Goal: Task Accomplishment & Management: Manage account settings

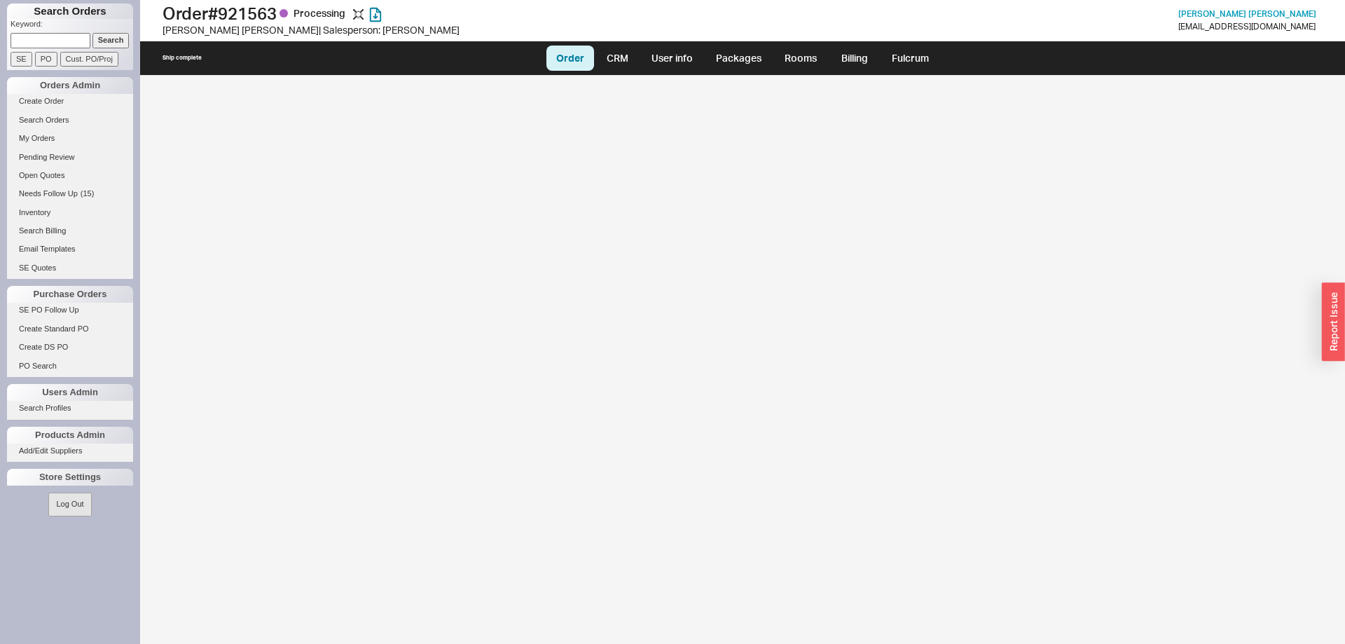
select select "LOW"
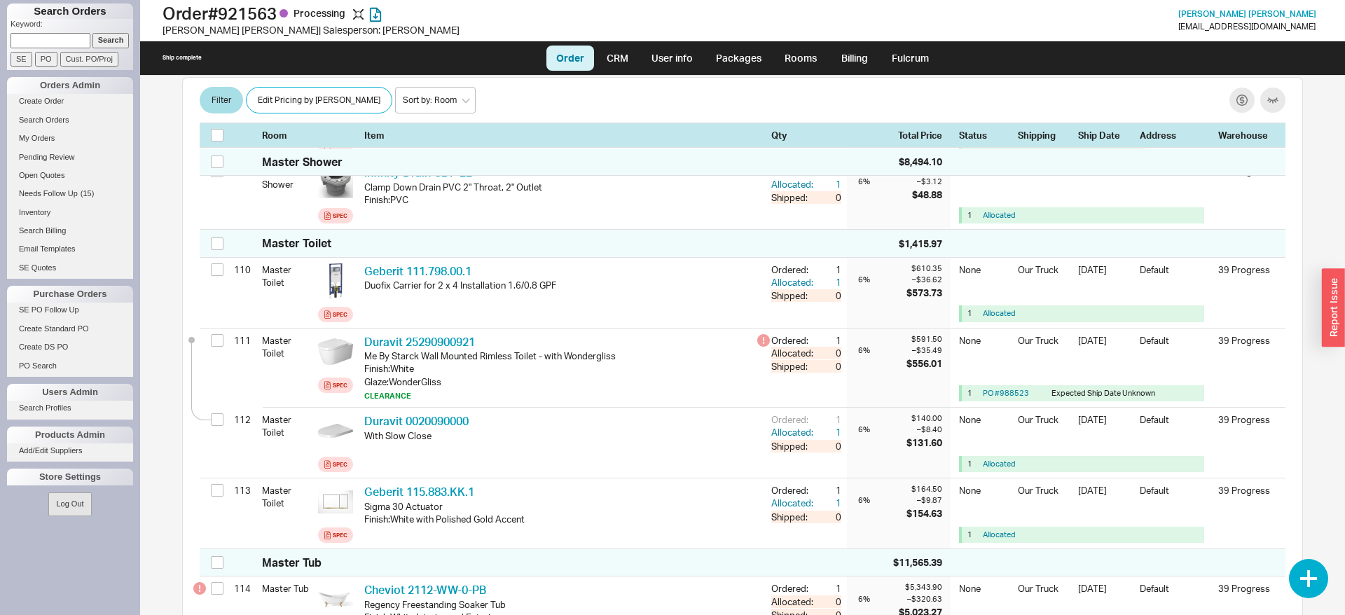
scroll to position [861, 0]
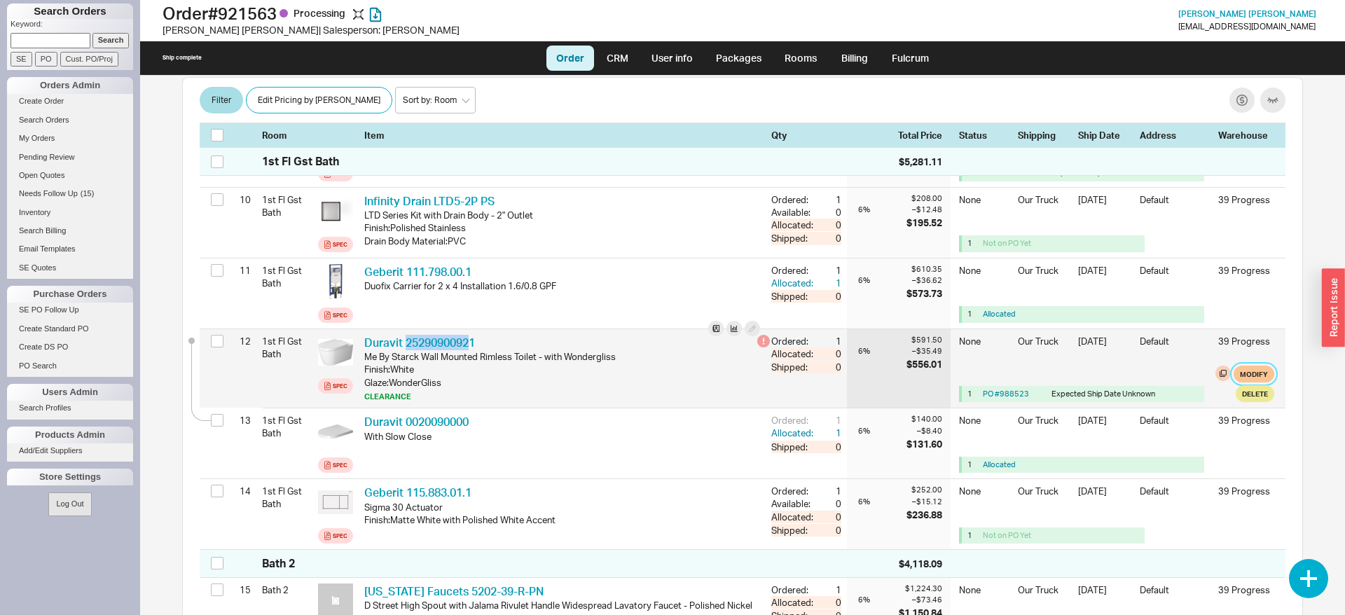
click at [1248, 374] on button "Modify" at bounding box center [1254, 374] width 41 height 17
select select "8"
select select "3"
select select "8"
select select "3"
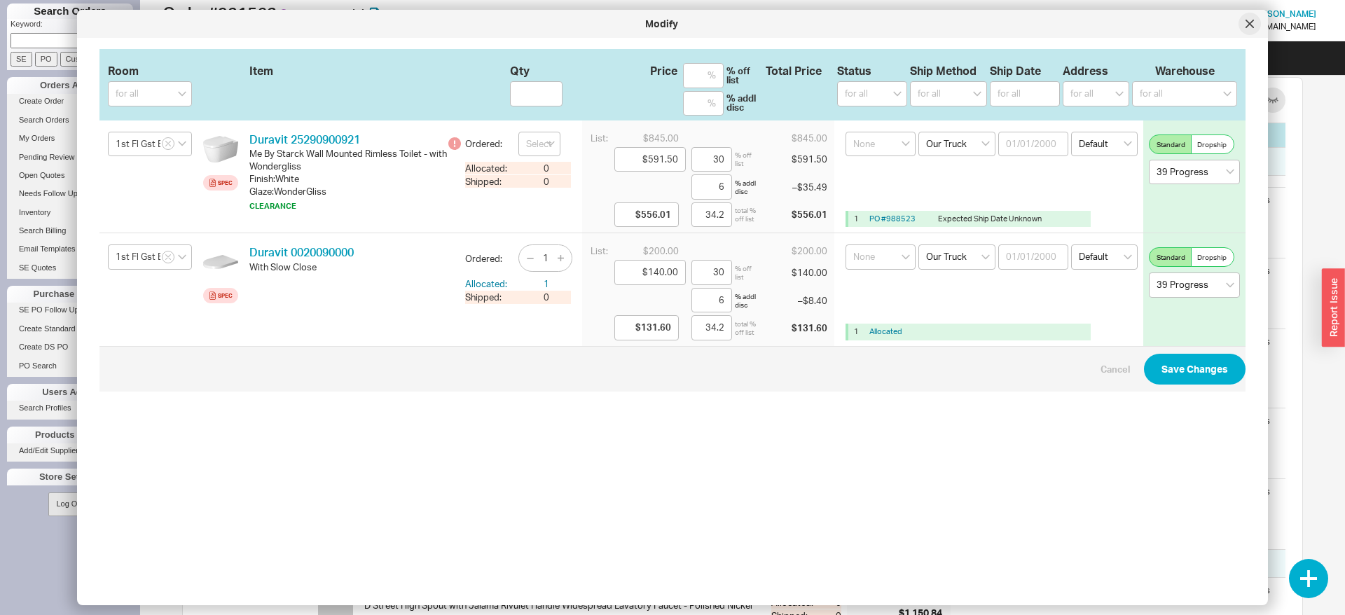
click at [1242, 21] on div at bounding box center [1250, 24] width 22 height 22
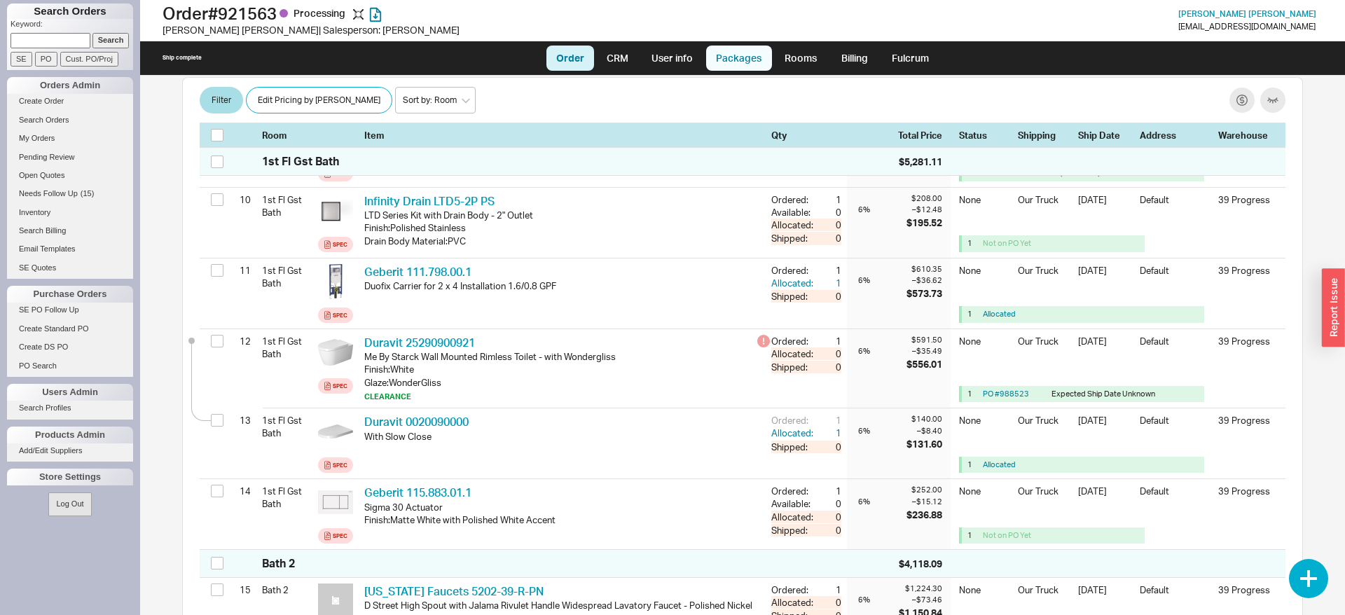
click at [754, 61] on link "Packages" at bounding box center [739, 58] width 66 height 25
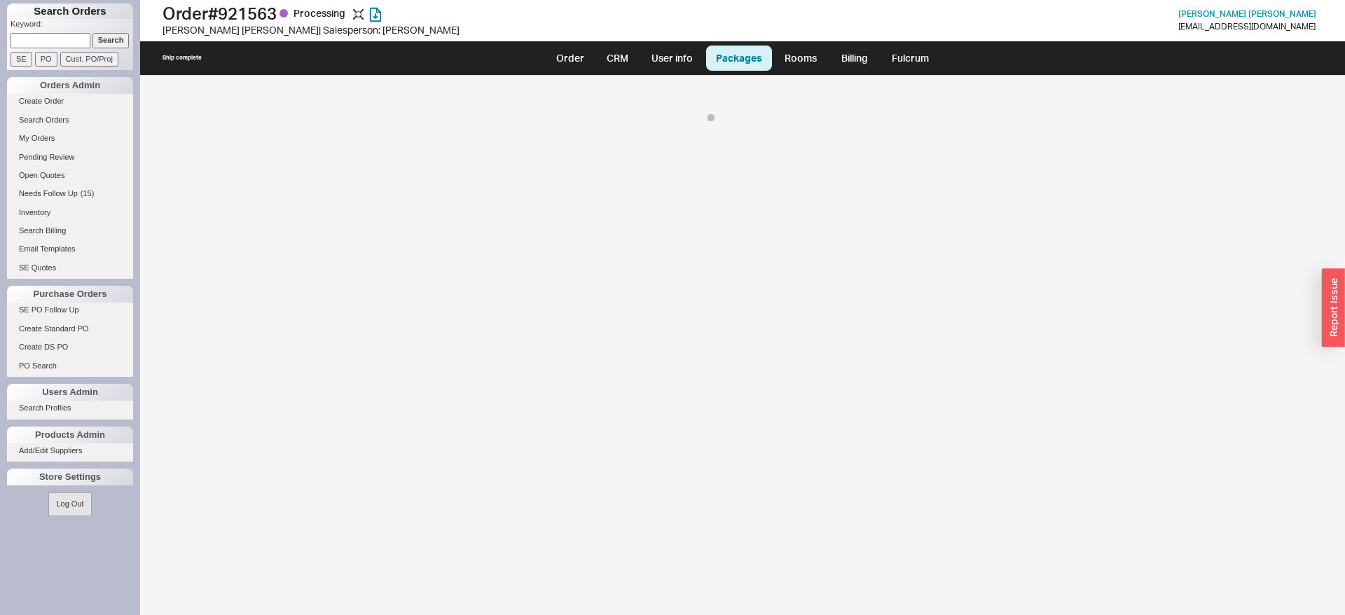
select select "8"
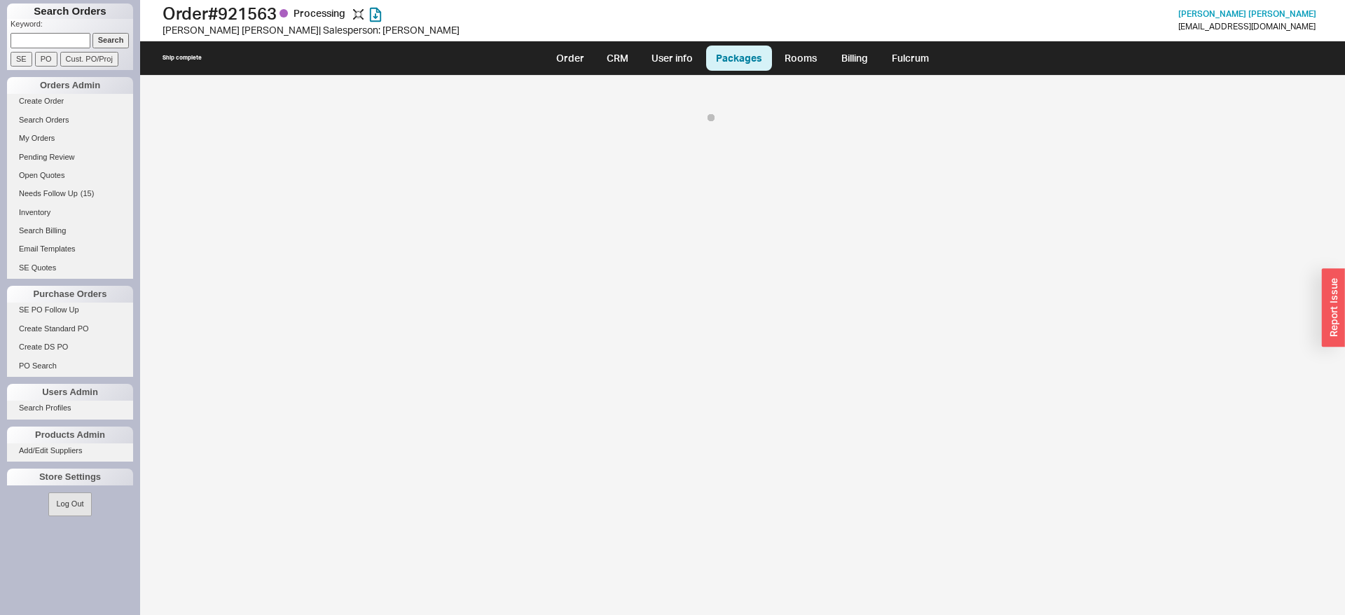
select select "8"
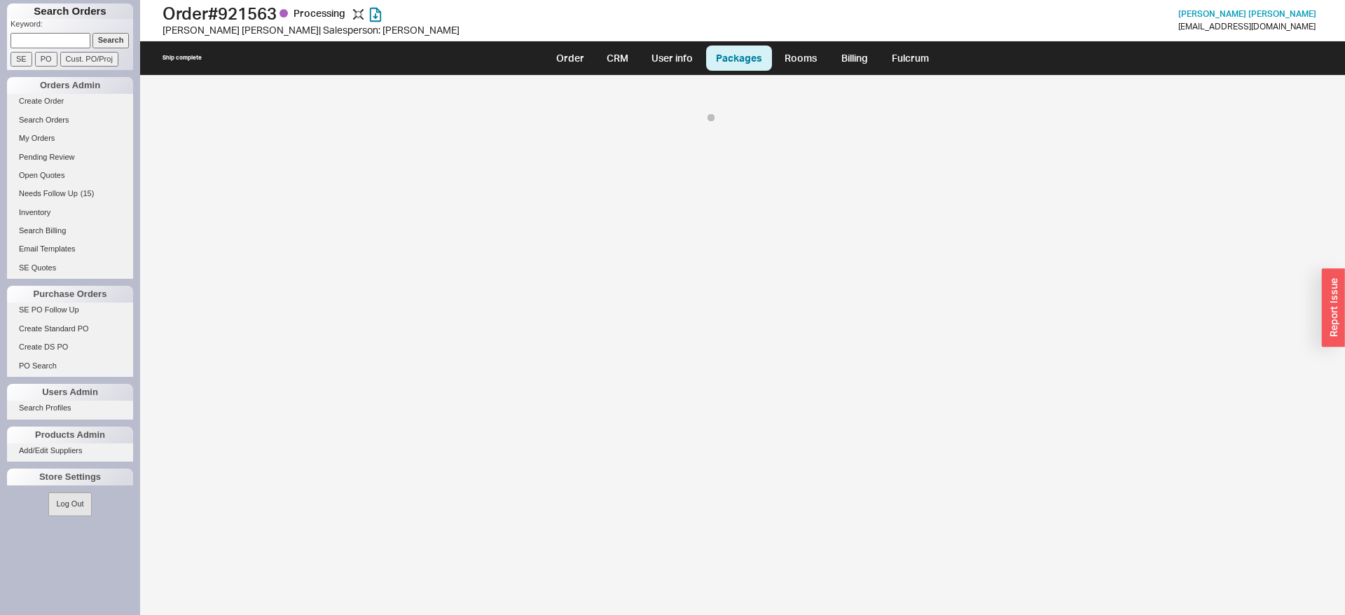
select select "8"
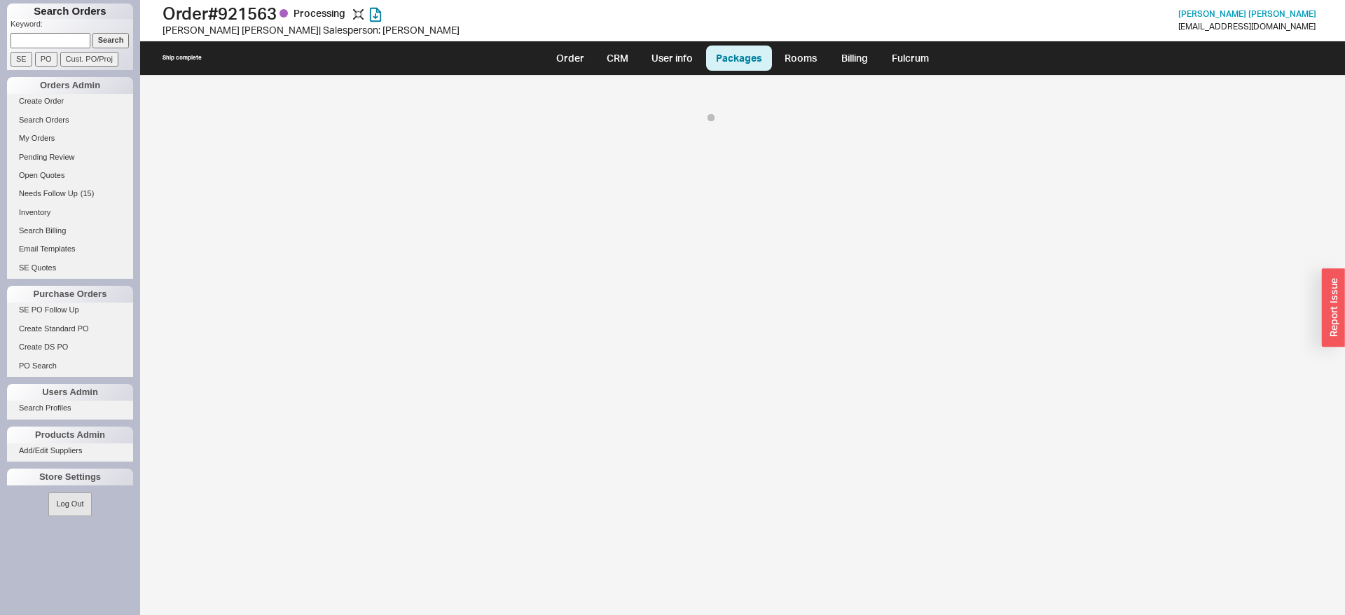
select select "8"
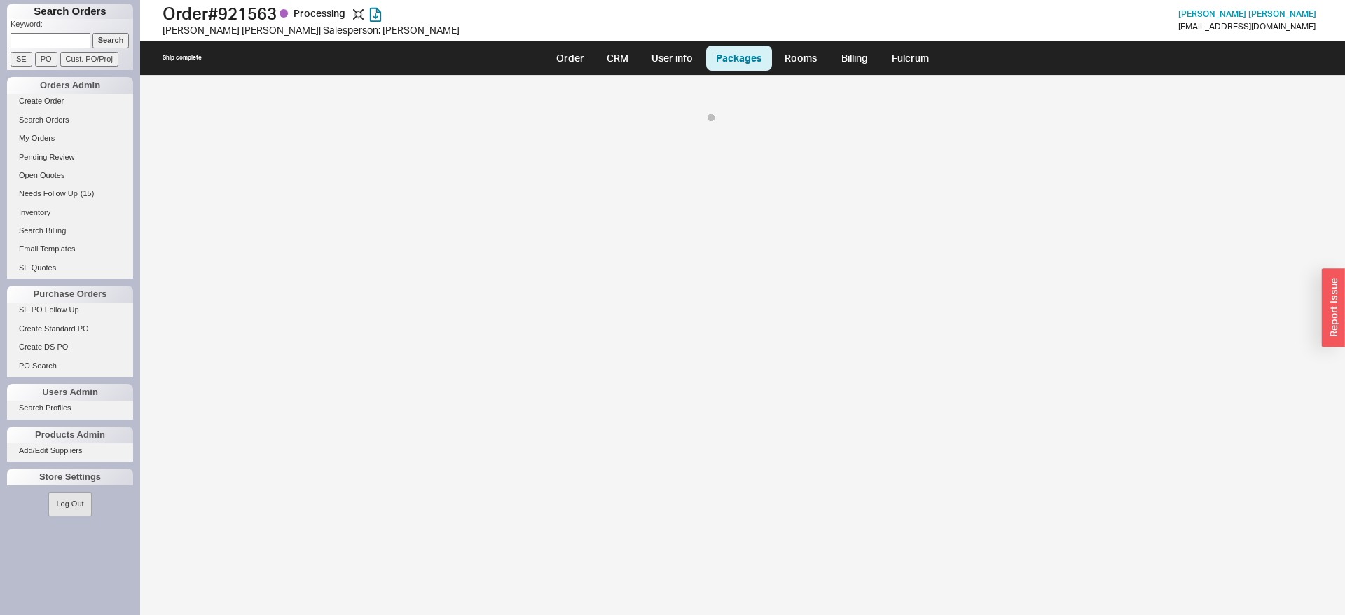
select select "8"
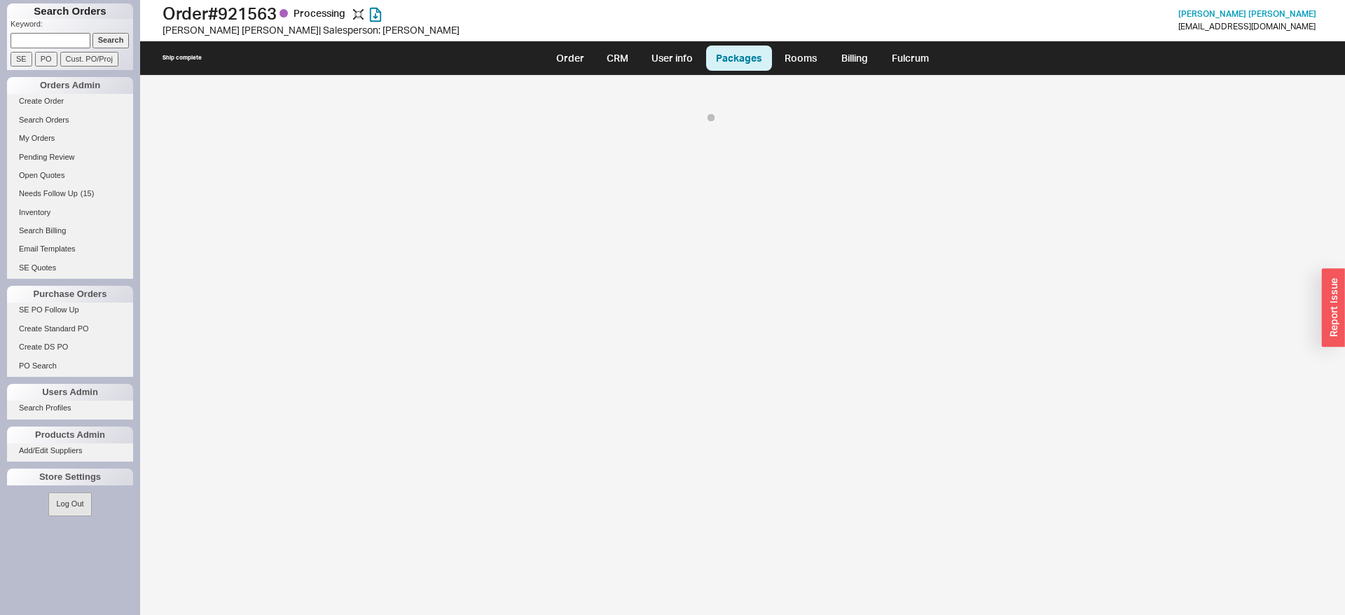
select select "8"
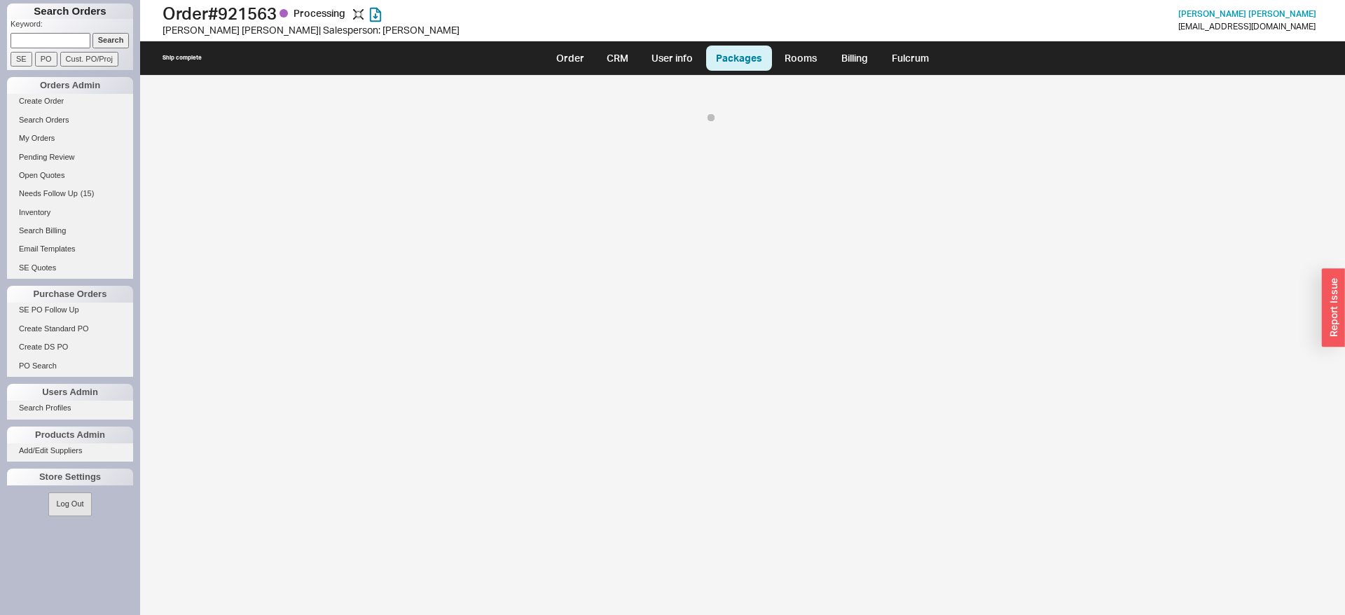
select select "8"
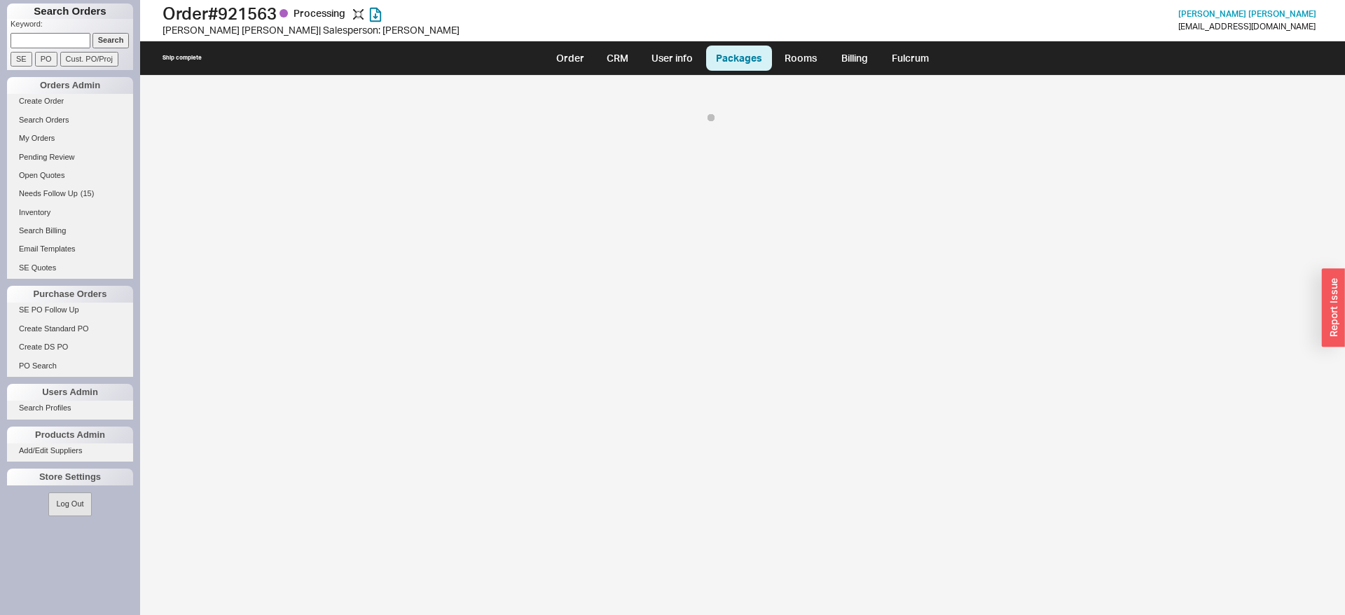
select select "8"
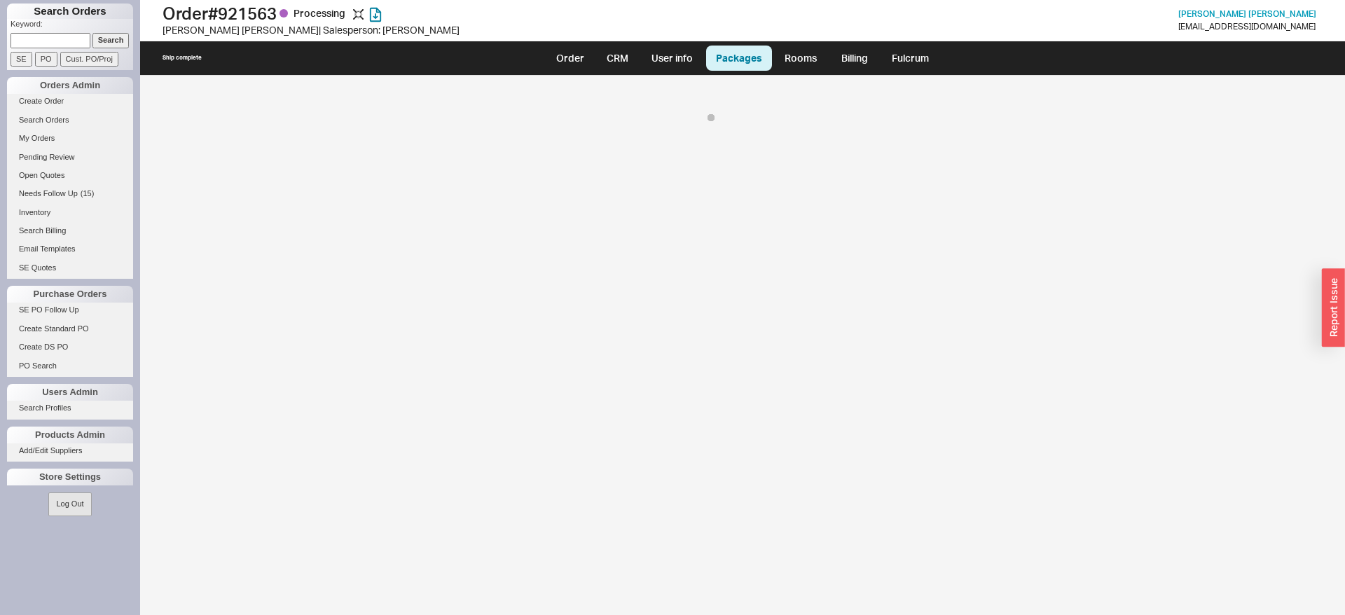
select select "8"
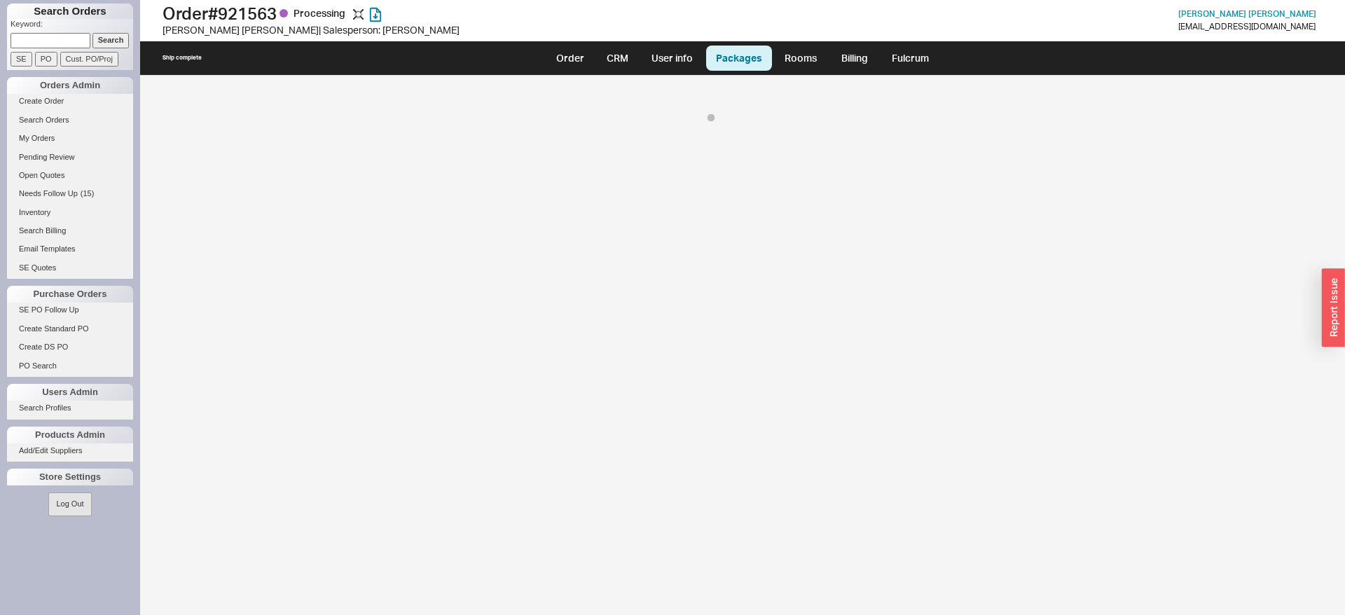
select select "8"
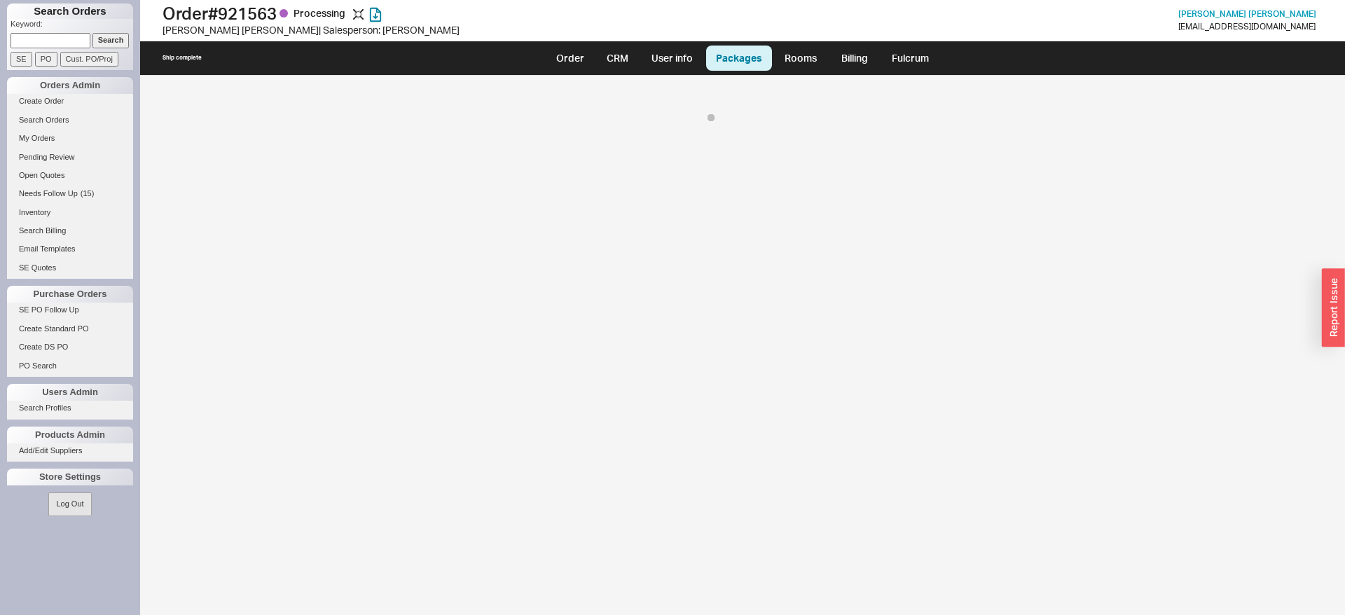
select select "8"
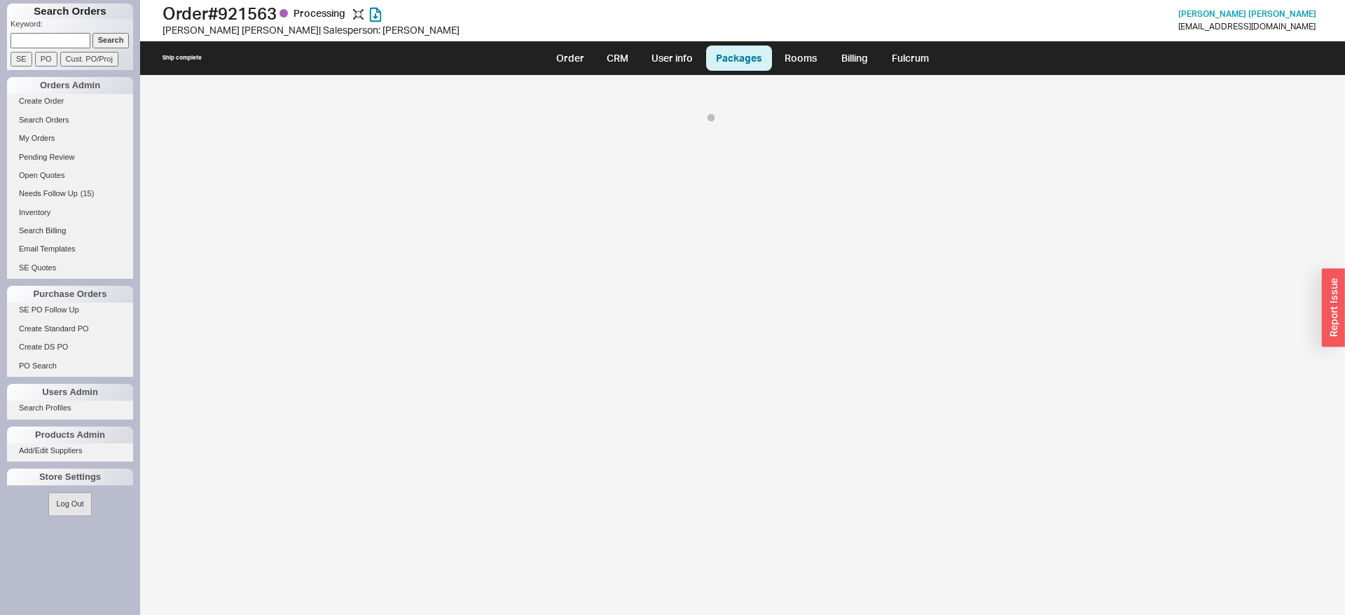
select select "8"
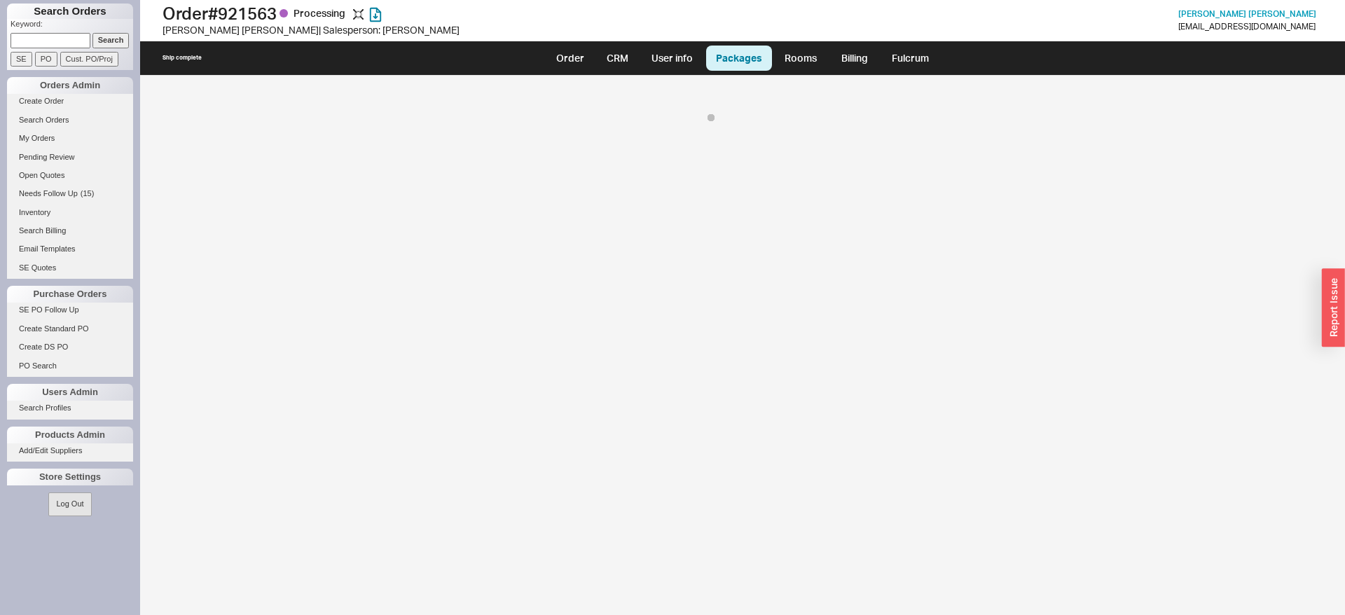
select select "8"
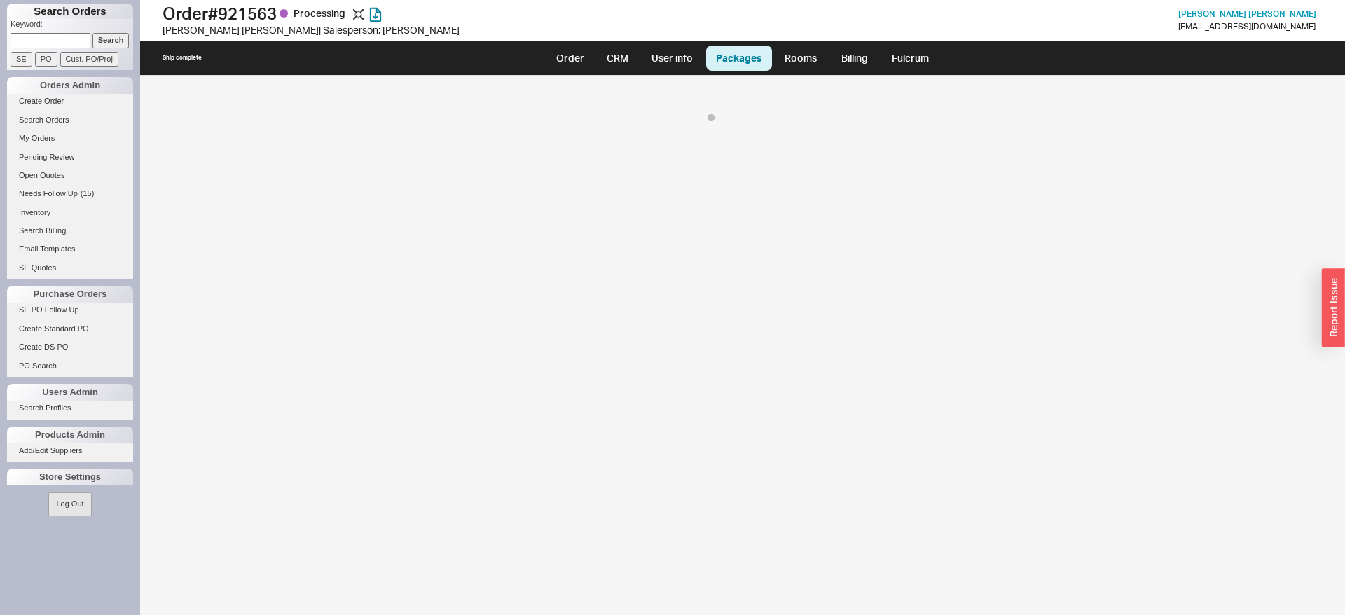
select select "8"
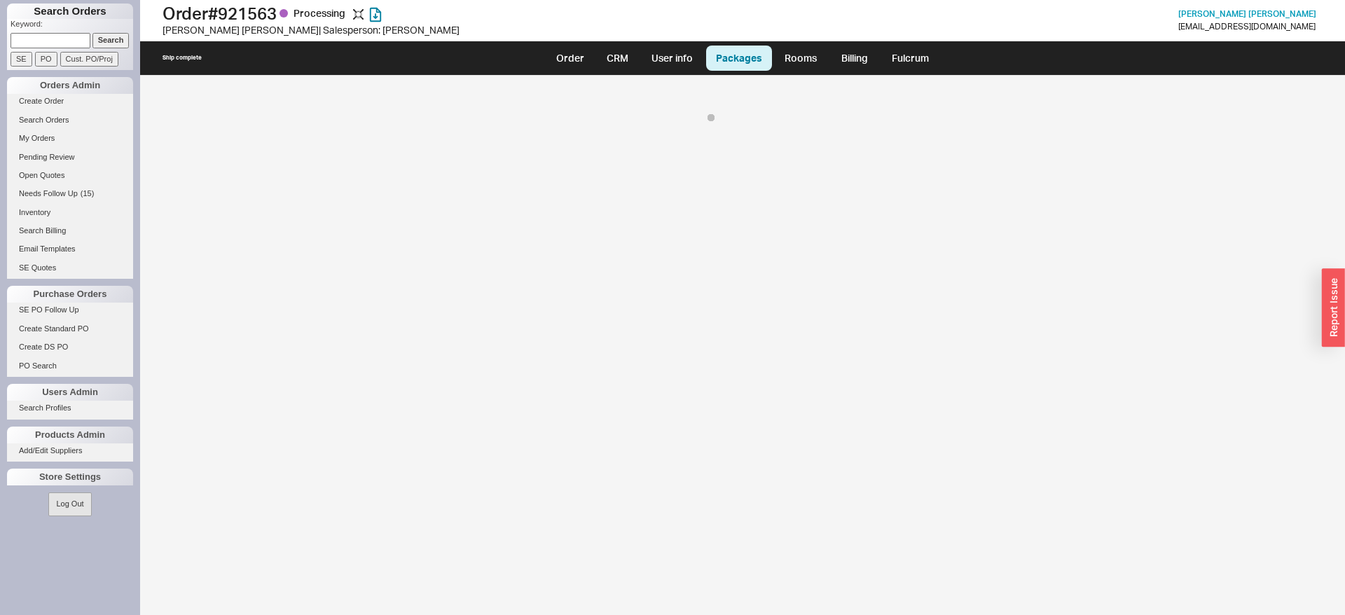
select select "8"
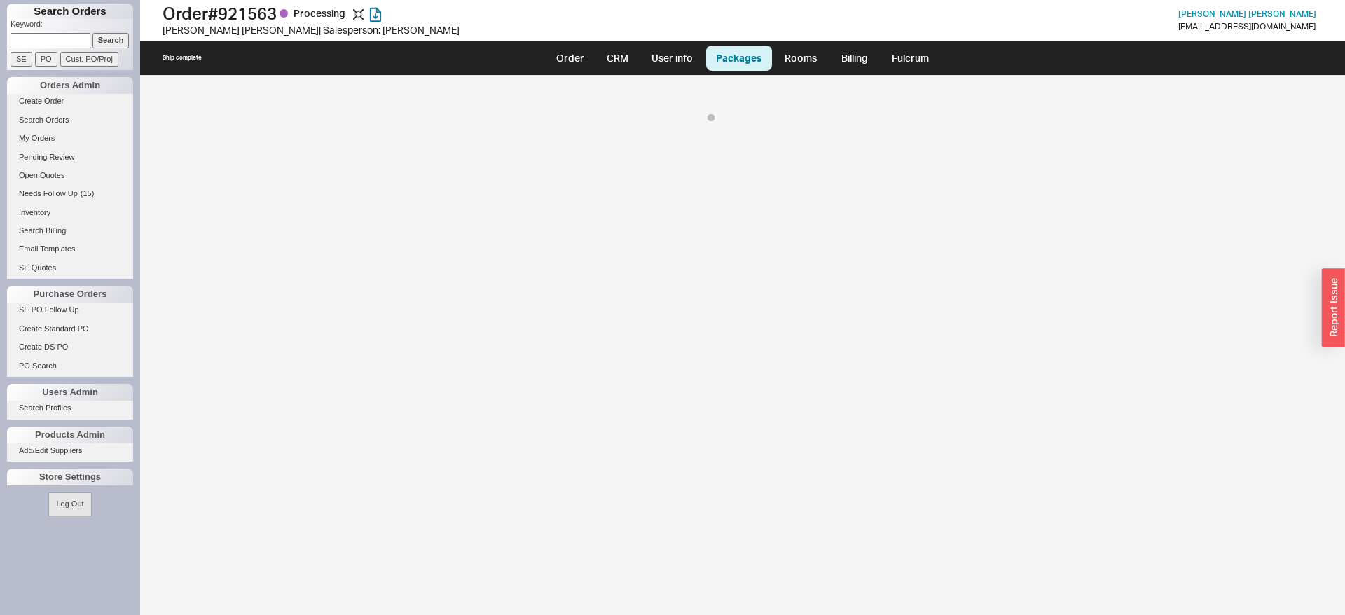
select select "8"
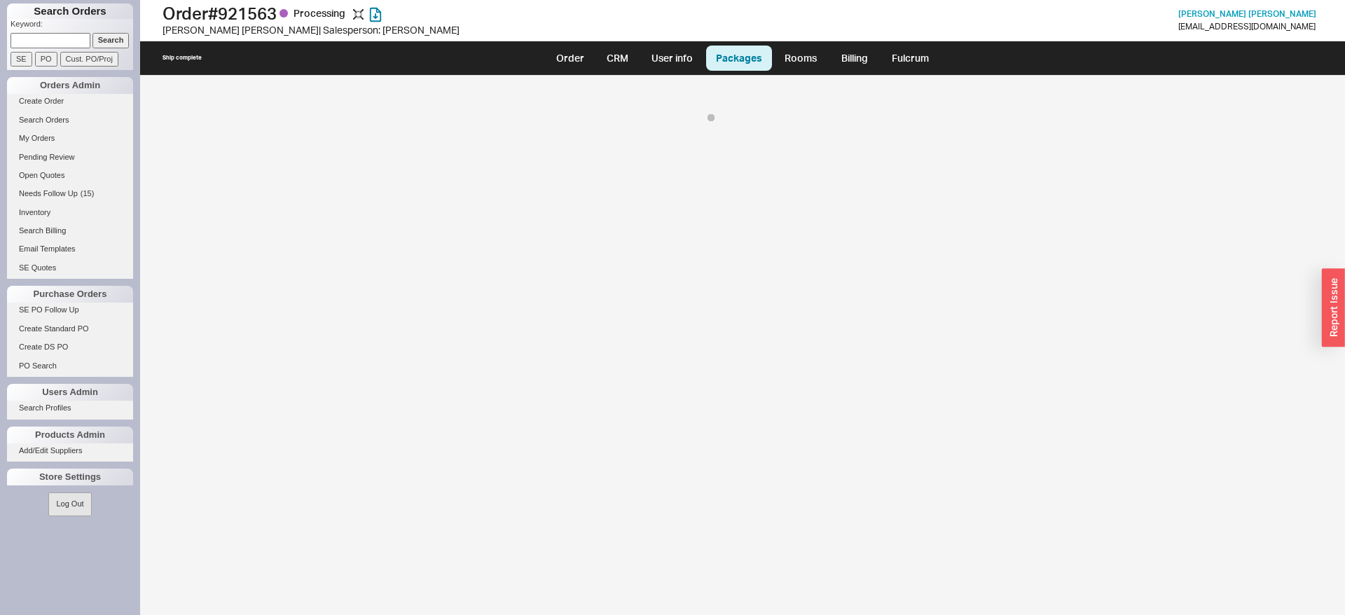
select select "8"
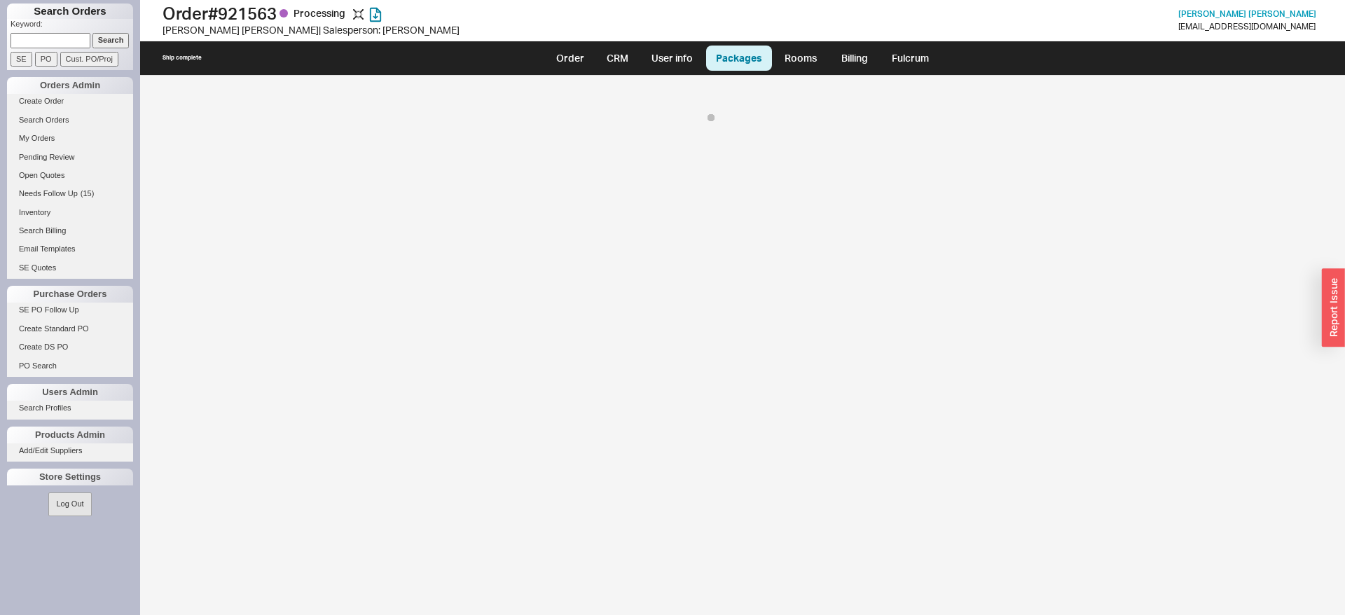
select select "8"
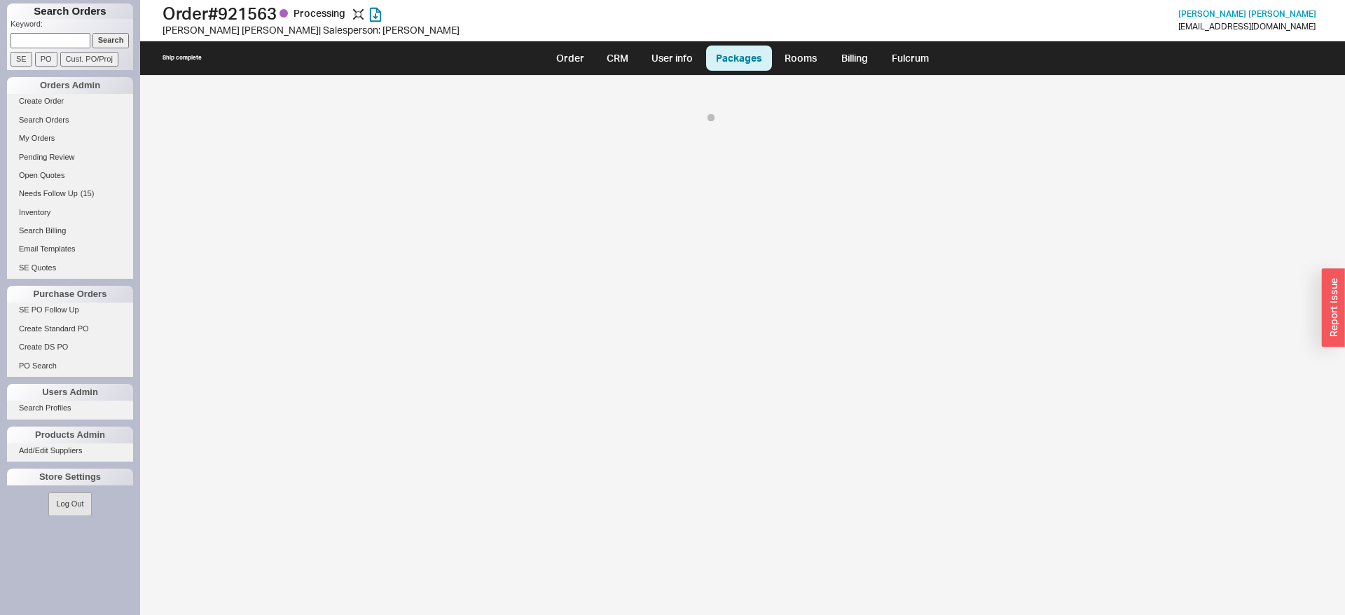
select select "8"
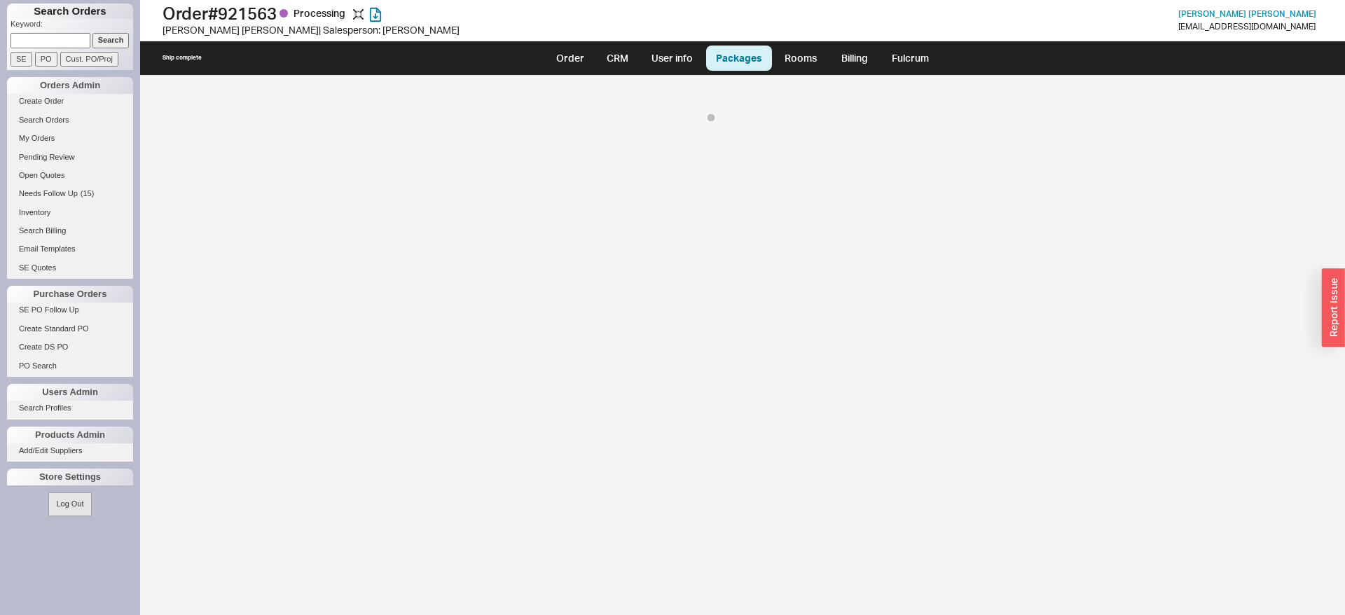
select select "8"
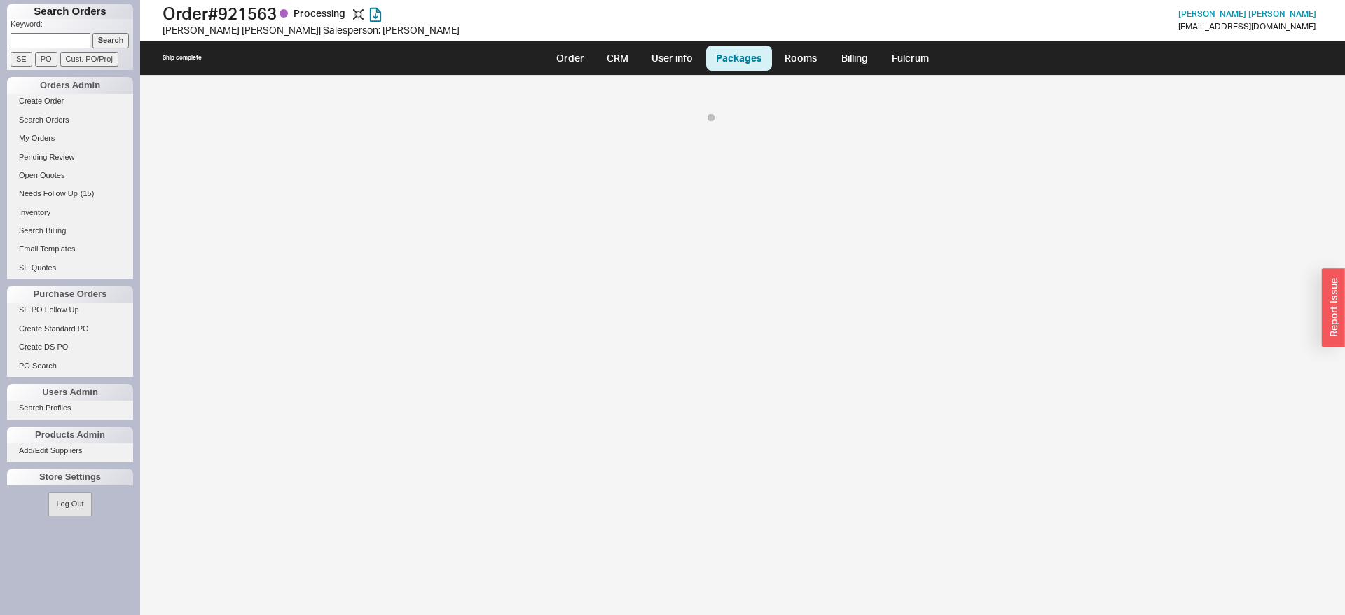
select select "8"
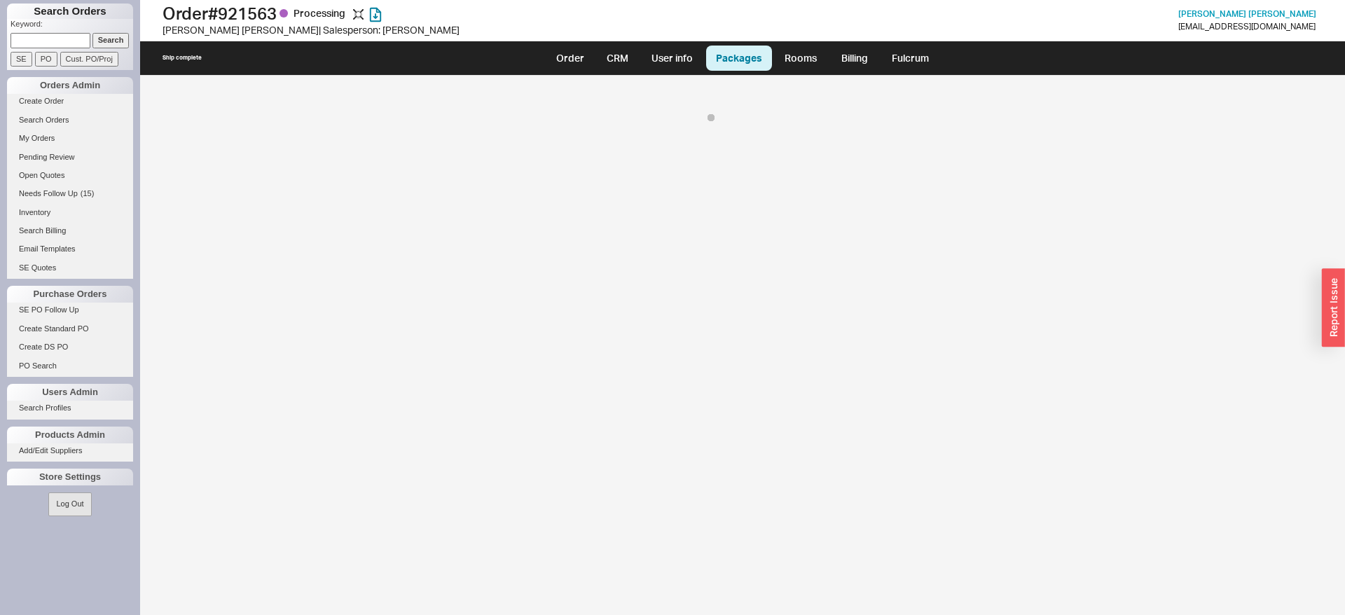
select select "8"
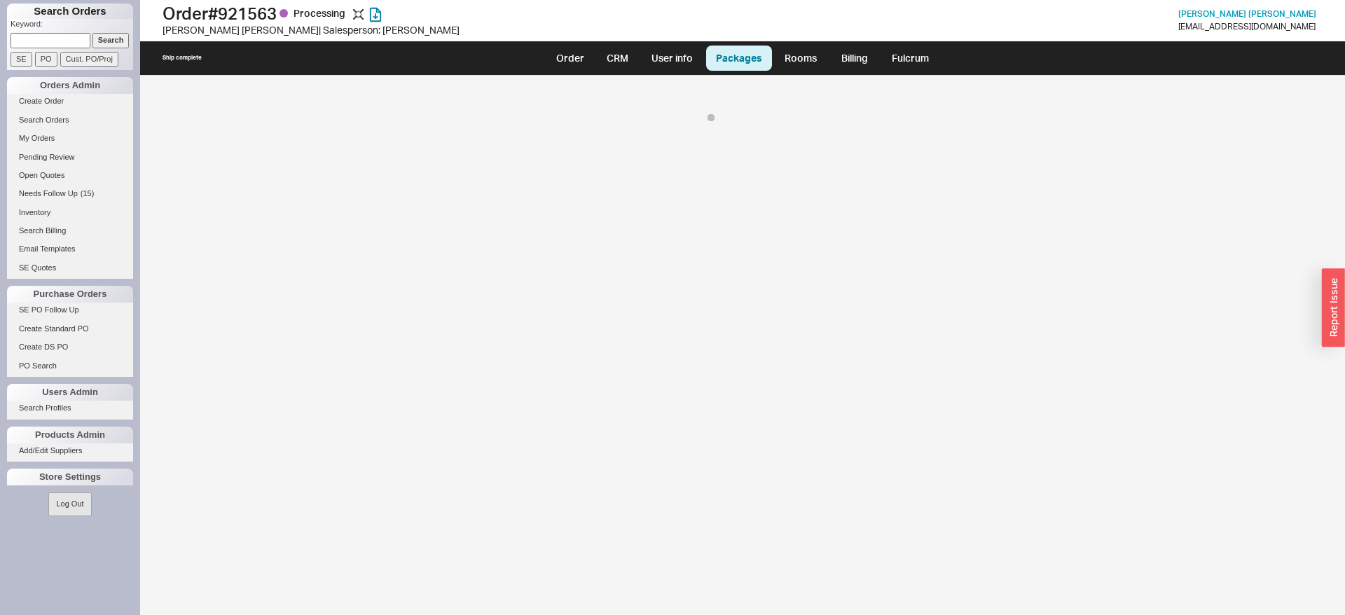
select select "8"
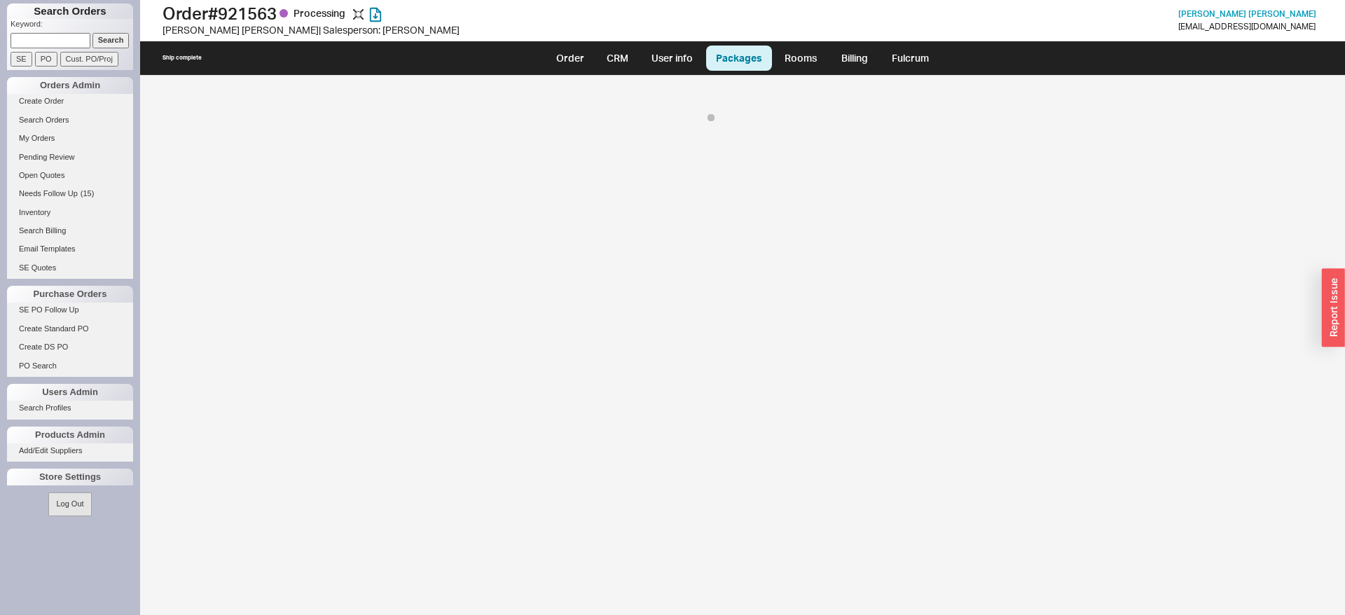
select select "8"
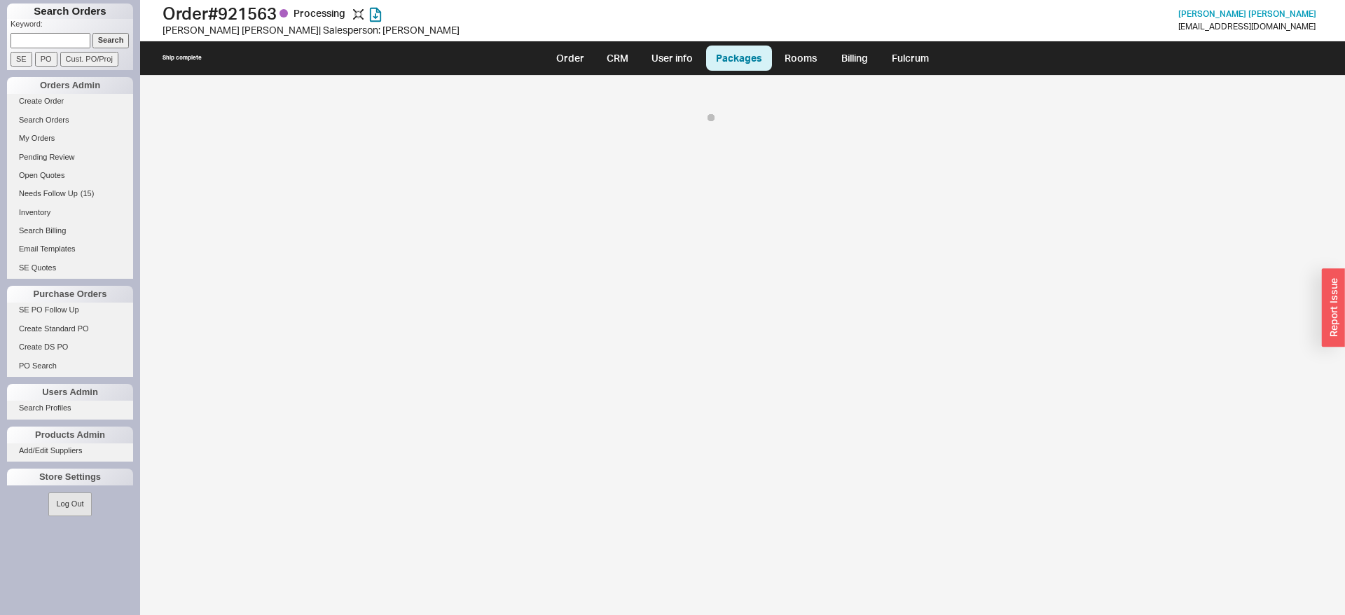
select select "8"
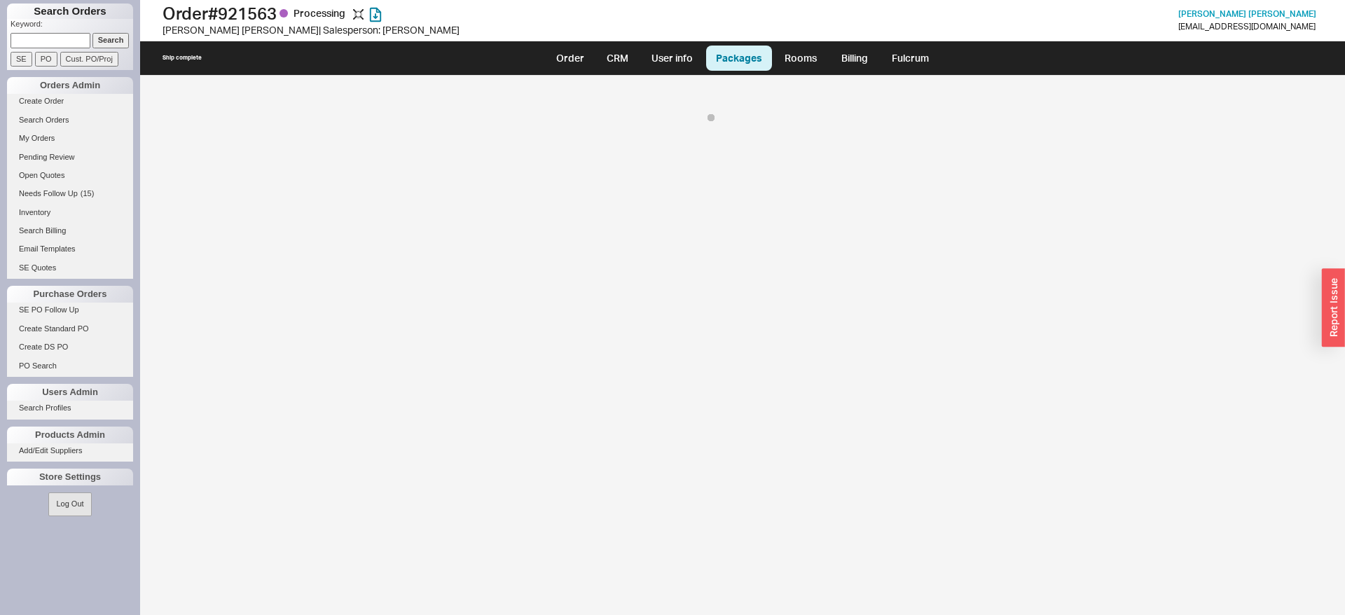
select select "8"
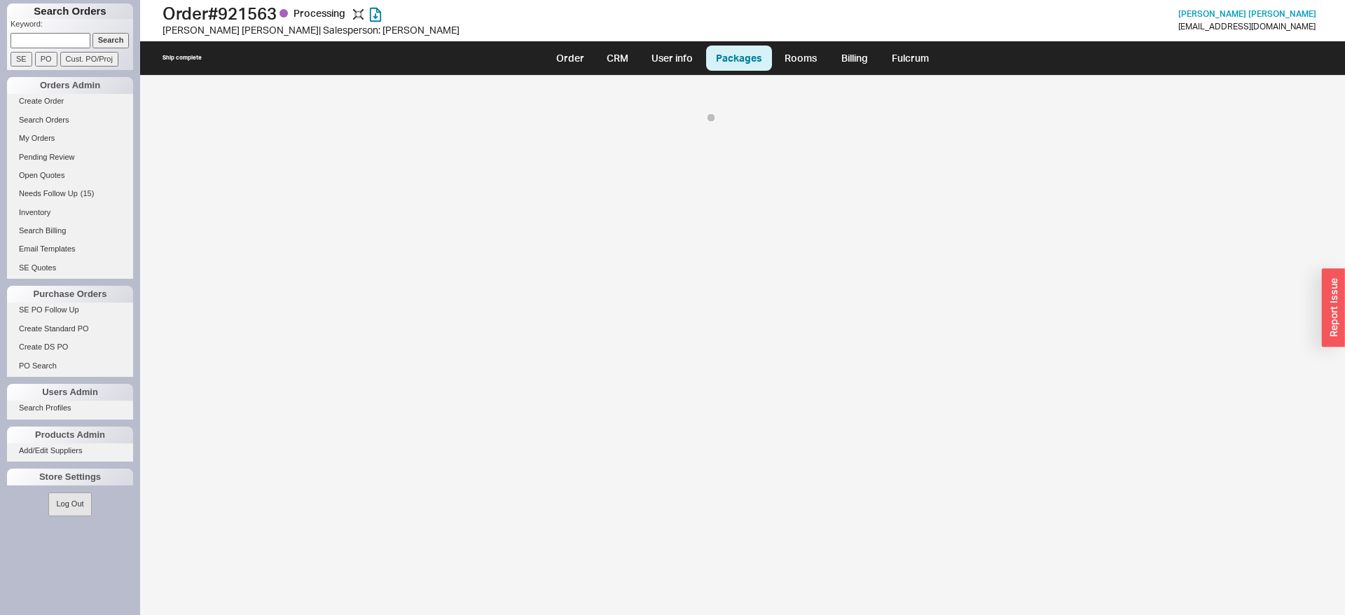
select select "8"
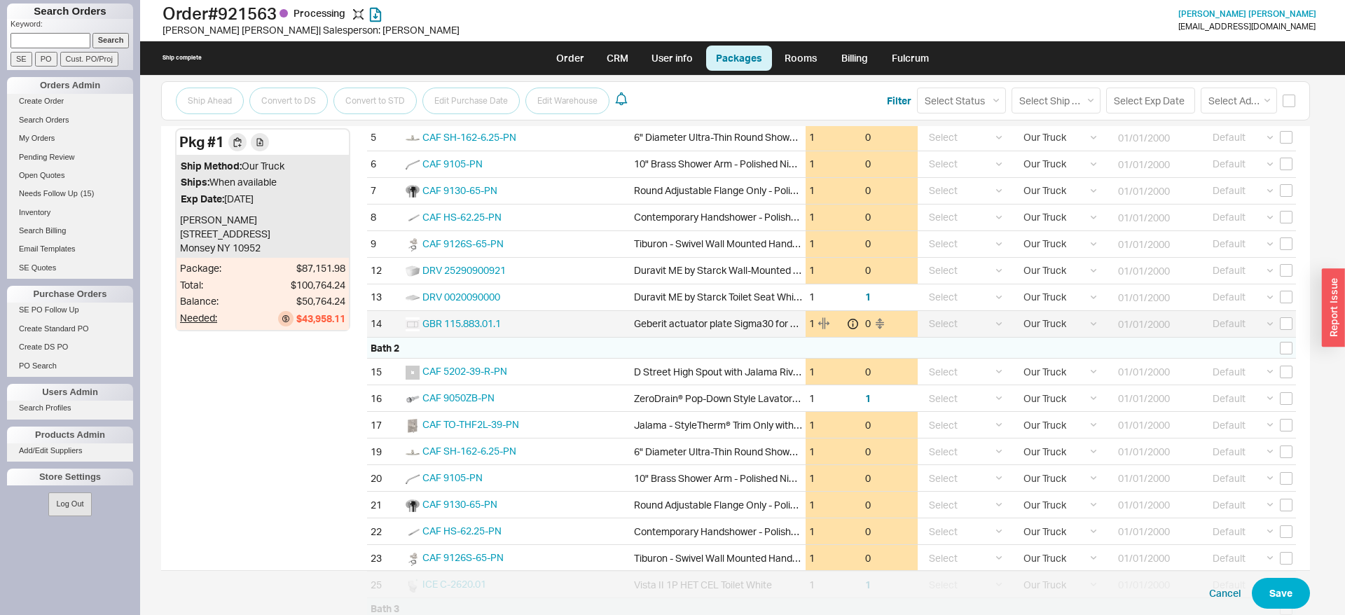
scroll to position [357, 0]
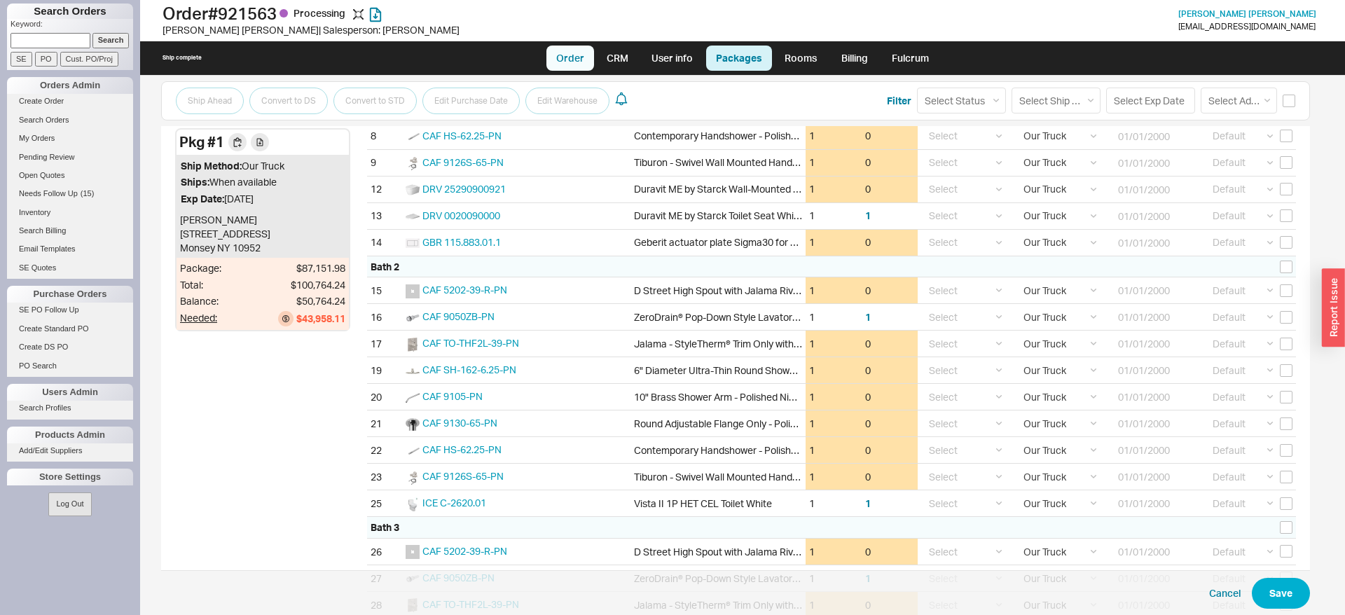
click at [584, 56] on link "Order" at bounding box center [571, 58] width 48 height 25
select select "LOW"
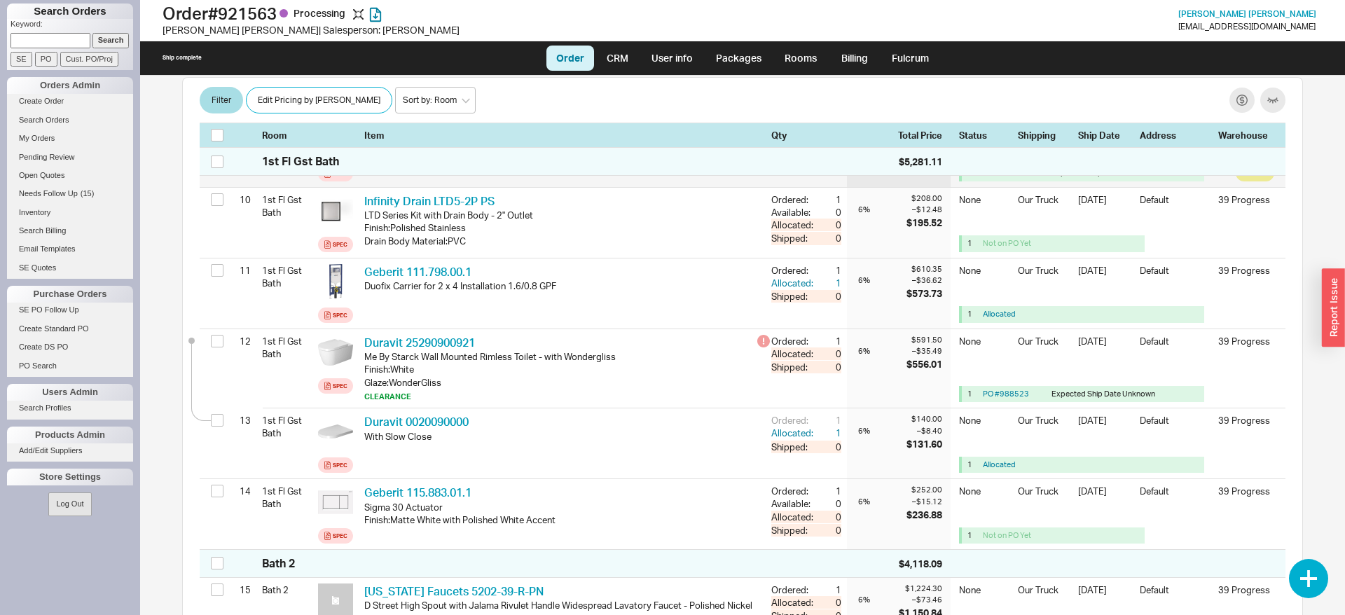
scroll to position [8225, 0]
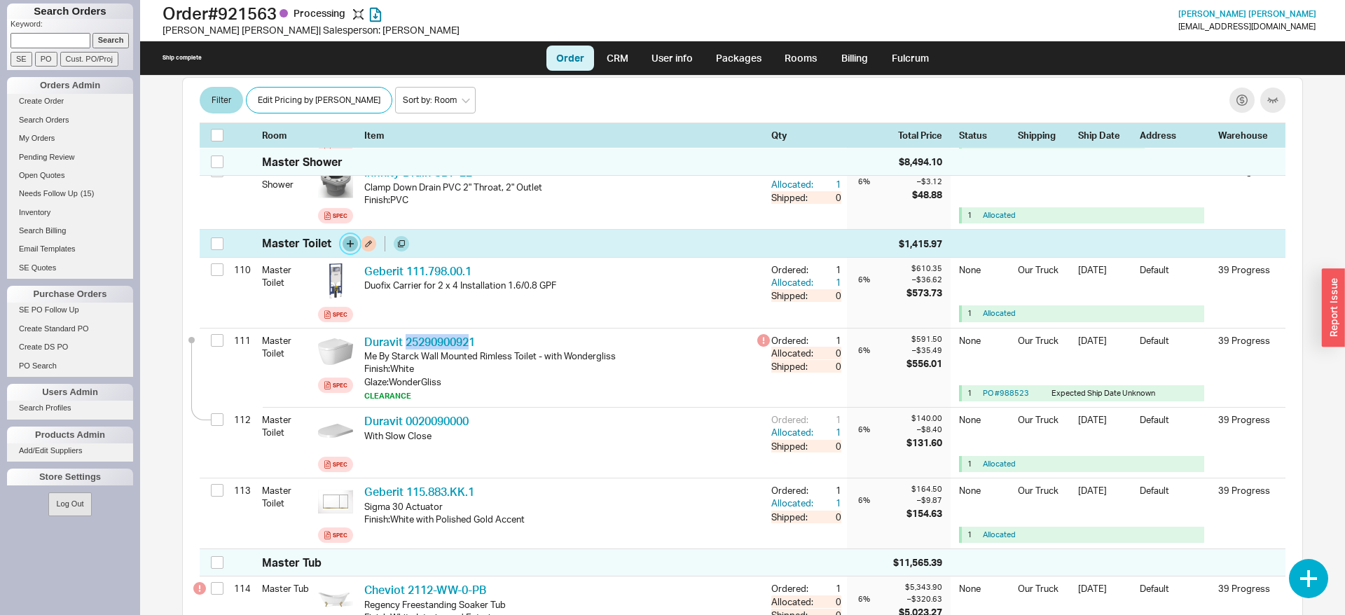
click at [348, 247] on button "button" at bounding box center [350, 243] width 15 height 15
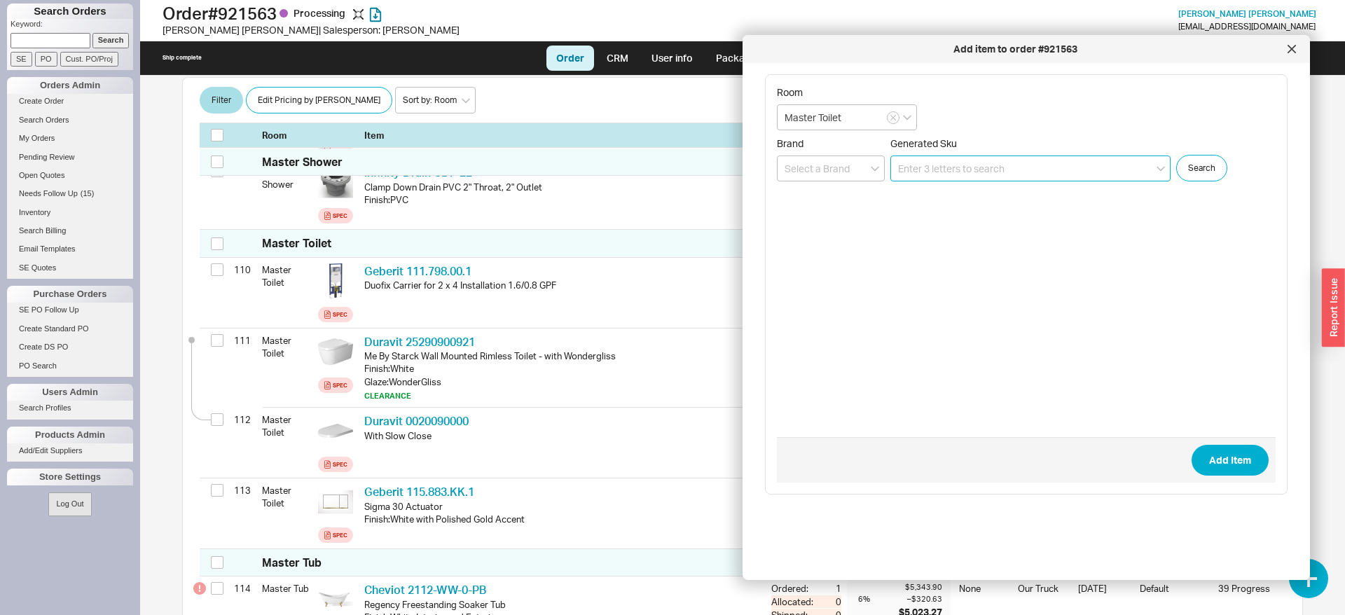
paste input "2529090092"
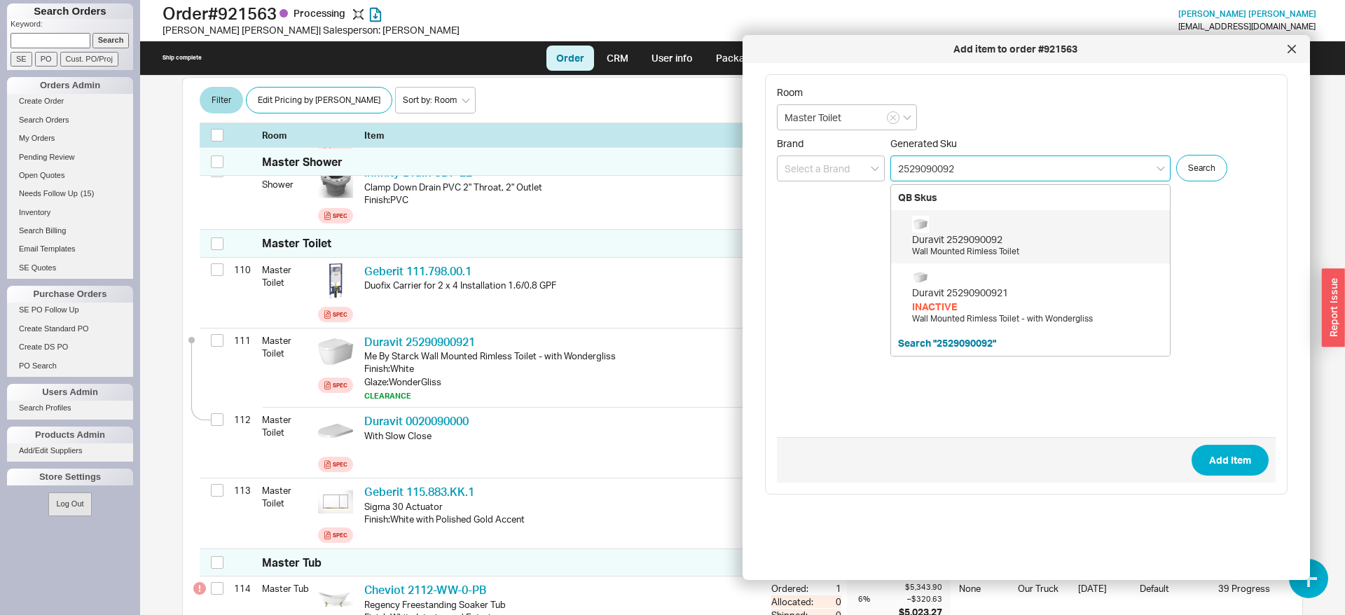
click at [1055, 246] on div "Duravit 2529090092" at bounding box center [1037, 240] width 251 height 14
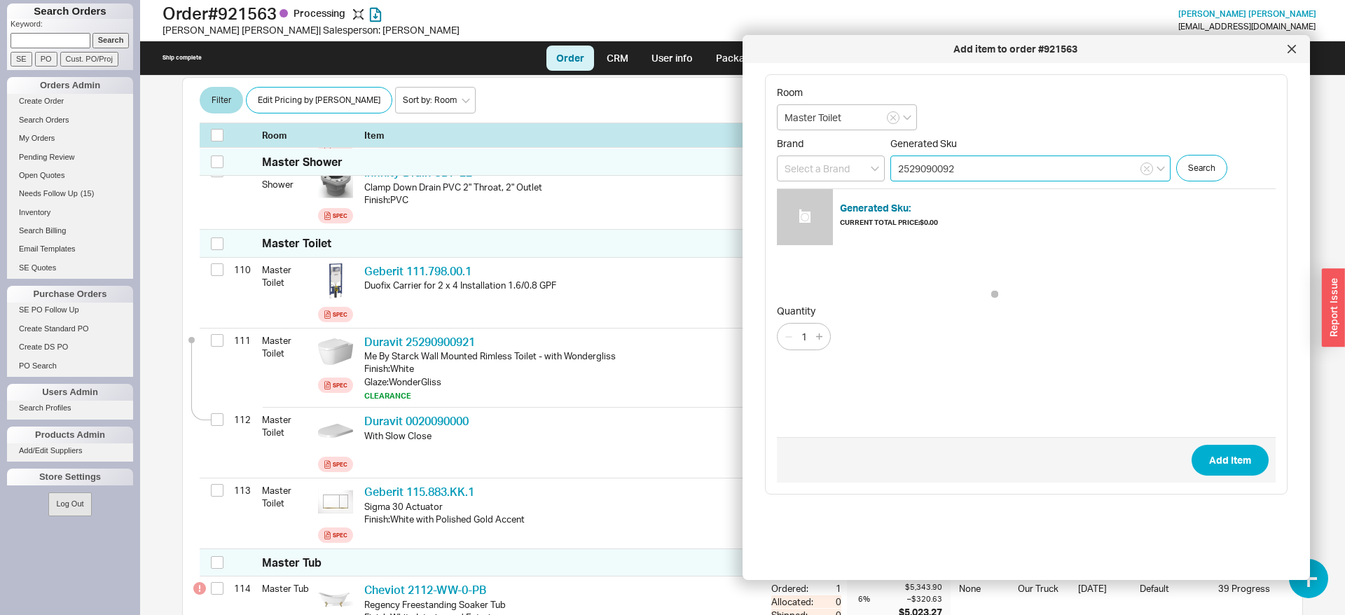
type input "2529090092"
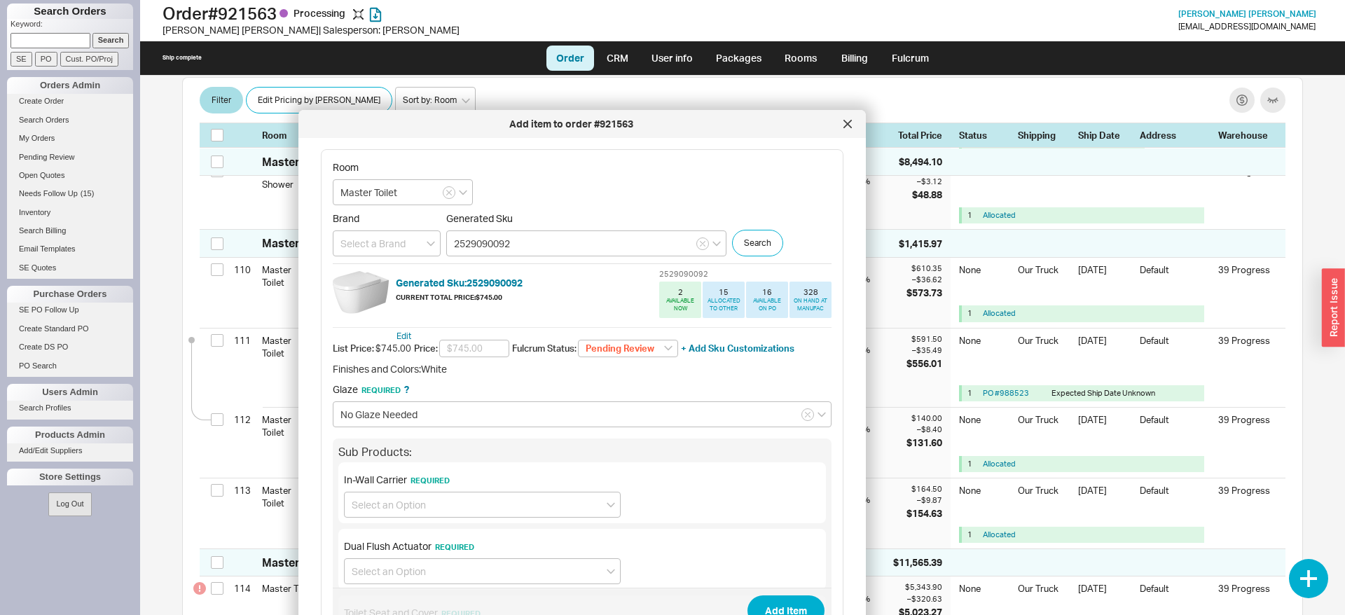
drag, startPoint x: 917, startPoint y: 56, endPoint x: 425, endPoint y: 123, distance: 496.5
click at [425, 123] on div "Add item to order #921563" at bounding box center [583, 124] width 568 height 28
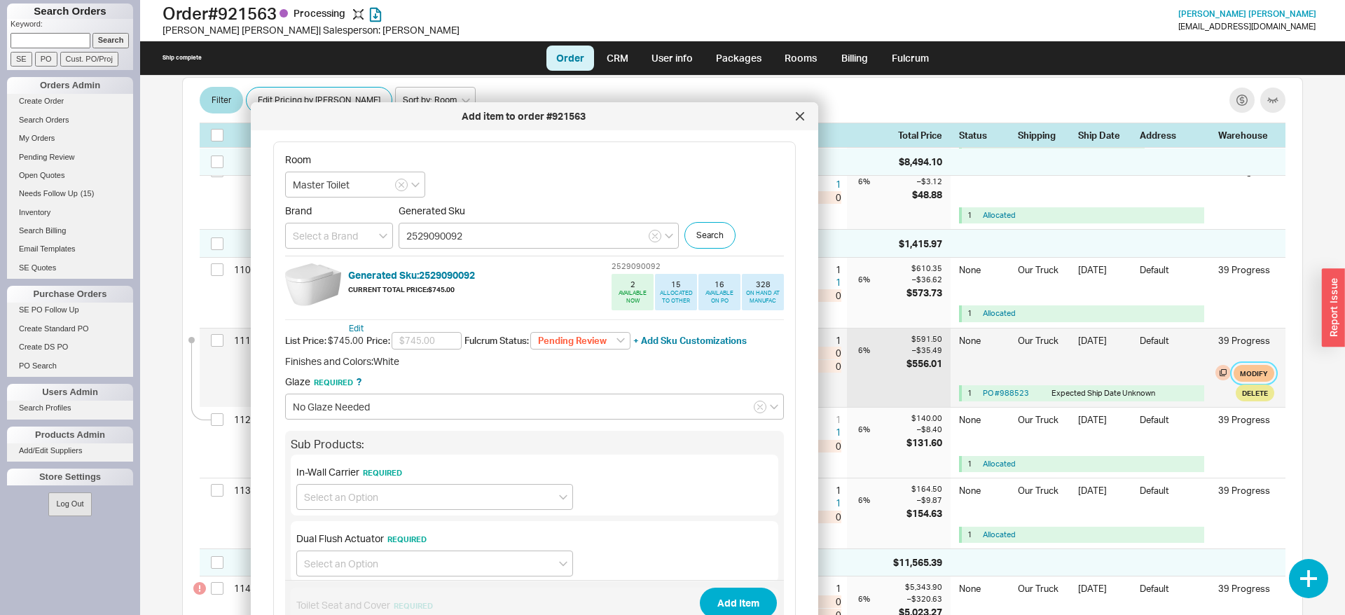
click at [1267, 376] on button "Modify" at bounding box center [1254, 373] width 41 height 17
select select "8"
select select "3"
select select "8"
select select "3"
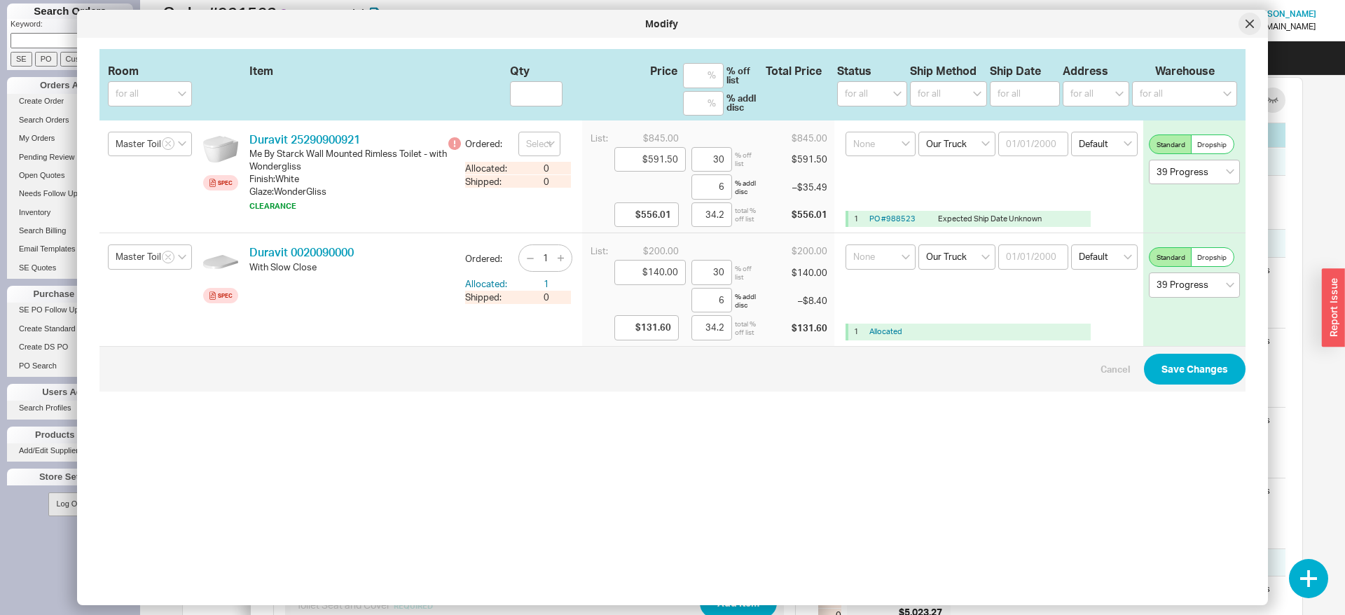
click at [1242, 27] on div at bounding box center [1250, 24] width 22 height 22
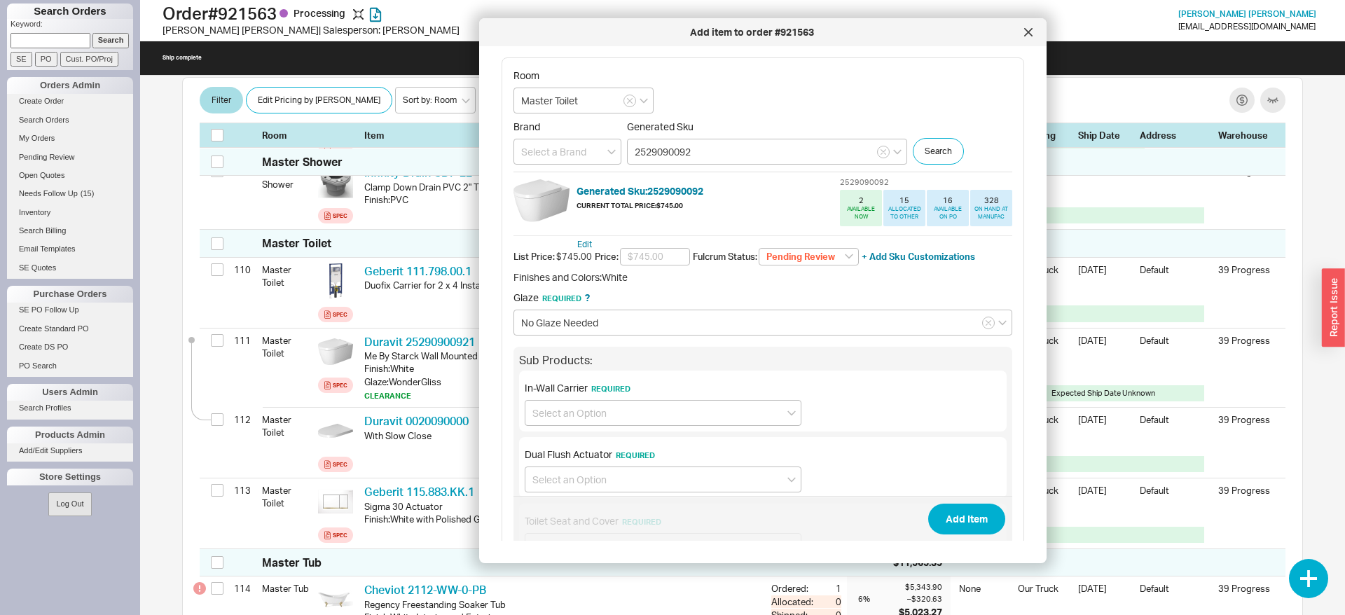
drag, startPoint x: 688, startPoint y: 123, endPoint x: 917, endPoint y: 39, distance: 243.4
click at [917, 39] on div "Add item to order #921563" at bounding box center [763, 32] width 568 height 28
click at [643, 254] on input "text" at bounding box center [655, 257] width 70 height 18
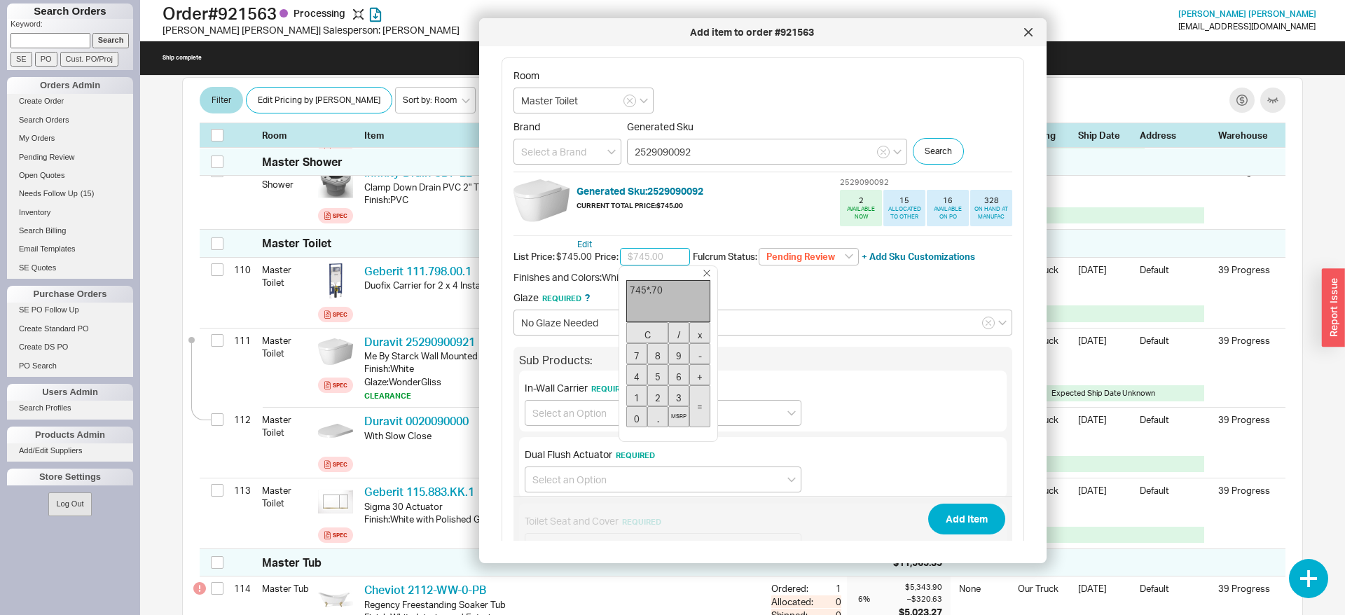
type input "$521.50"
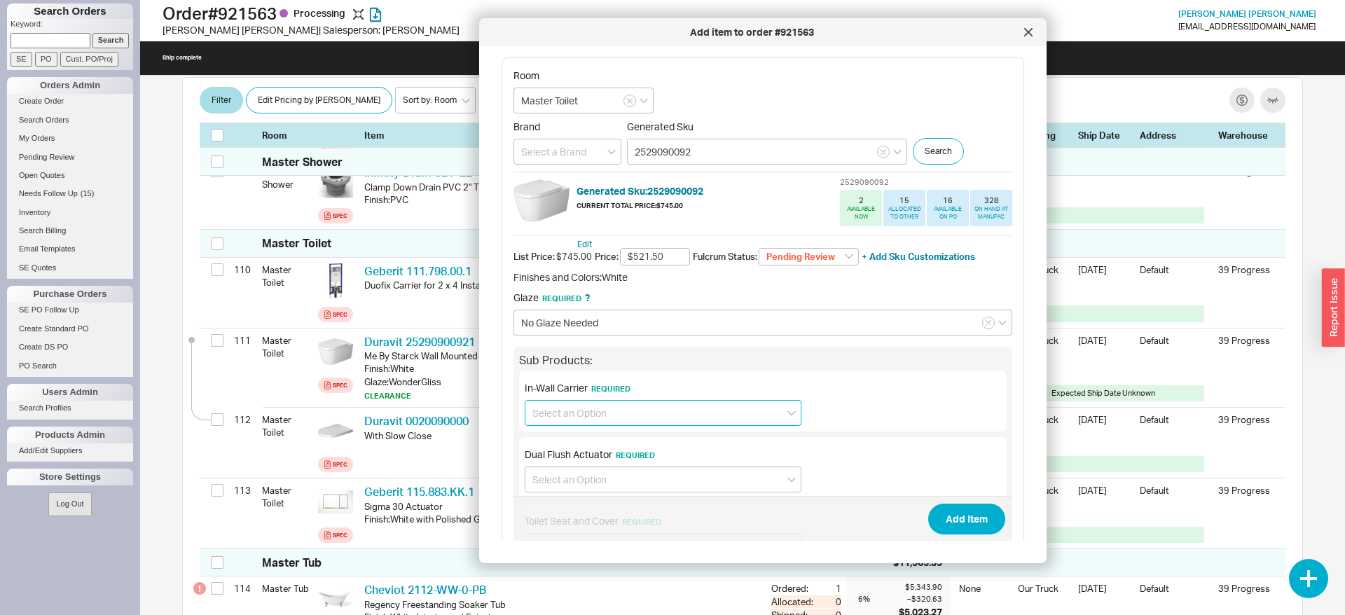
click at [603, 410] on input at bounding box center [663, 413] width 277 height 26
click at [613, 487] on div "No In-Wall Carrier required" at bounding box center [663, 491] width 275 height 25
type input "No In-Wall Carrier required"
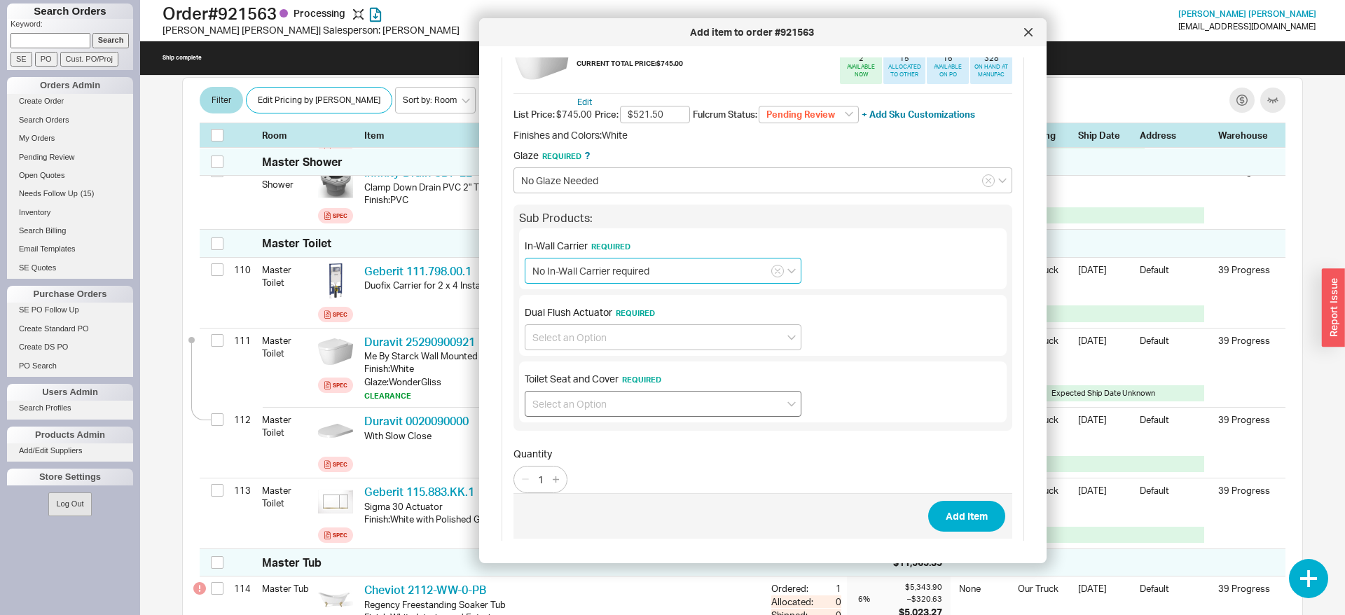
scroll to position [152, 0]
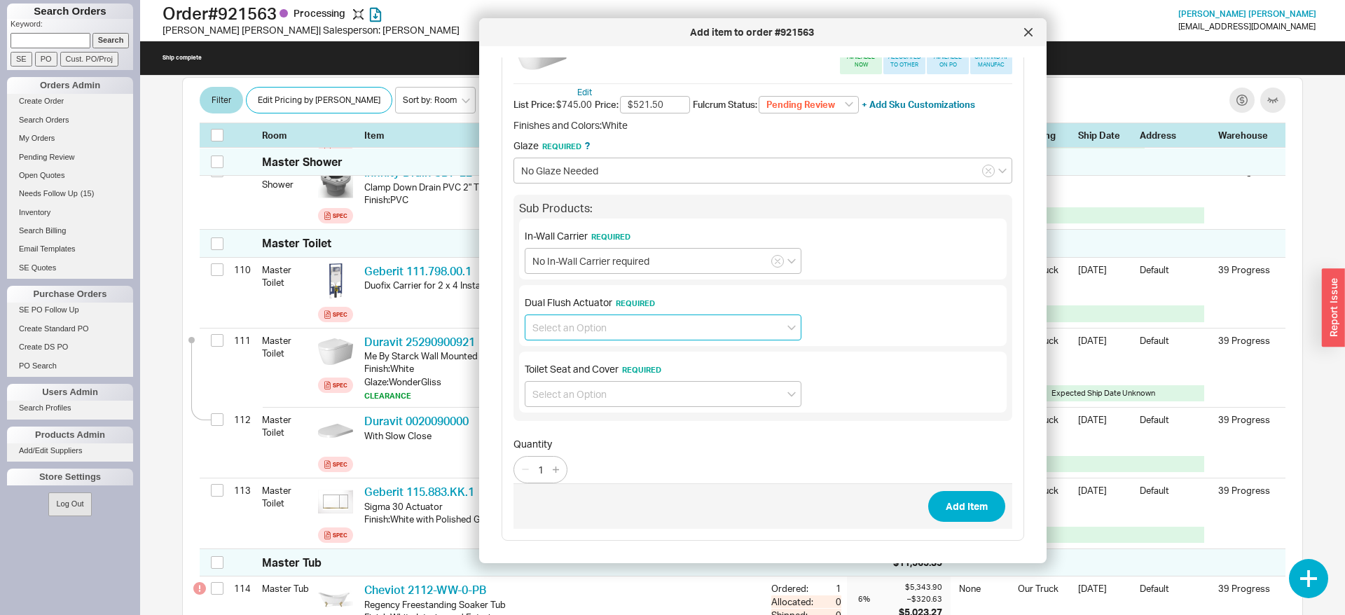
click at [603, 327] on input at bounding box center [663, 328] width 277 height 26
click at [590, 373] on div "No Dual Flush Actuator required" at bounding box center [663, 381] width 275 height 25
type input "No Dual Flush Actuator required"
click at [594, 388] on input at bounding box center [663, 394] width 277 height 26
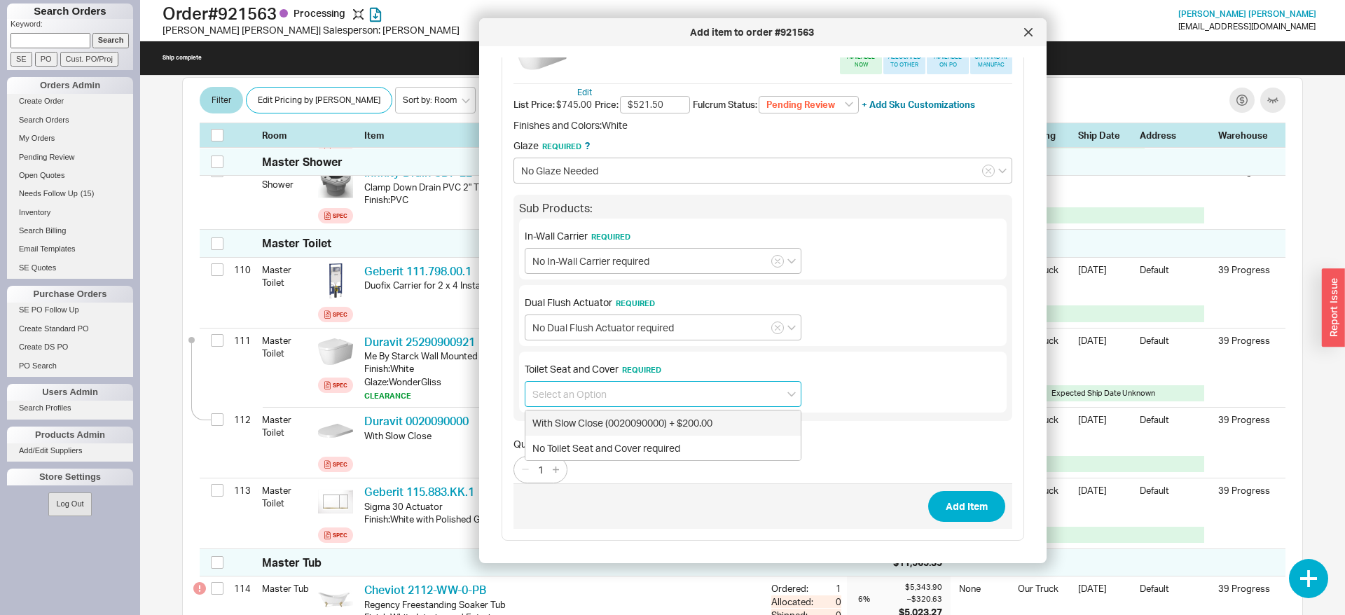
click at [624, 421] on div "With Slow Close (0020090000) + $200.00" at bounding box center [663, 423] width 275 height 25
type input "With Slow Close (0020090000) + $200.00"
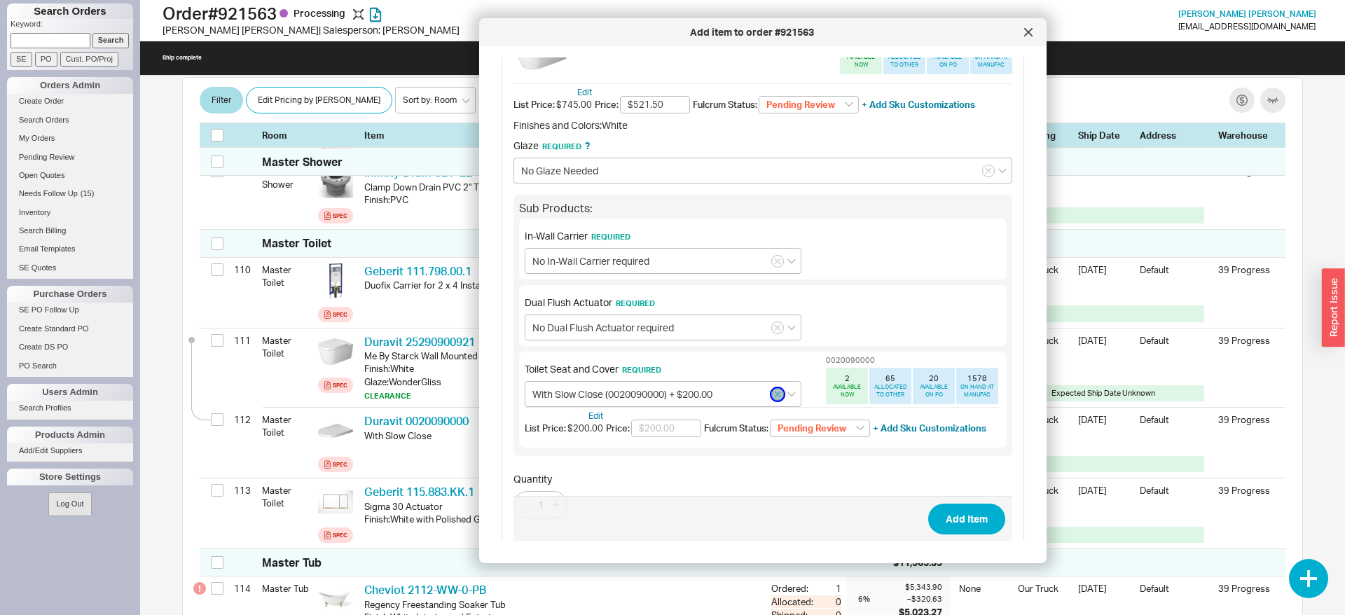
click at [781, 396] on button "button" at bounding box center [778, 394] width 13 height 13
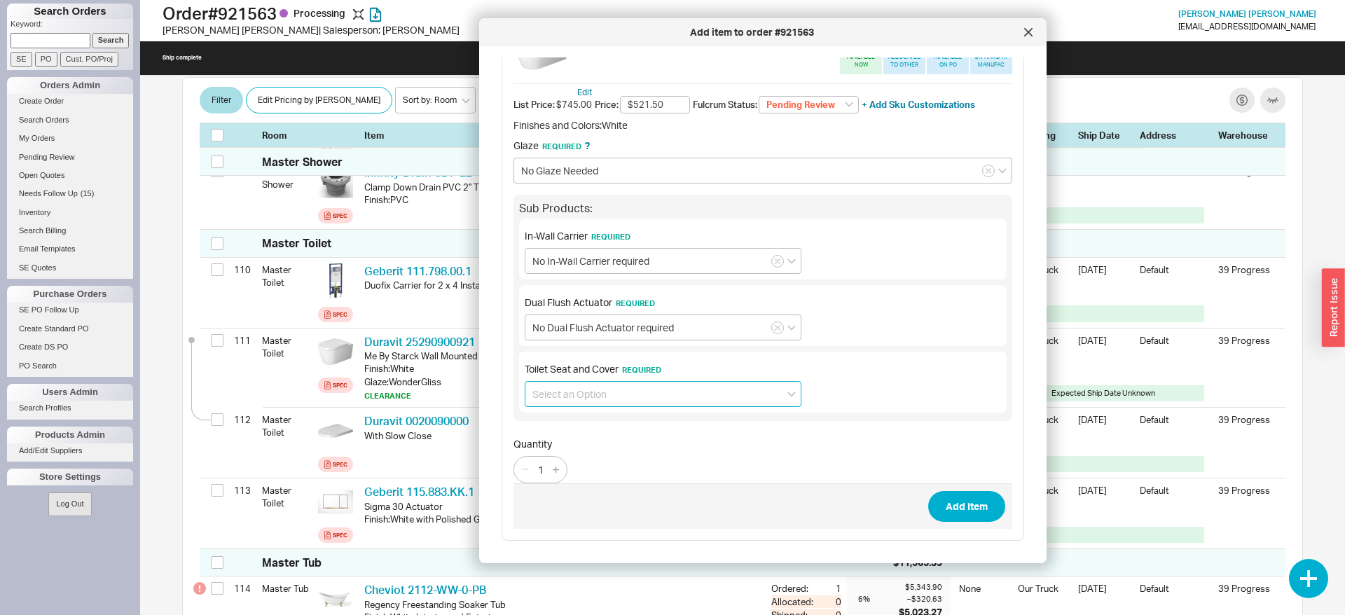
click at [739, 396] on input at bounding box center [663, 394] width 277 height 26
click at [638, 444] on div "No Toilet Seat and Cover required" at bounding box center [663, 448] width 275 height 25
type input "No Toilet Seat and Cover required"
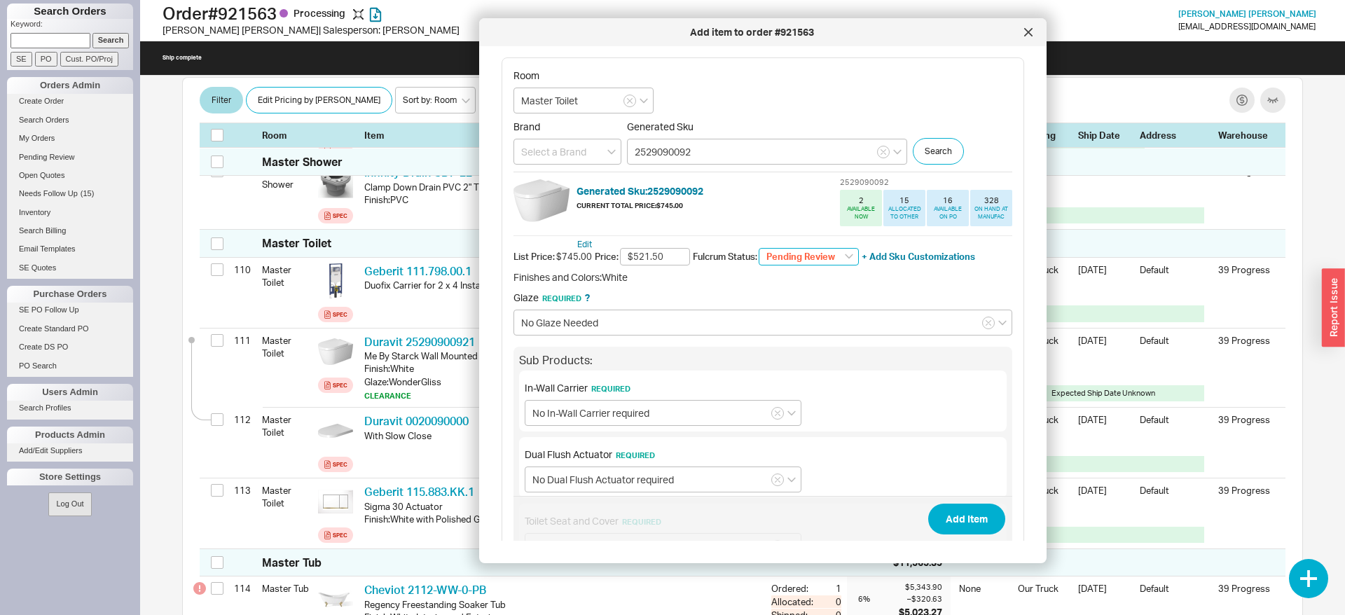
click at [759, 248] on select "Pending Review None On Hold Call Before Ship Hold for Balance Wait For Cust. Ca…" at bounding box center [809, 257] width 100 height 18
select select
click option "None" at bounding box center [0, 0] width 0 height 0
click at [958, 513] on button "Add Item" at bounding box center [966, 519] width 77 height 31
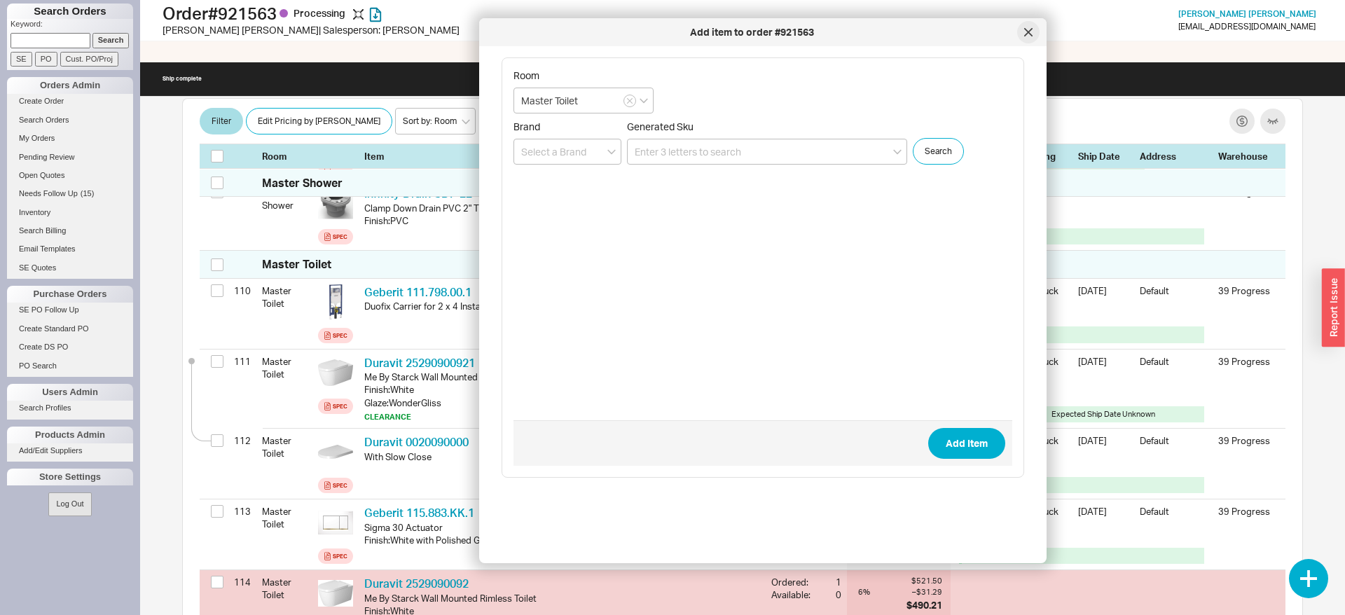
click at [1021, 32] on div at bounding box center [1028, 32] width 22 height 22
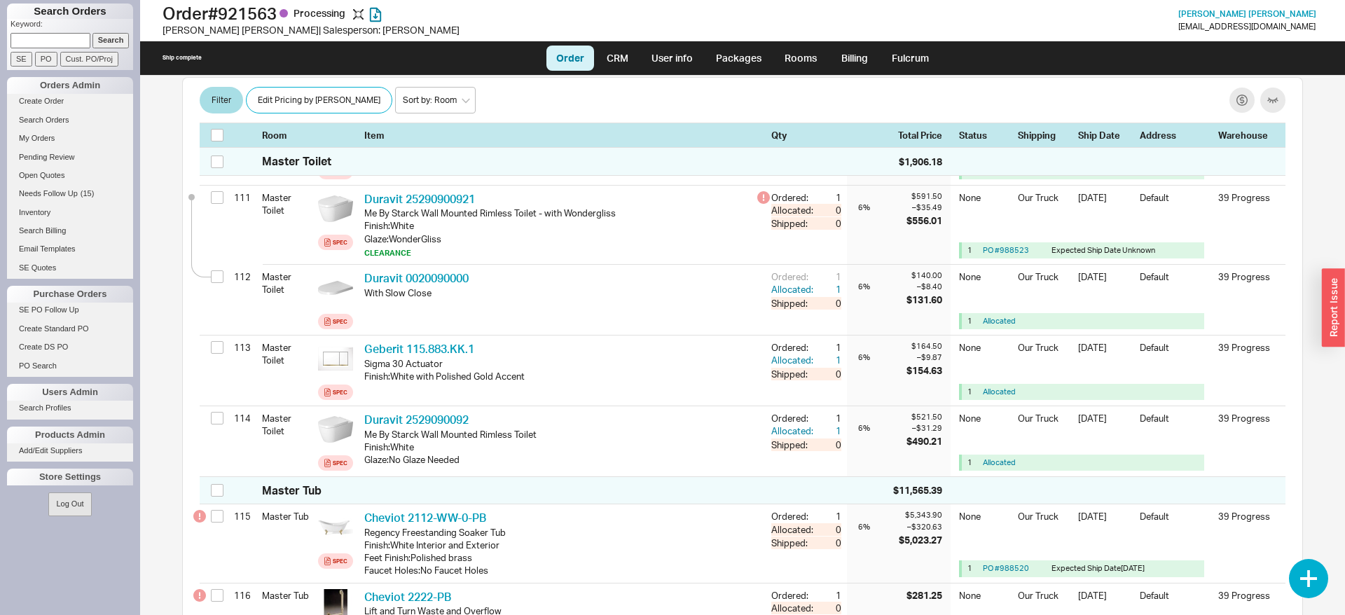
scroll to position [861, 0]
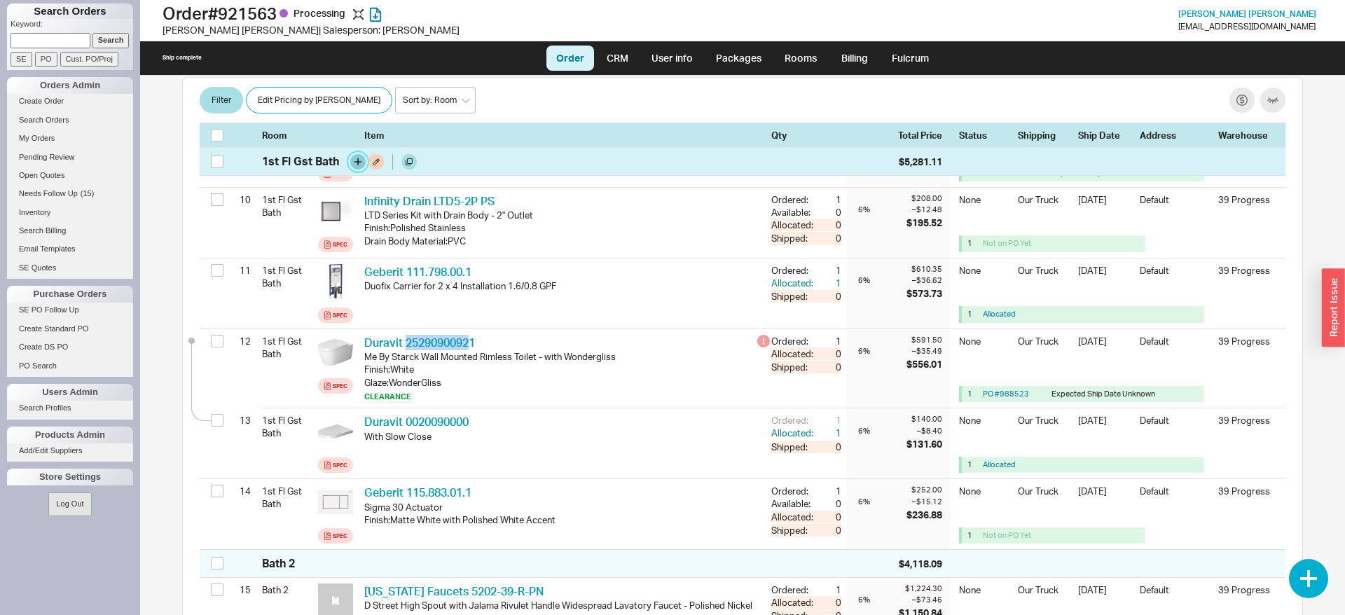
click at [353, 164] on button "button" at bounding box center [357, 161] width 15 height 15
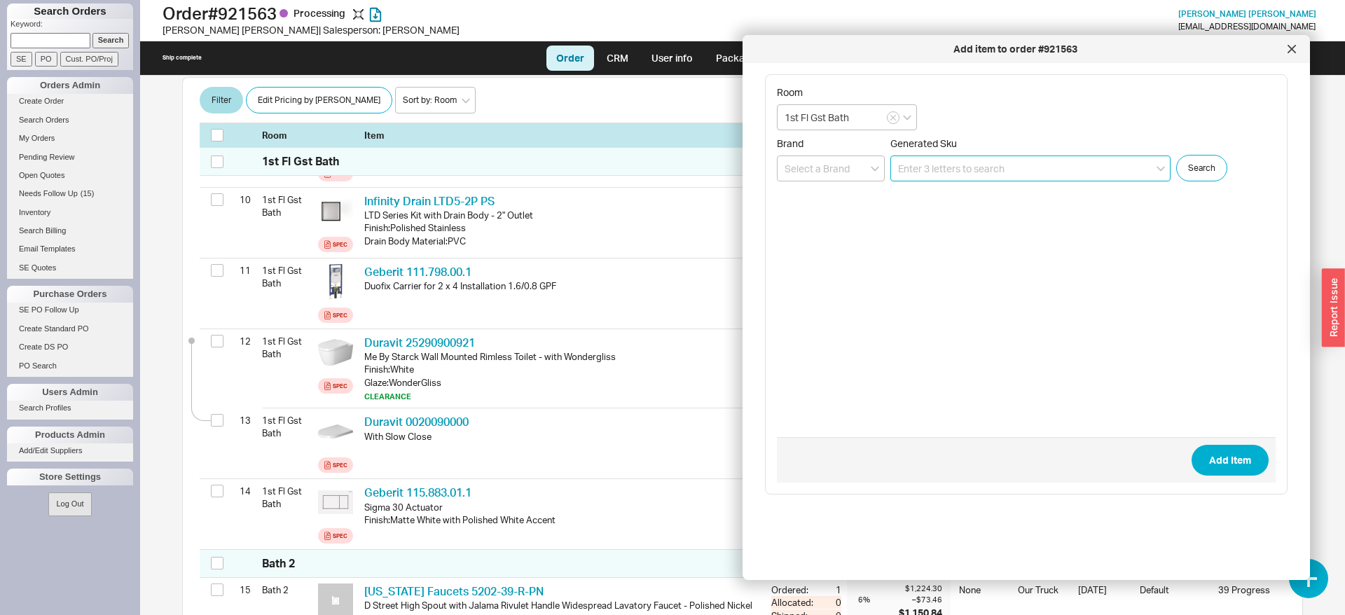
paste input "2529090092"
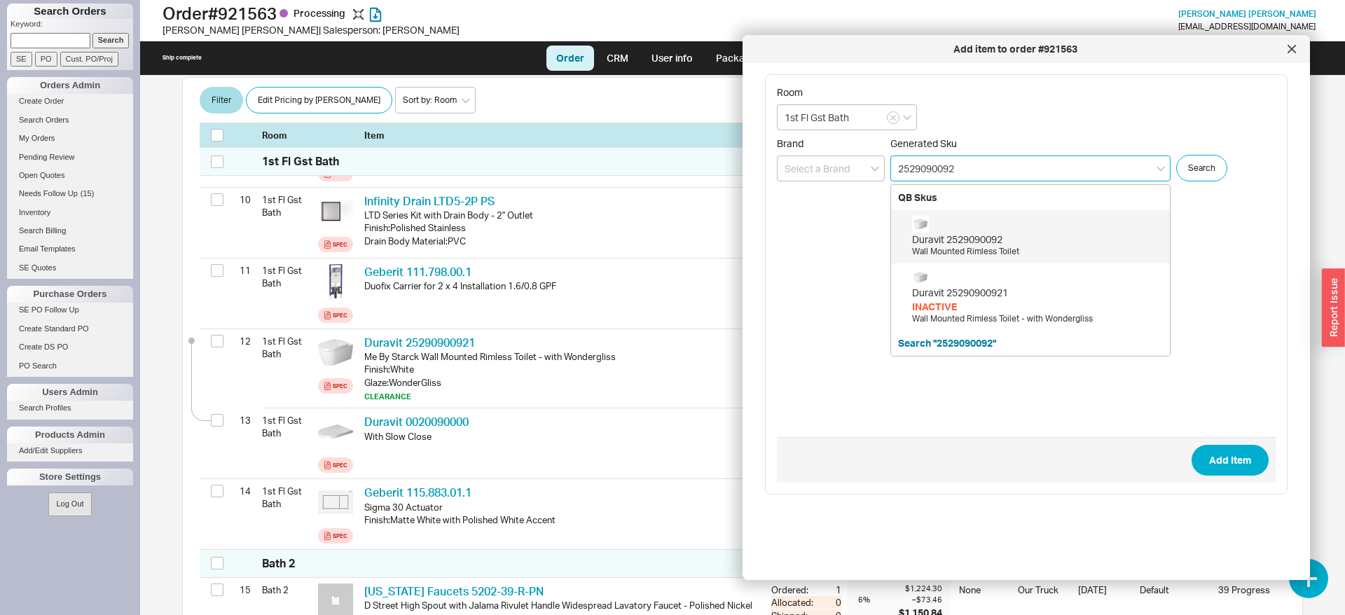
click at [966, 231] on div "Duravit 2529090092 Wall Mounted Rimless Toilet" at bounding box center [1037, 237] width 251 height 42
type input "2529090092"
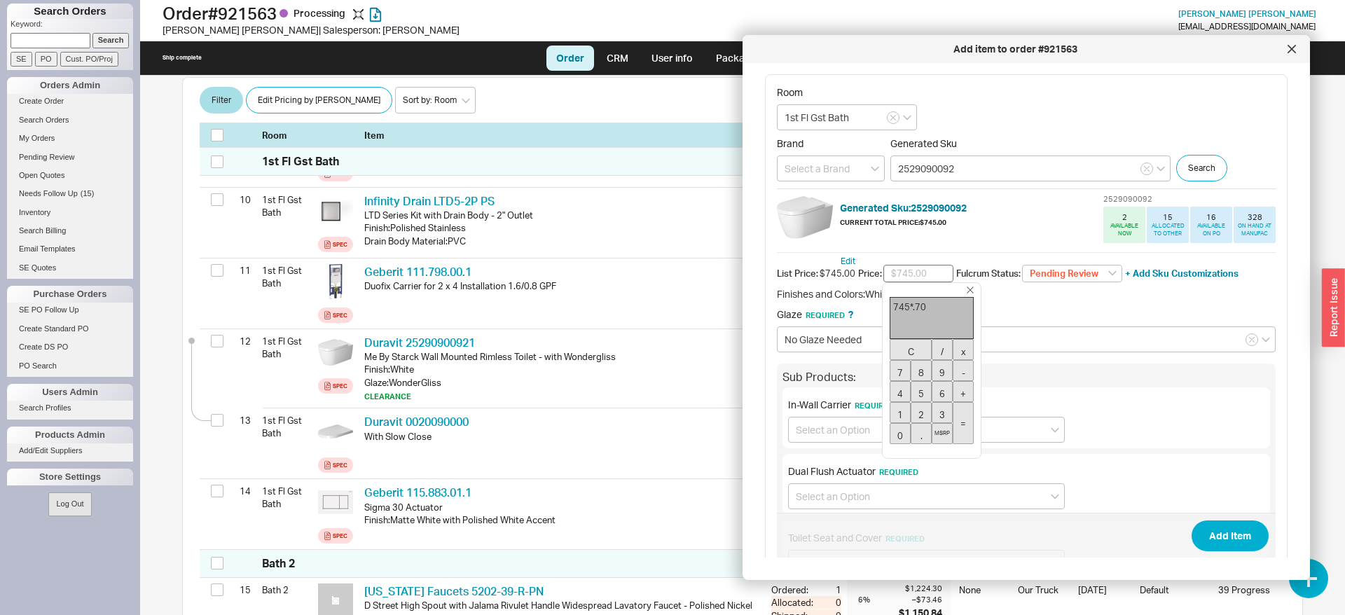
type input "$521.50"
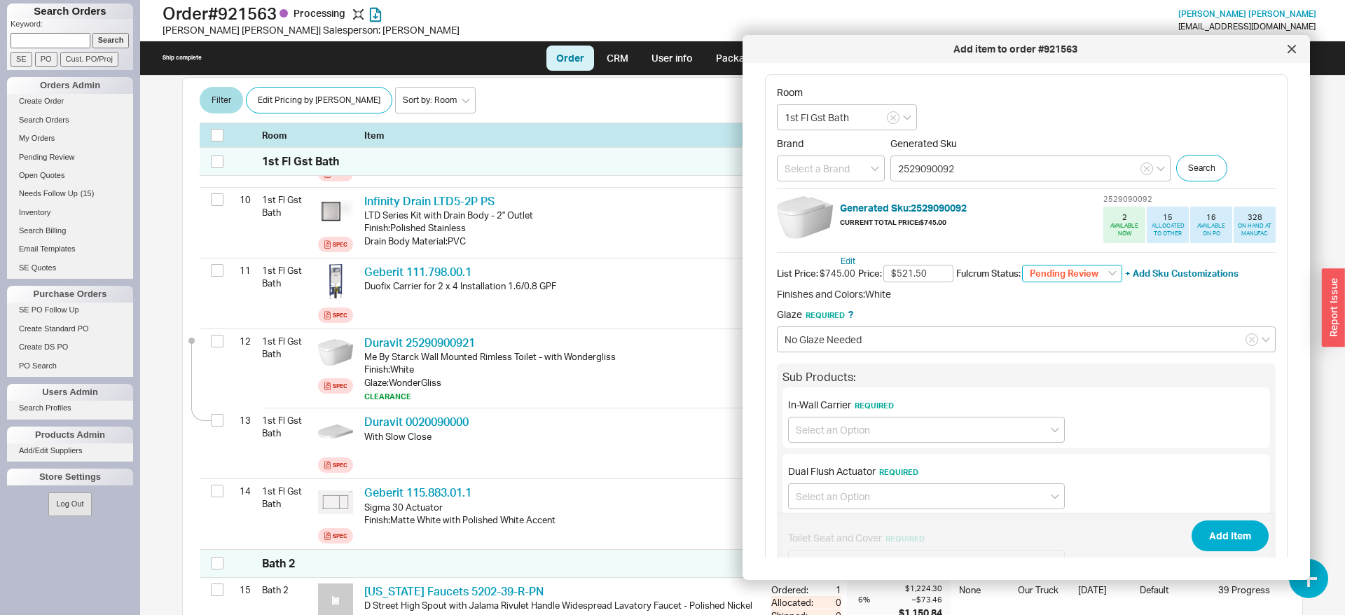
click at [1022, 265] on select "Pending Review None On Hold Call Before Ship Hold for Balance Wait For Cust. Ca…" at bounding box center [1072, 274] width 100 height 18
select select
click option "None" at bounding box center [0, 0] width 0 height 0
click at [849, 434] on input at bounding box center [926, 430] width 277 height 26
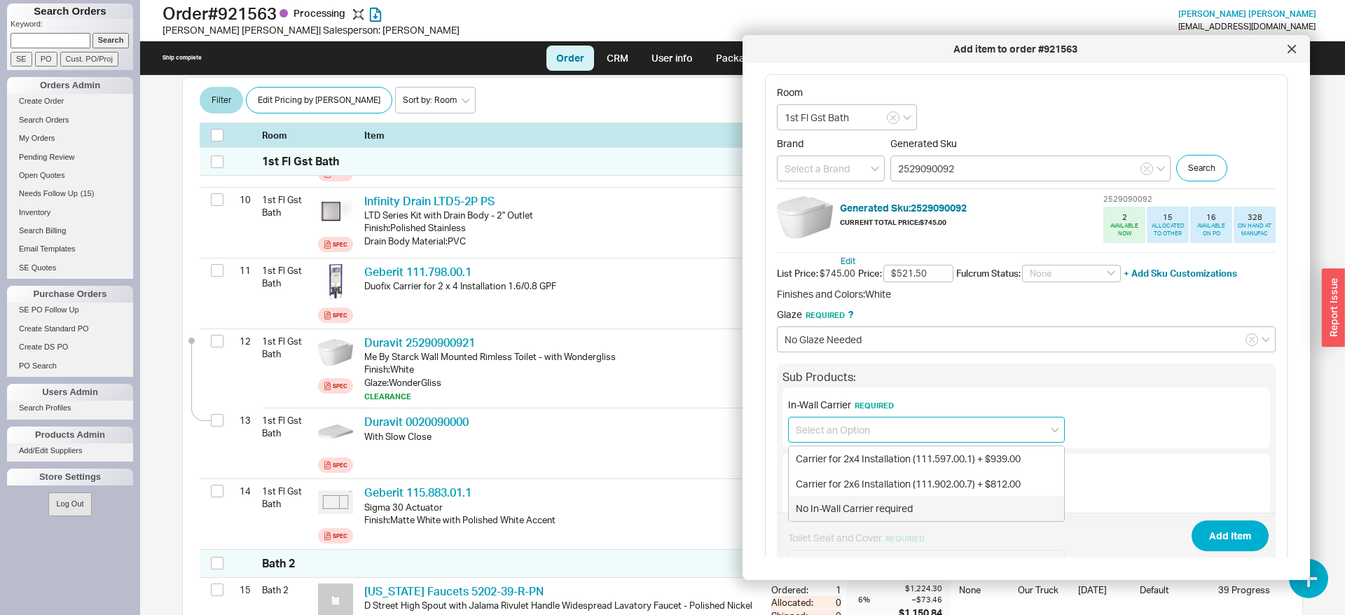
click at [857, 502] on div "No In-Wall Carrier required" at bounding box center [926, 508] width 275 height 25
type input "No In-Wall Carrier required"
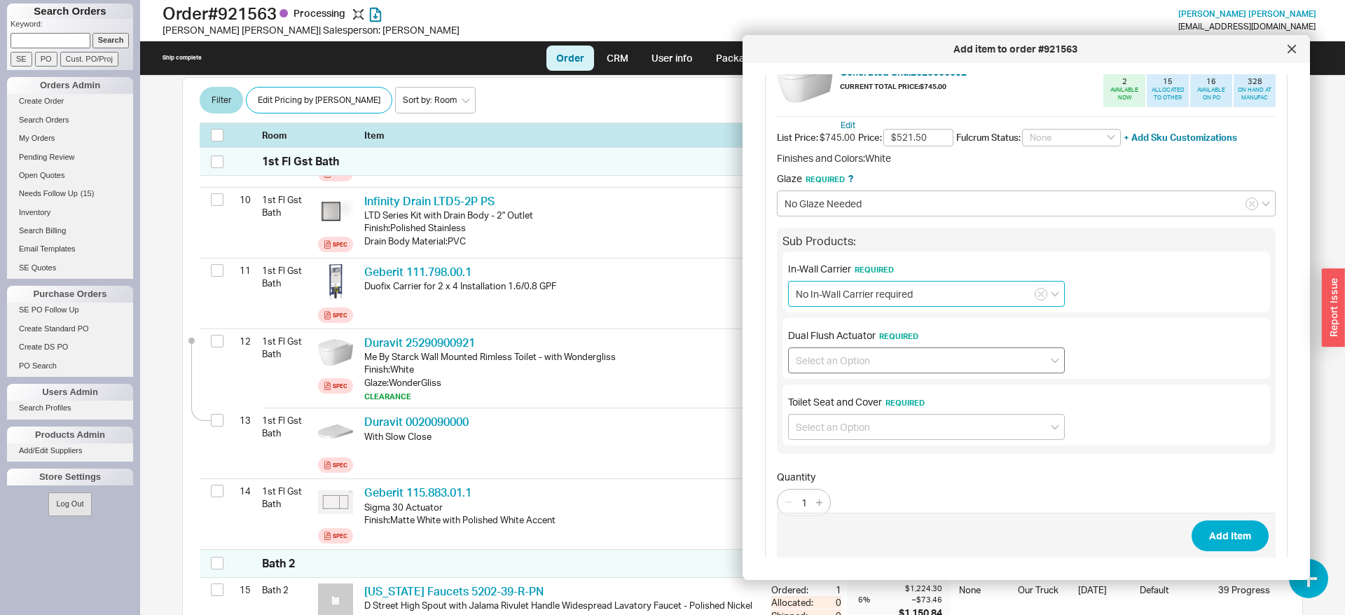
scroll to position [143, 0]
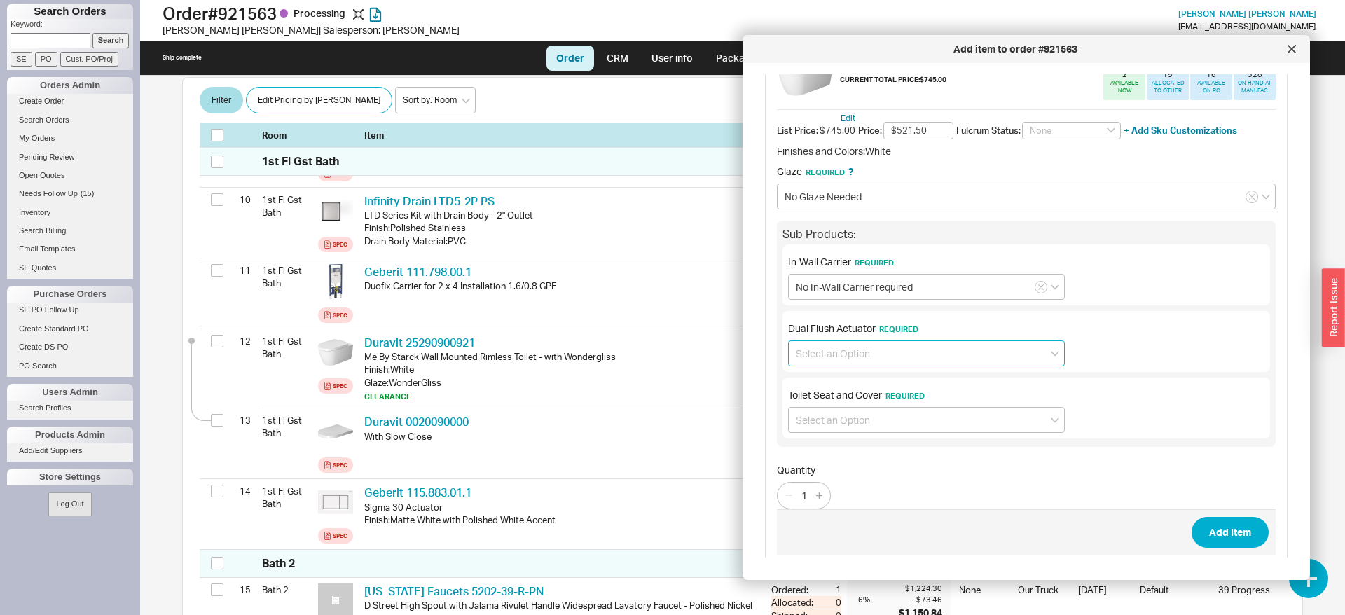
click at [895, 352] on input at bounding box center [926, 354] width 277 height 26
click at [898, 409] on div "No Dual Flush Actuator required" at bounding box center [926, 407] width 275 height 25
type input "No Dual Flush Actuator required"
click at [880, 420] on input at bounding box center [926, 420] width 277 height 26
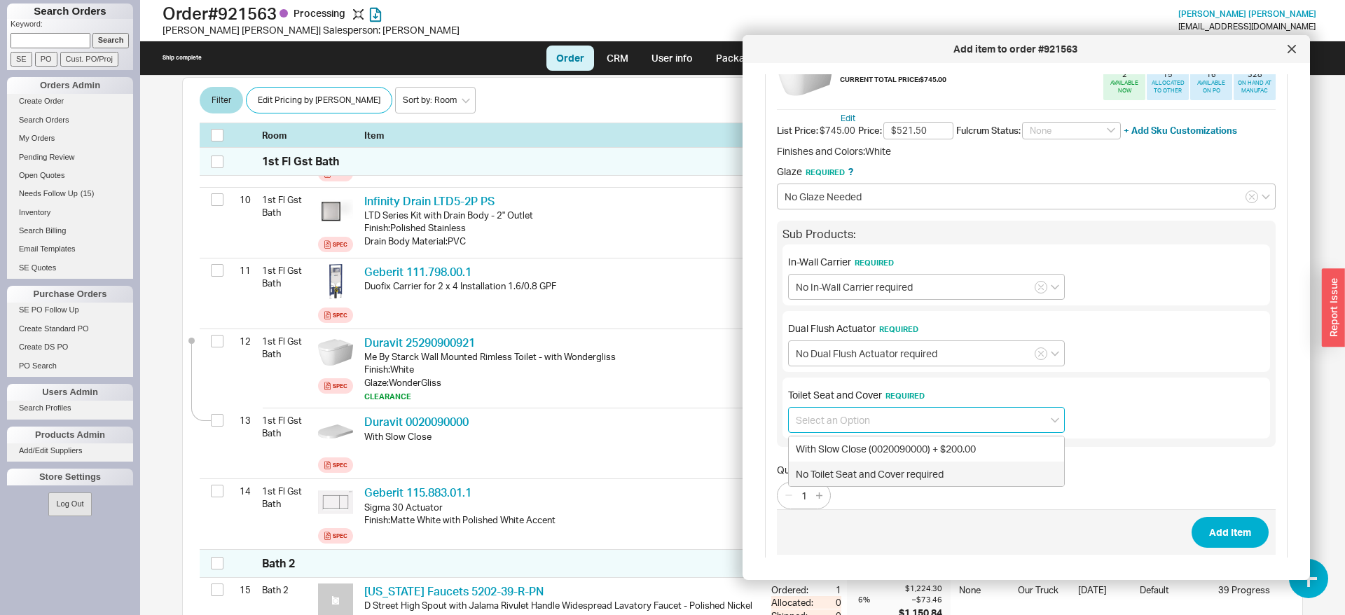
click at [877, 478] on div "No Toilet Seat and Cover required" at bounding box center [926, 474] width 275 height 25
type input "No Toilet Seat and Cover required"
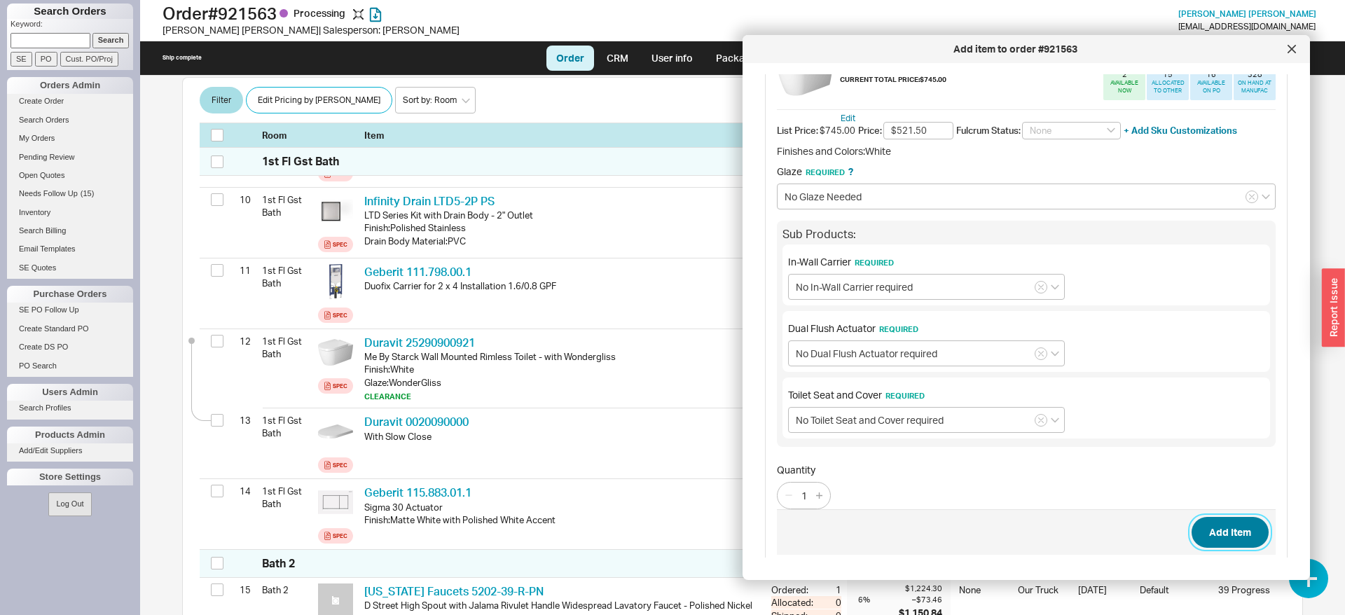
click at [1229, 533] on button "Add Item" at bounding box center [1230, 532] width 77 height 31
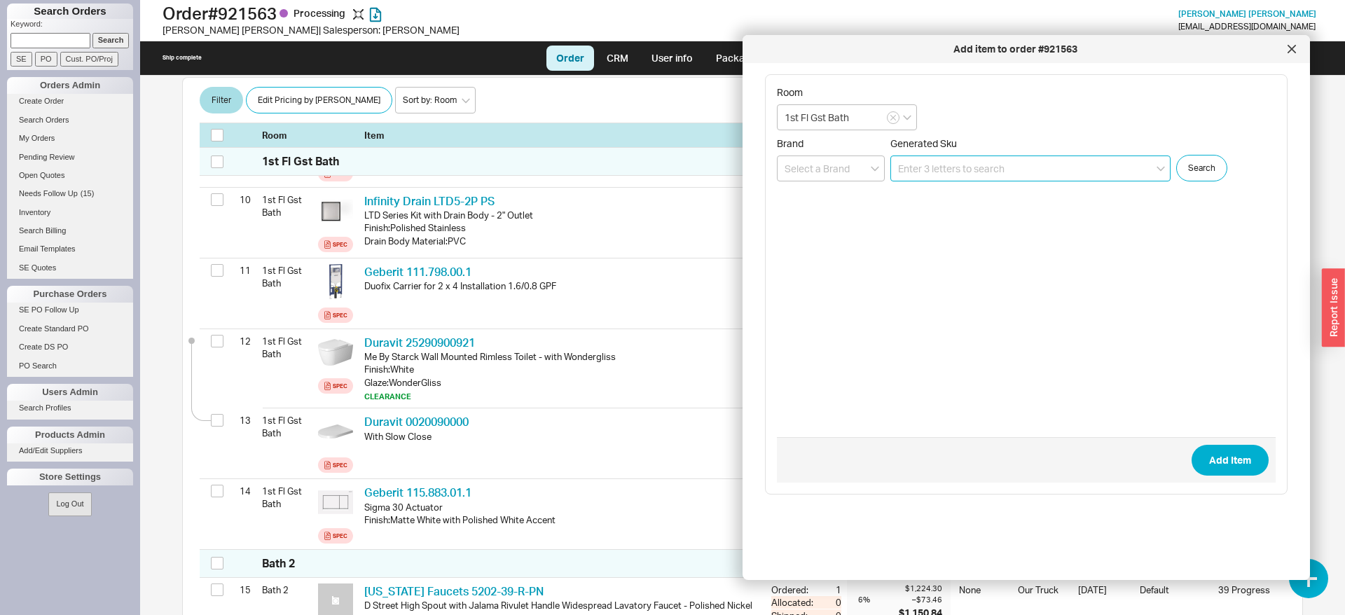
scroll to position [0, 0]
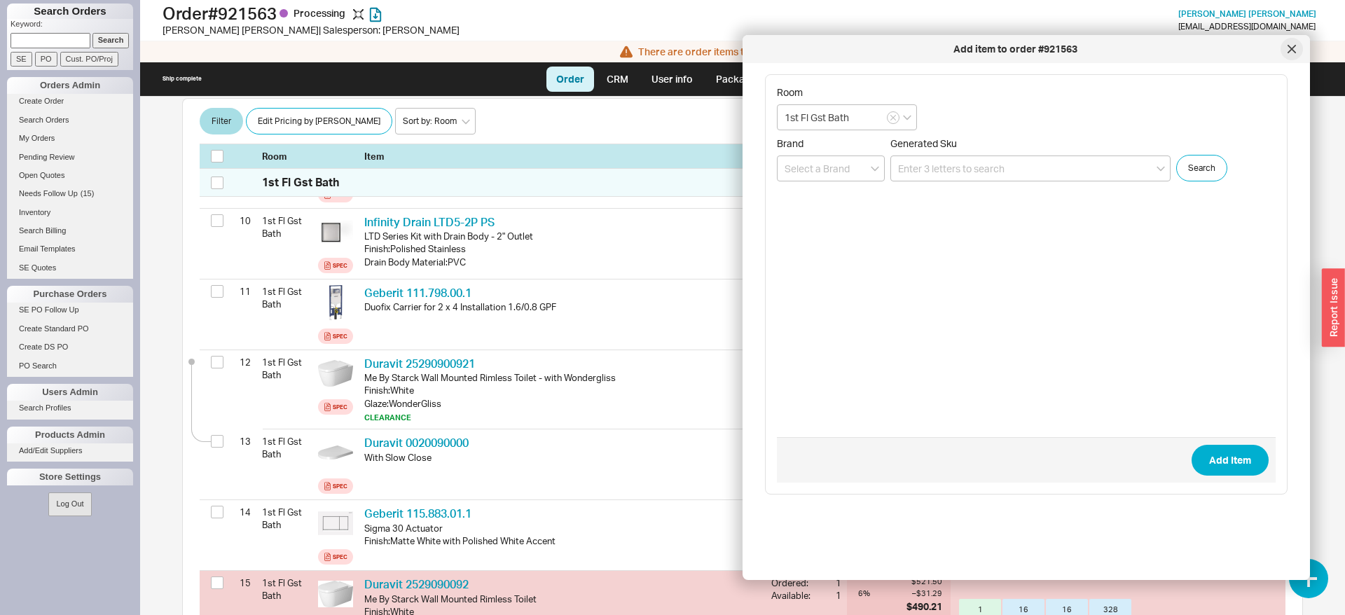
click at [1293, 50] on icon at bounding box center [1292, 49] width 7 height 7
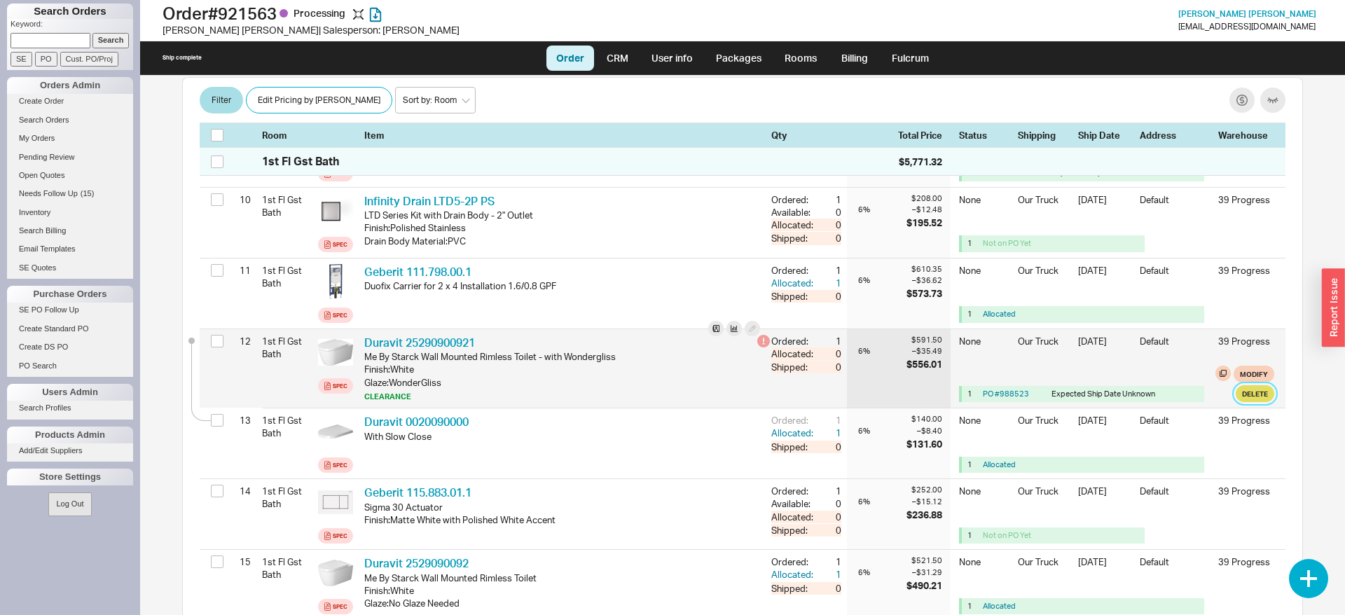
click at [1272, 395] on button "Delete" at bounding box center [1255, 393] width 39 height 17
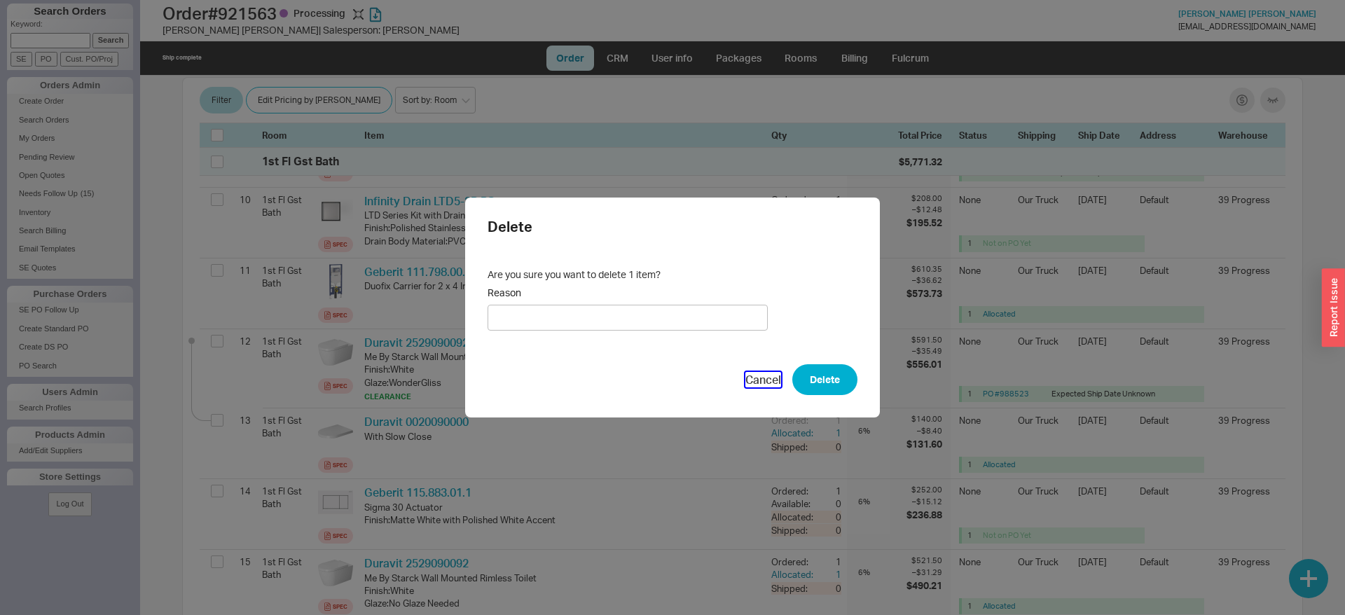
click at [772, 375] on button "Cancel" at bounding box center [764, 379] width 36 height 15
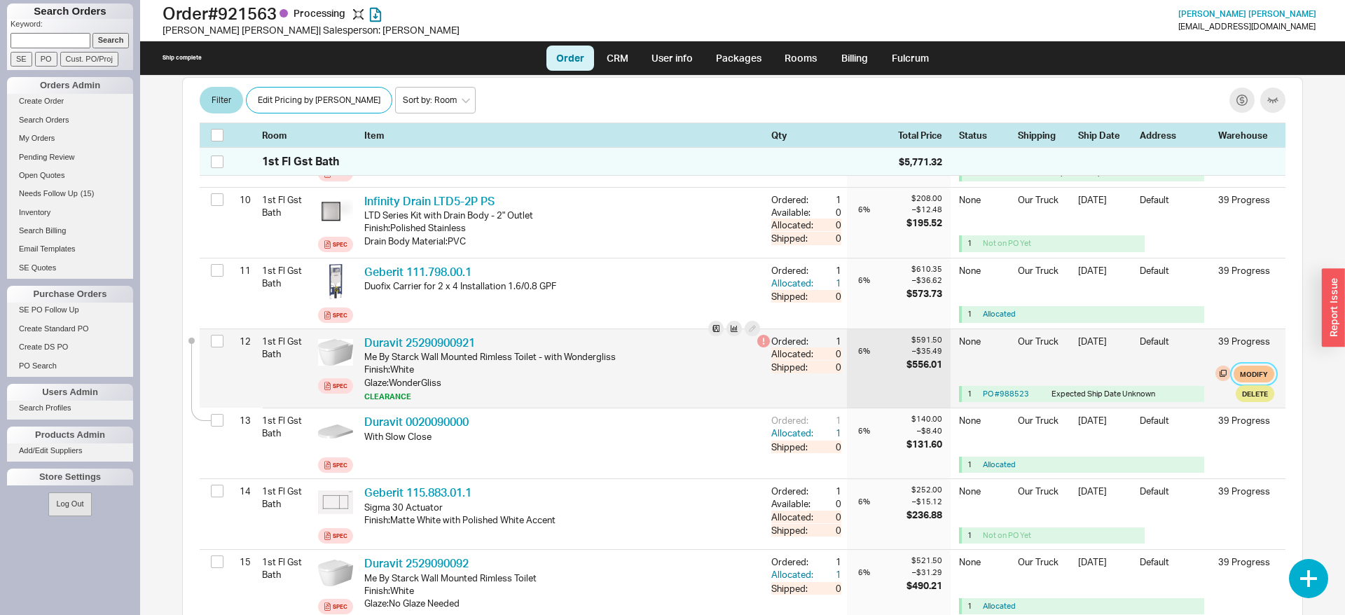
click at [1249, 377] on button "Modify" at bounding box center [1254, 374] width 41 height 17
select select "8"
select select "3"
select select "8"
select select "3"
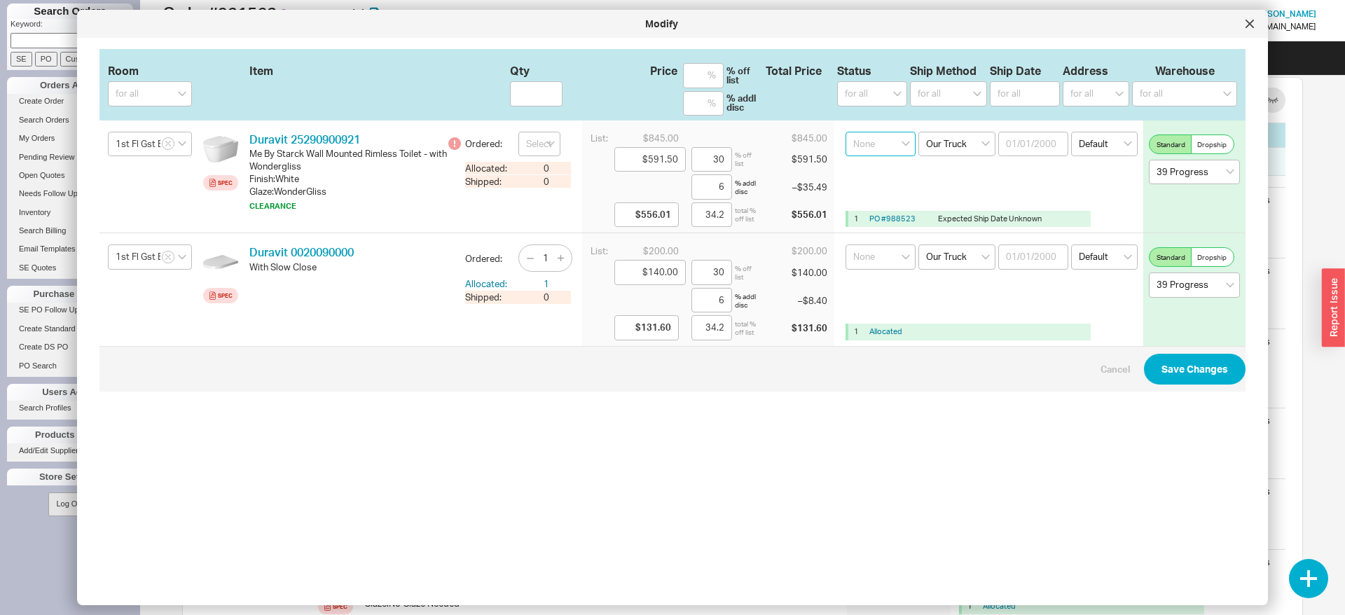
click at [846, 132] on select "None On Hold Call Before Ship Hold for Balance Wait For Cust. Call Waiting for …" at bounding box center [881, 144] width 70 height 25
select select "On Hold"
click option "On Hold" at bounding box center [0, 0] width 0 height 0
click at [1181, 357] on button "Save Changes" at bounding box center [1195, 369] width 102 height 31
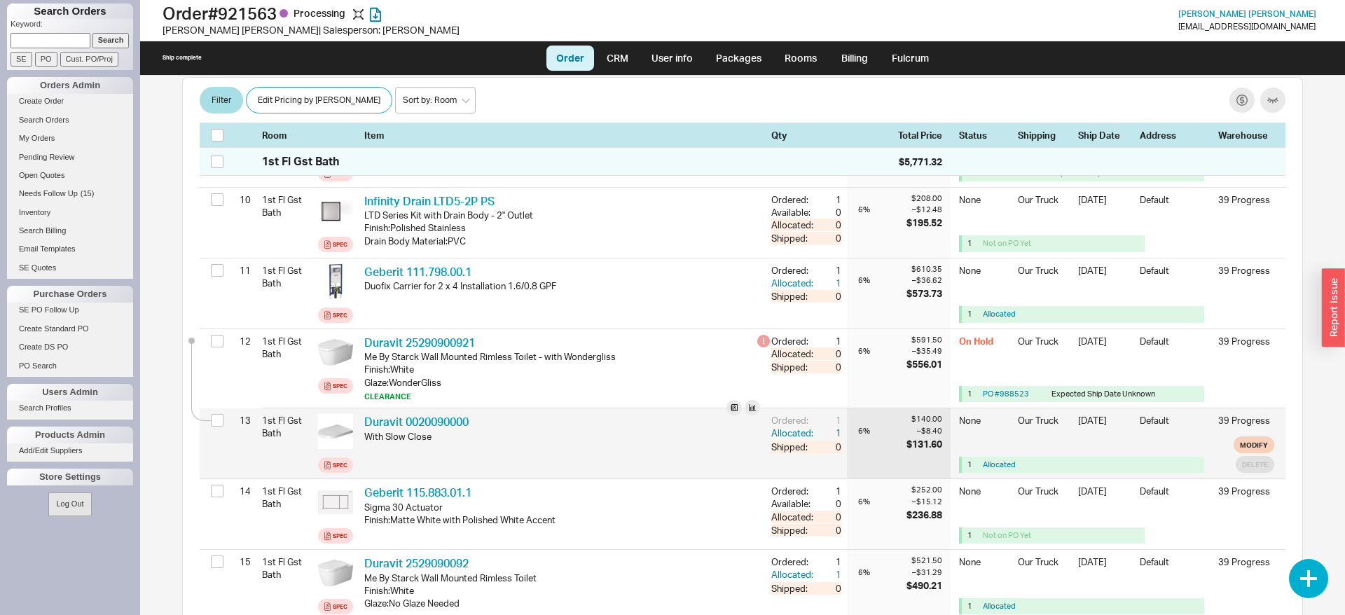
scroll to position [8296, 0]
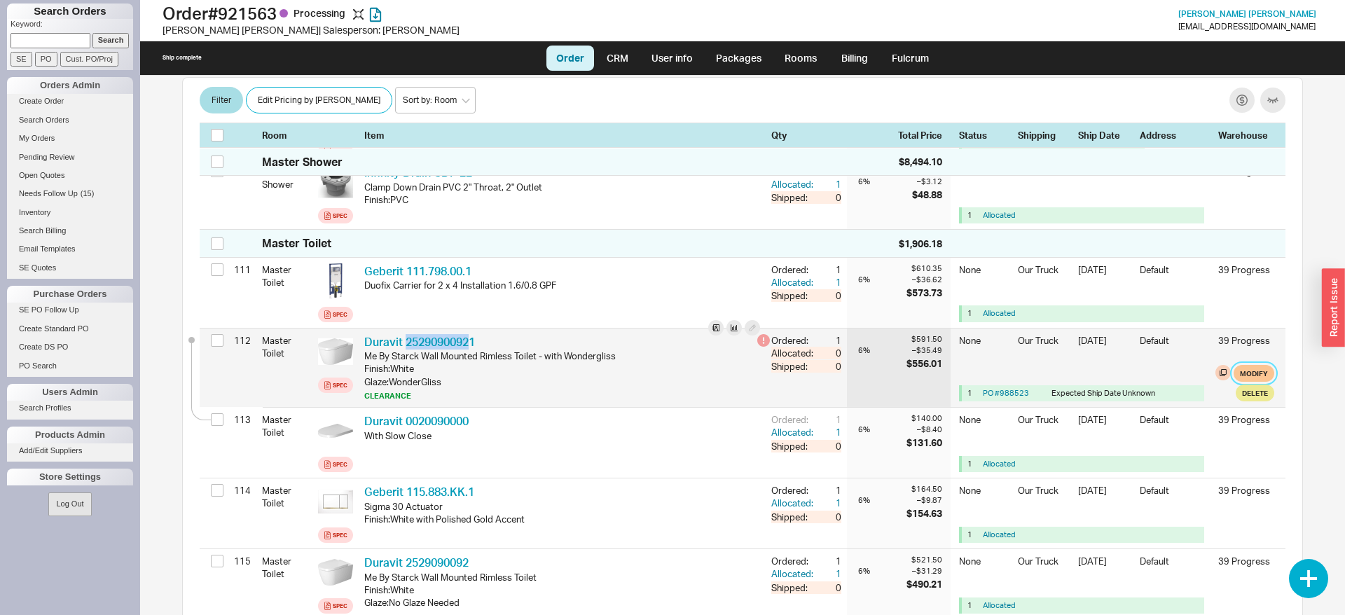
click at [1256, 373] on button "Modify" at bounding box center [1254, 373] width 41 height 17
select select "8"
select select "3"
select select "8"
select select "3"
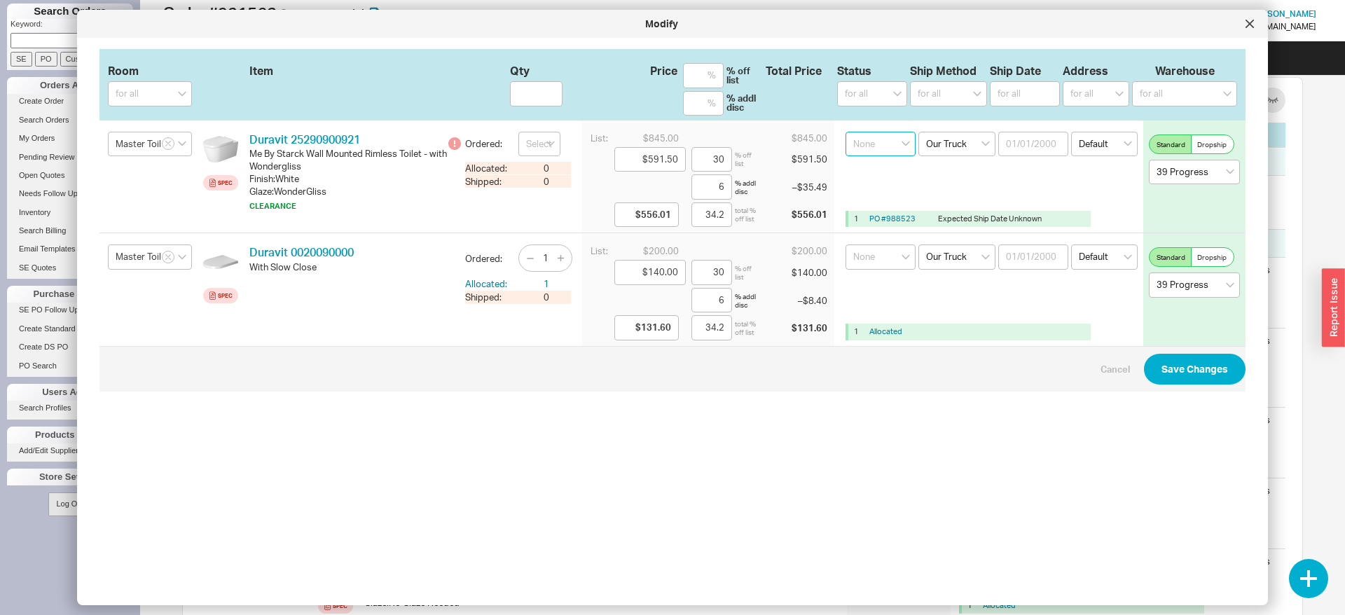
click at [846, 132] on select "None On Hold Call Before Ship Hold for Balance Wait For Cust. Call Waiting for …" at bounding box center [881, 144] width 70 height 25
select select "On Hold"
click option "On Hold" at bounding box center [0, 0] width 0 height 0
click at [1202, 377] on button "Save Changes" at bounding box center [1195, 369] width 102 height 31
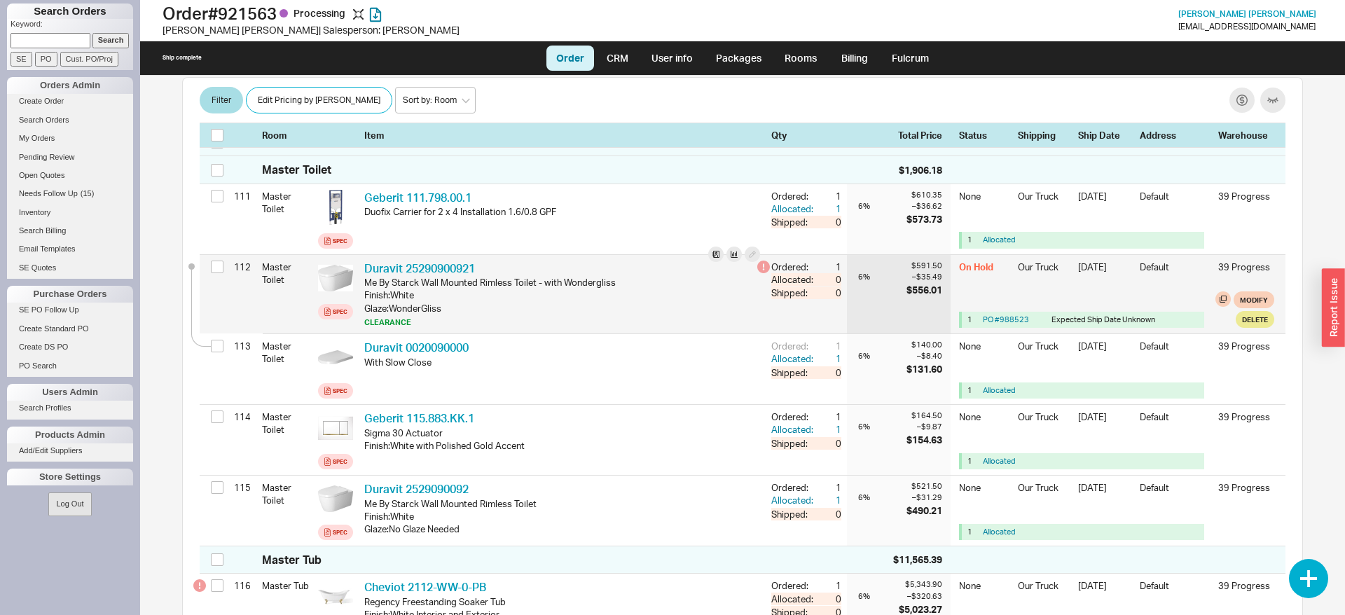
scroll to position [8368, 0]
drag, startPoint x: 469, startPoint y: 328, endPoint x: 228, endPoint y: 282, distance: 246.1
click at [228, 282] on div "112 Master Toilet Spec Duravit 25290900921 DRV 25290900921 Me By Starck Wall Mo…" at bounding box center [743, 296] width 1086 height 78
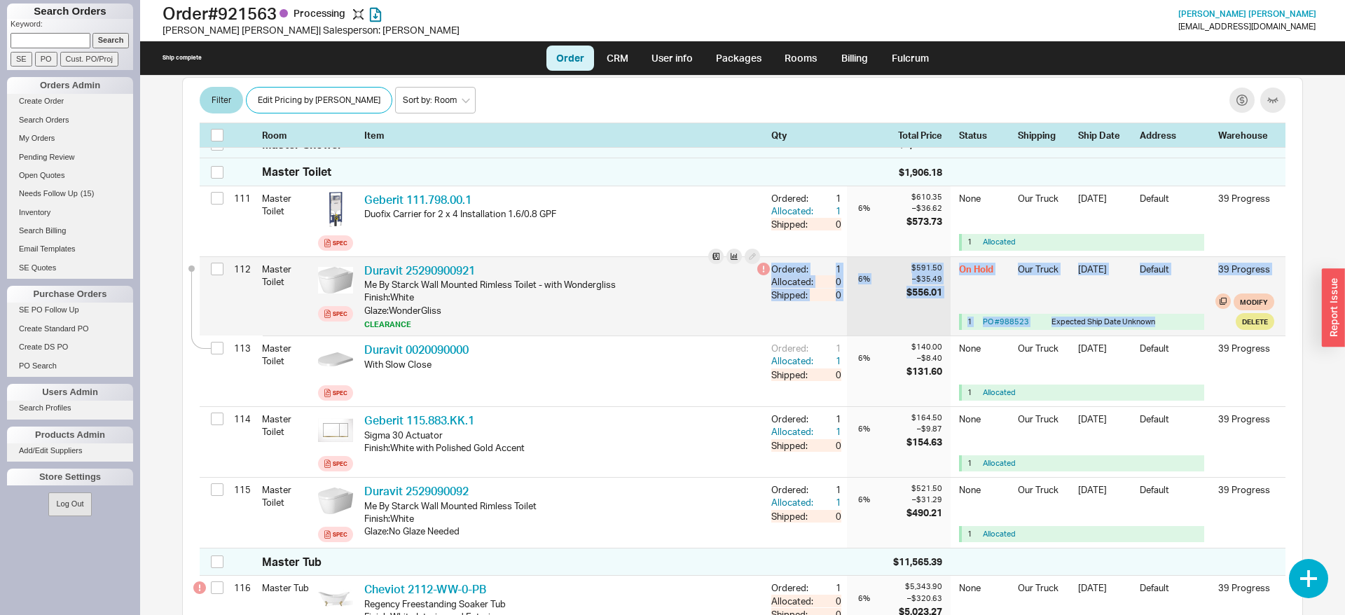
drag, startPoint x: 230, startPoint y: 276, endPoint x: 1205, endPoint y: 324, distance: 976.6
click at [1215, 325] on div "112 Master Toilet Spec Duravit 25290900921 DRV 25290900921 Me By Starck Wall Mo…" at bounding box center [743, 296] width 1086 height 78
click at [1204, 324] on div "1 PO # 988523 Expected Ship Date Unknown" at bounding box center [1083, 322] width 242 height 16
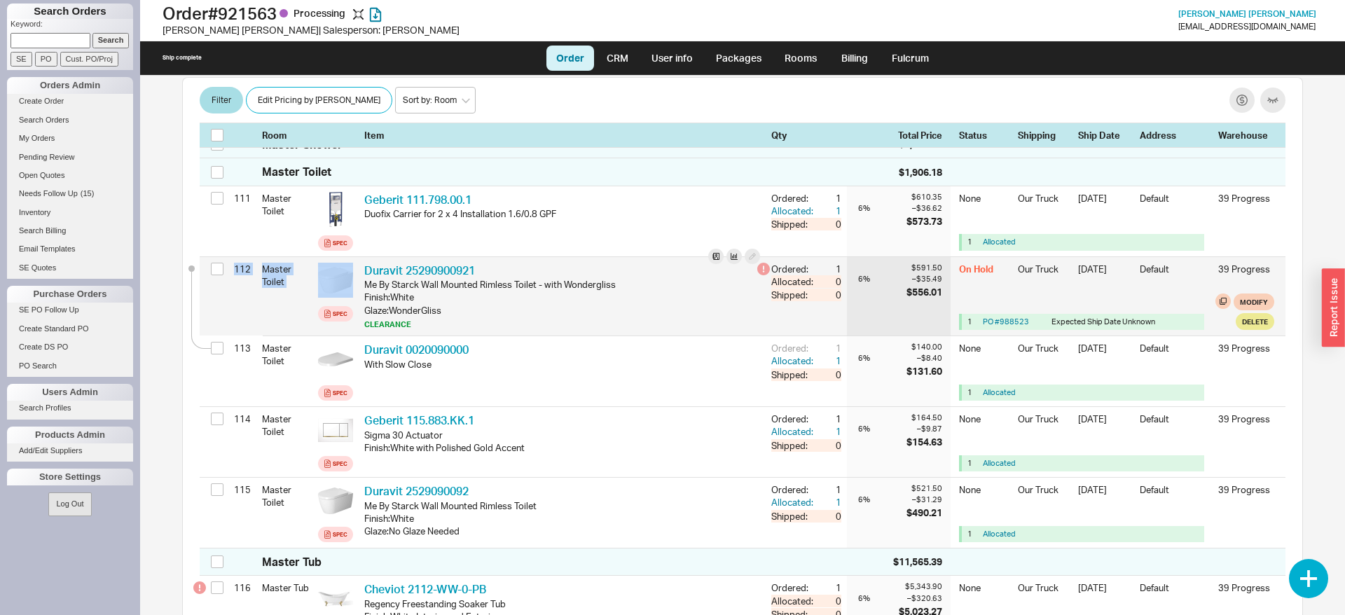
drag, startPoint x: 1179, startPoint y: 326, endPoint x: 233, endPoint y: 282, distance: 946.3
click at [233, 282] on div "112 Master Toilet Spec Duravit 25290900921 DRV 25290900921 Me By Starck Wall Mo…" at bounding box center [743, 296] width 1086 height 78
click at [233, 281] on div "112" at bounding box center [242, 269] width 18 height 24
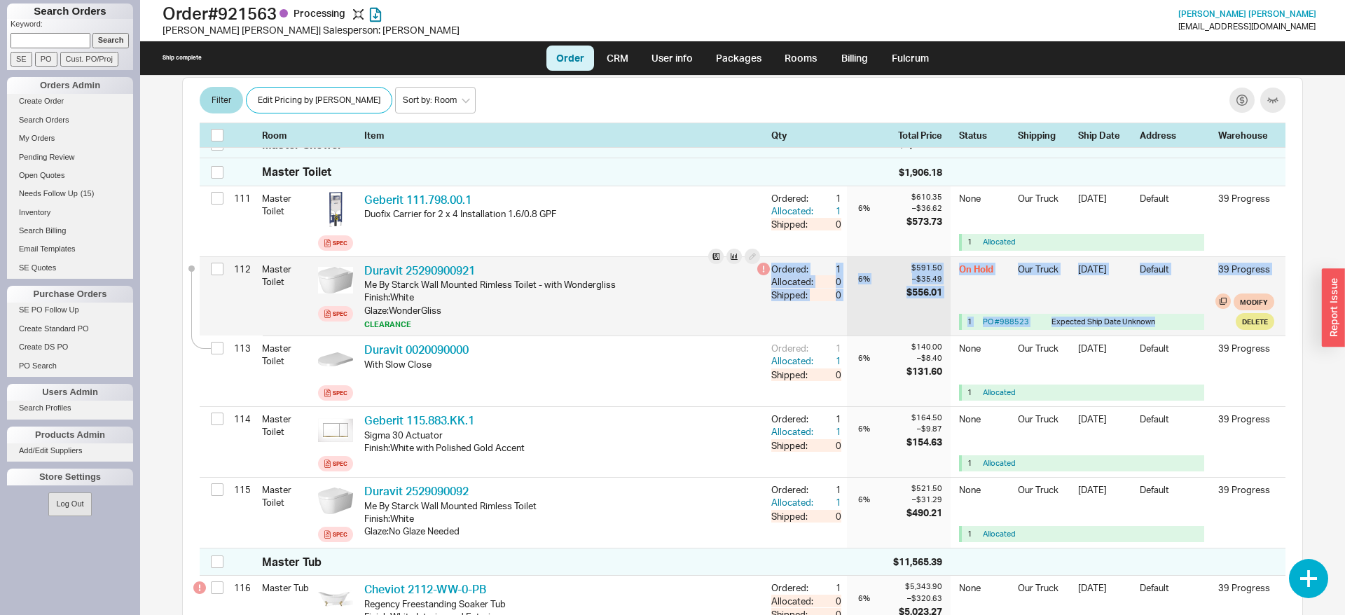
drag, startPoint x: 233, startPoint y: 282, endPoint x: 1167, endPoint y: 323, distance: 934.3
click at [1167, 323] on div "112 Master Toilet Spec Duravit 25290900921 DRV 25290900921 Me By Starck Wall Mo…" at bounding box center [743, 296] width 1086 height 78
click at [1167, 323] on div "1 PO # 988523 Expected Ship Date Unknown" at bounding box center [1083, 322] width 242 height 16
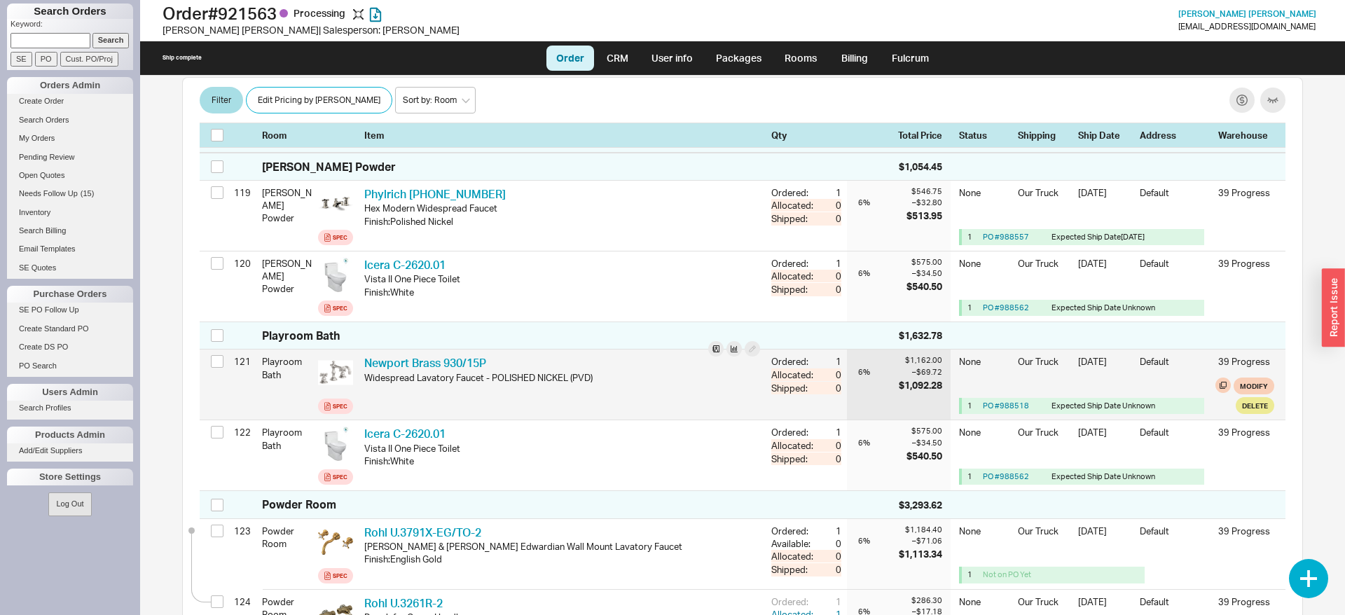
scroll to position [9297, 0]
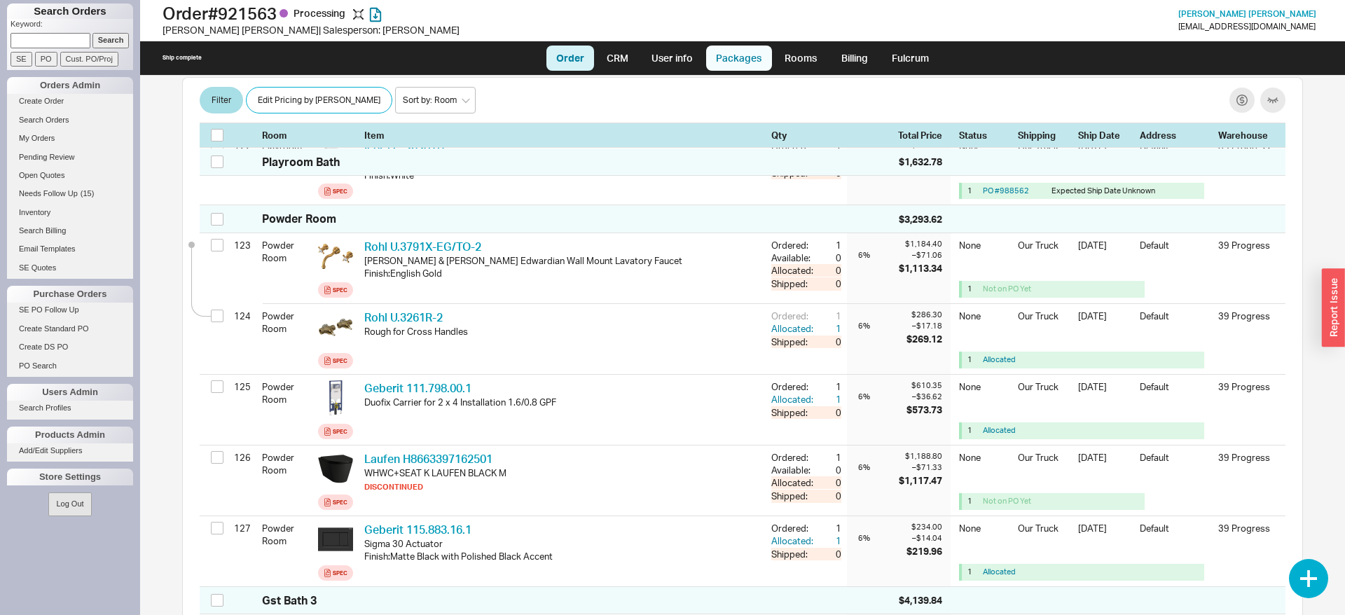
click at [750, 57] on link "Packages" at bounding box center [739, 58] width 66 height 25
select select "8"
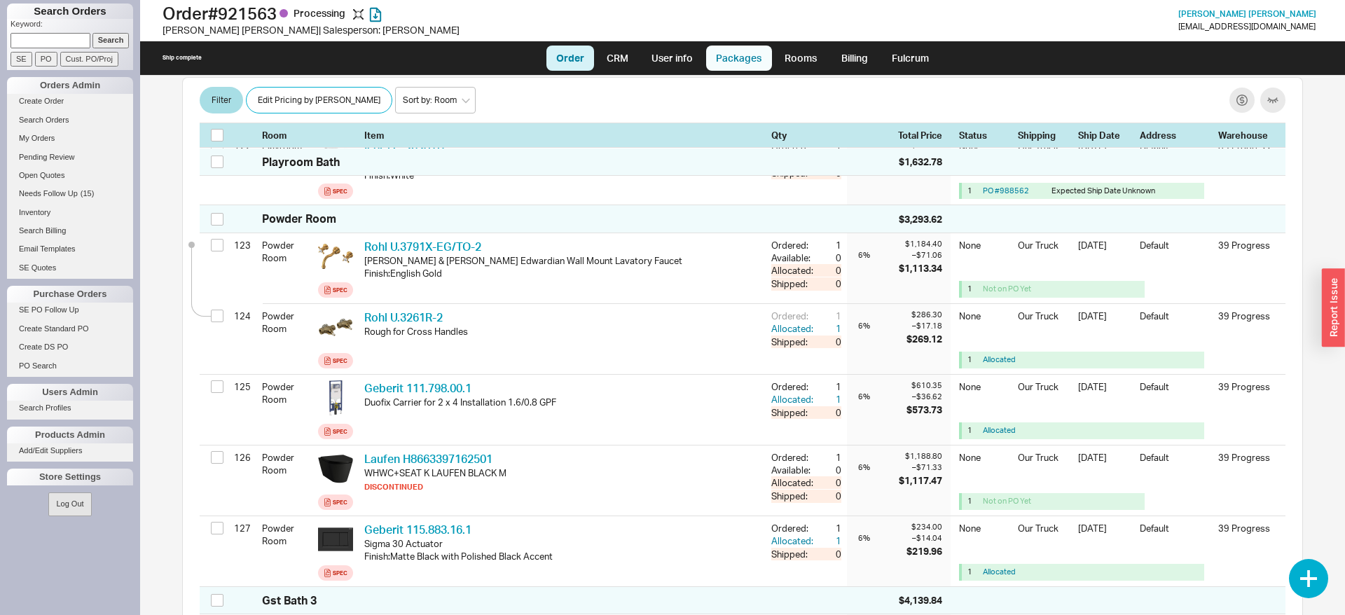
select select "8"
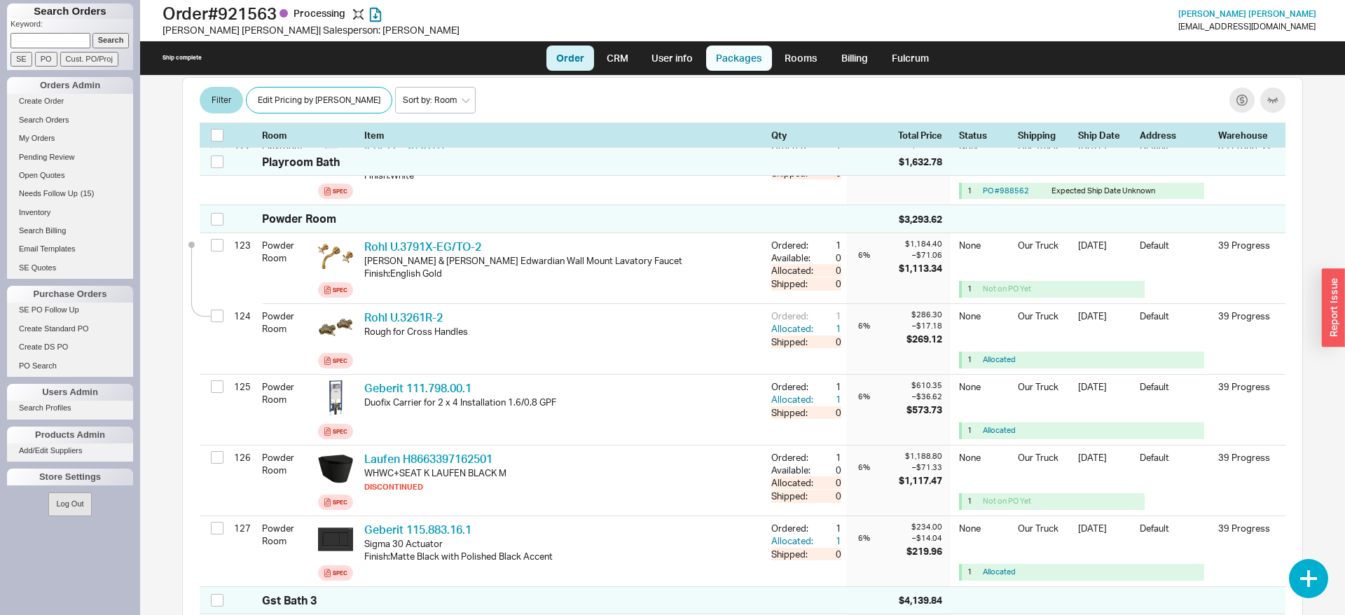
select select "8"
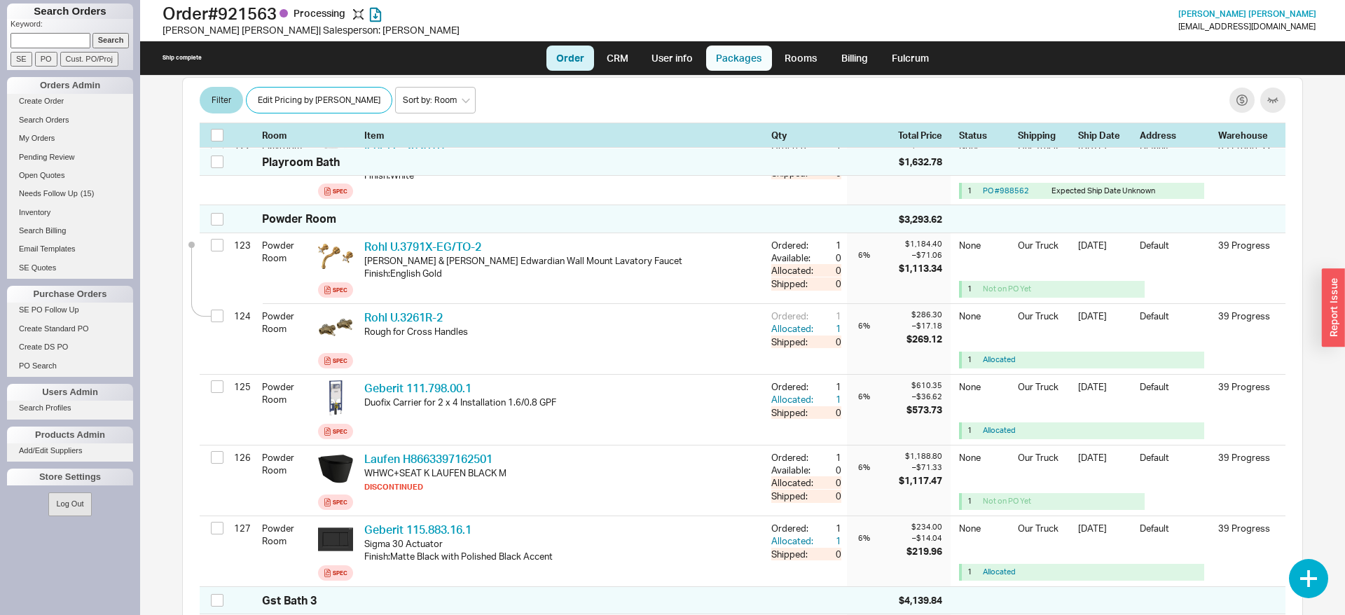
select select "8"
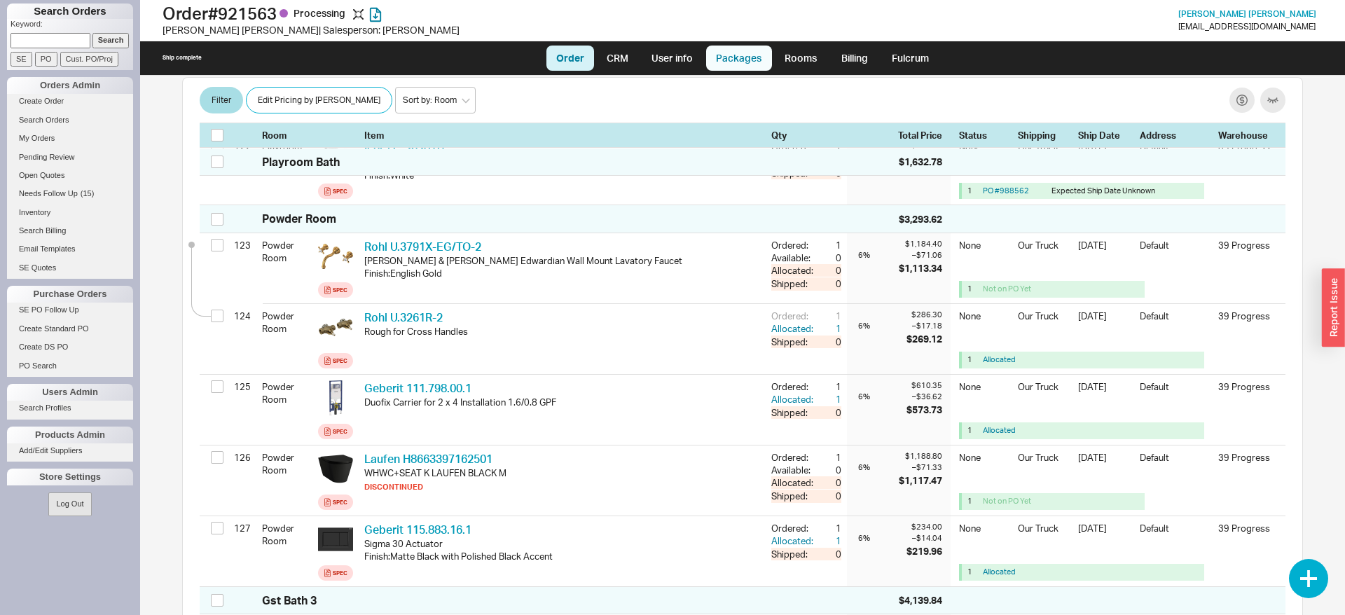
select select "8"
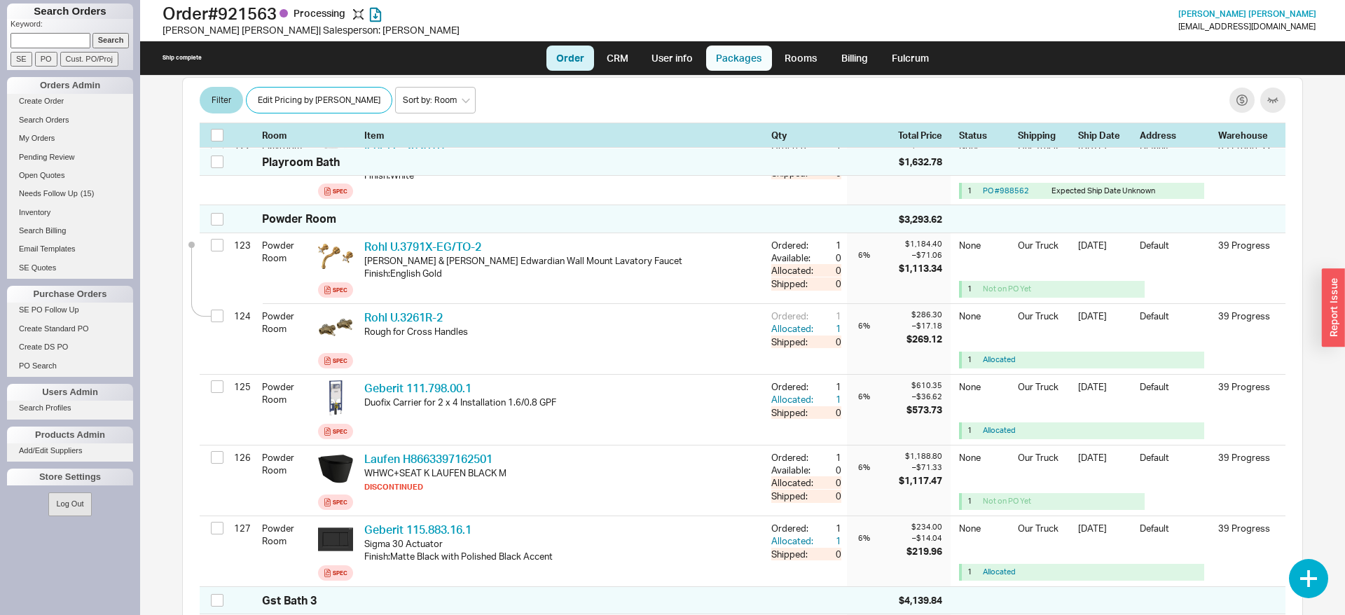
select select "8"
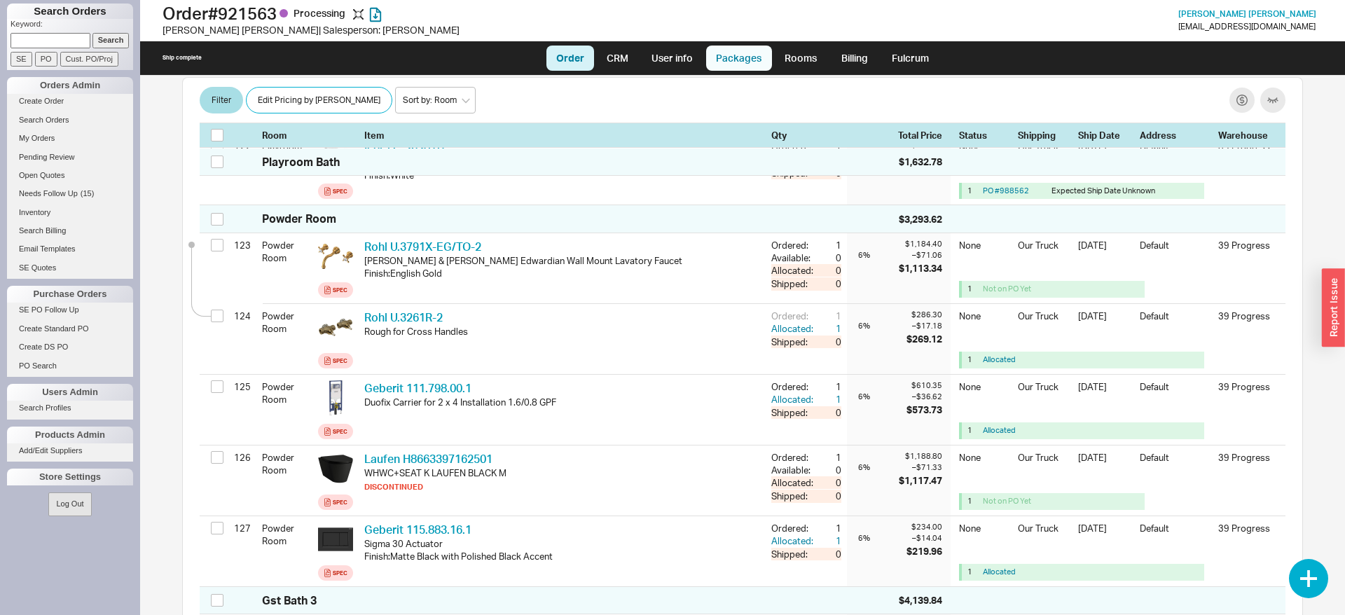
select select "8"
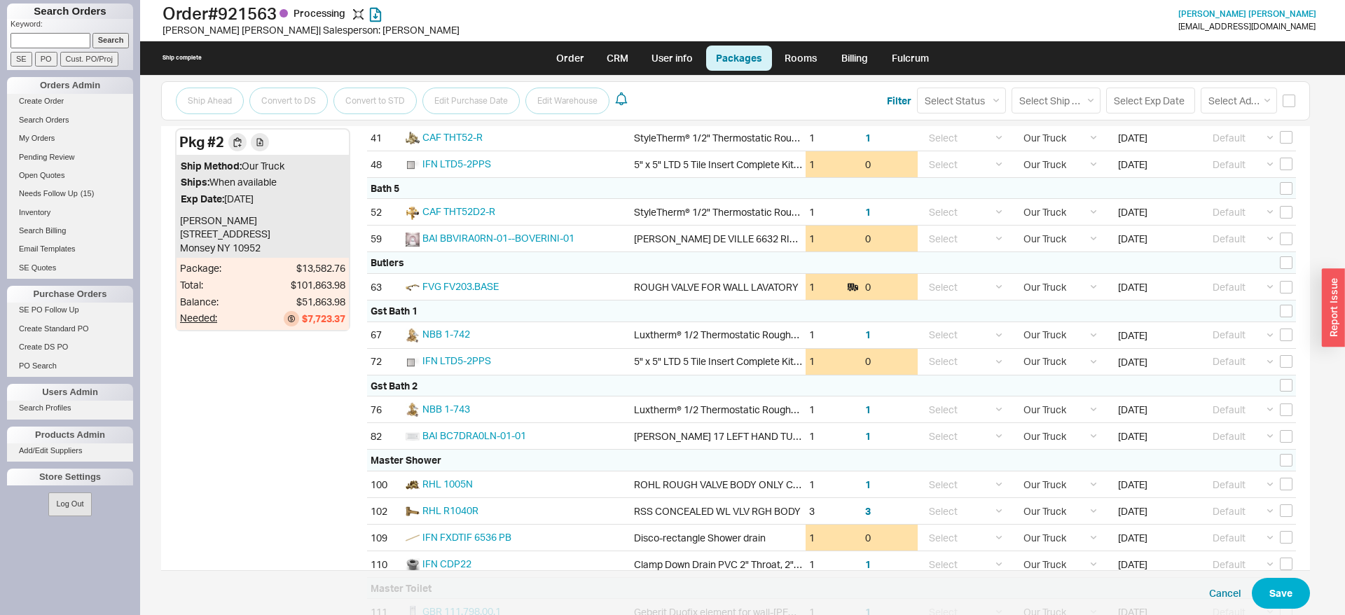
scroll to position [3790, 0]
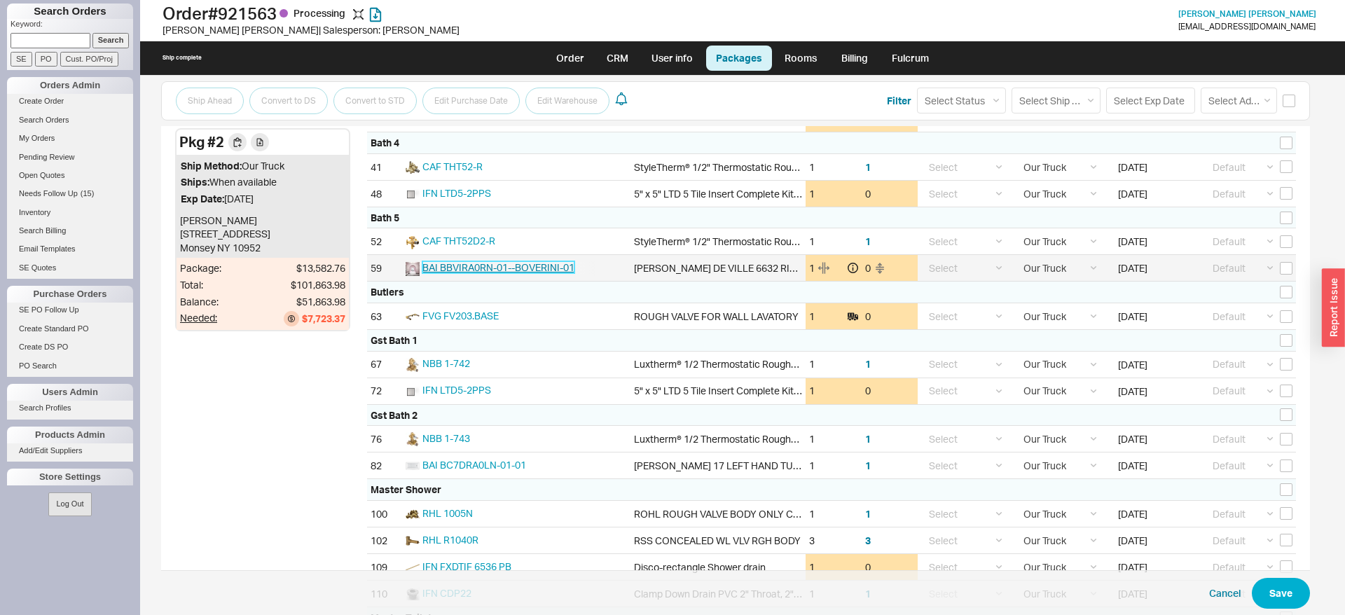
click at [549, 266] on span "BAI BBVIRA0RN-01--BOVERINI-01" at bounding box center [499, 267] width 152 height 12
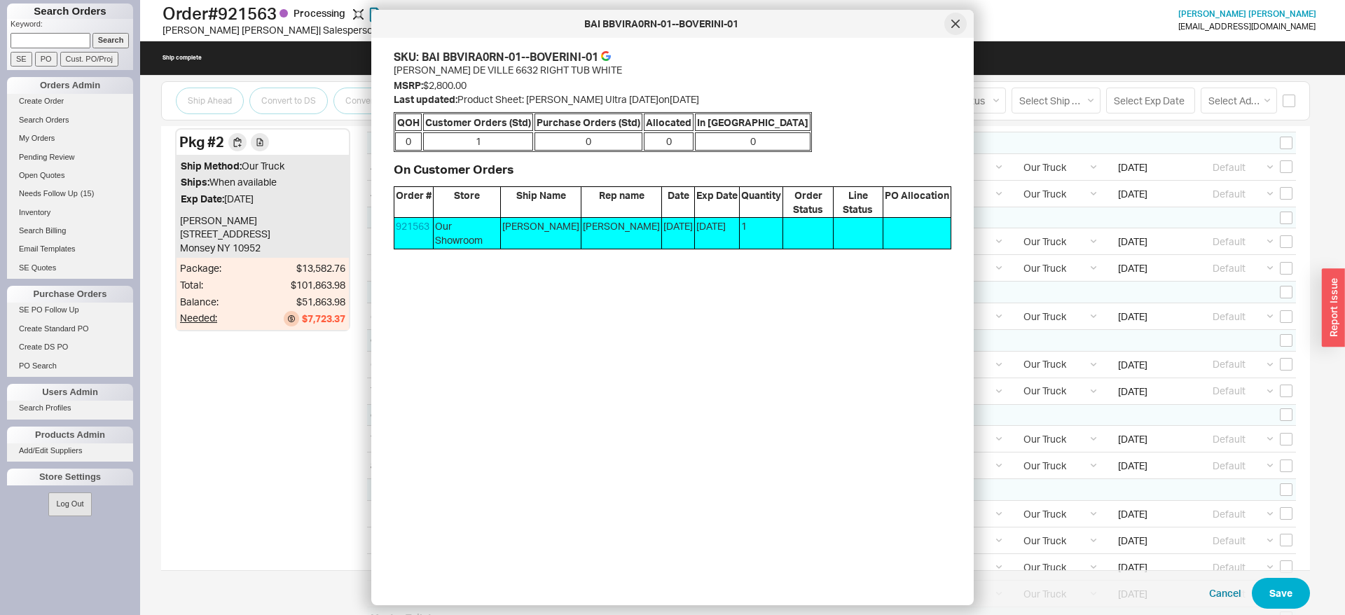
click at [952, 18] on div at bounding box center [956, 24] width 22 height 22
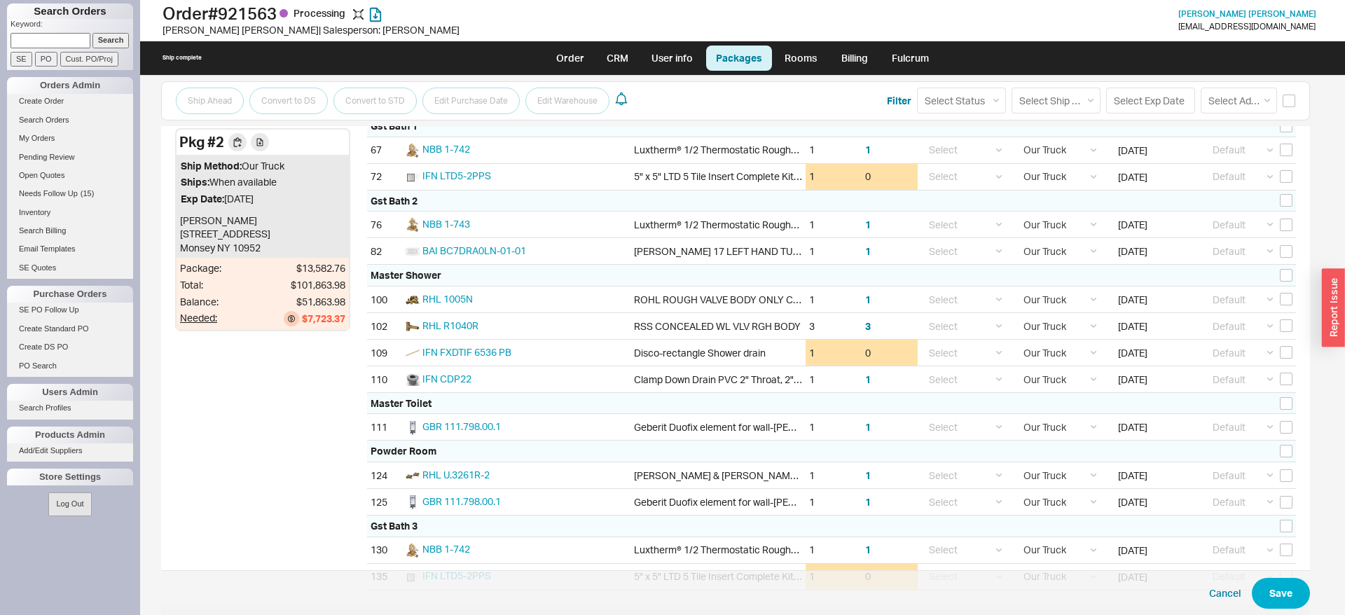
scroll to position [4076, 0]
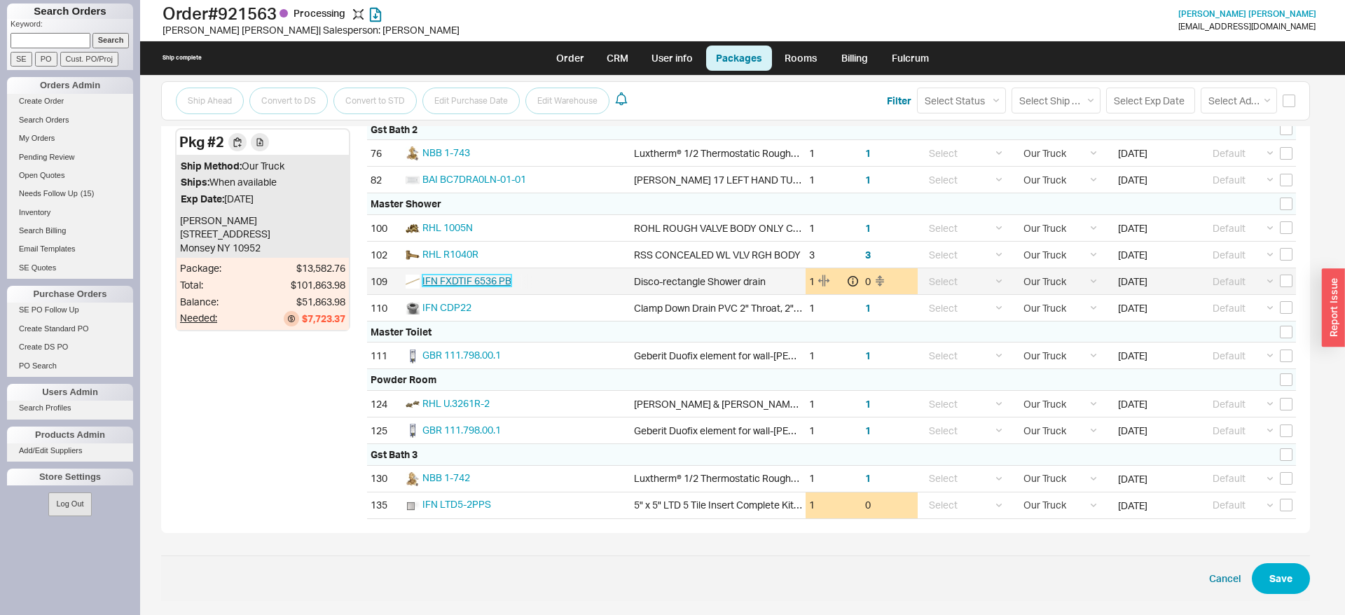
click at [473, 280] on span "IFN FXDTIF 6536 PB" at bounding box center [467, 281] width 89 height 12
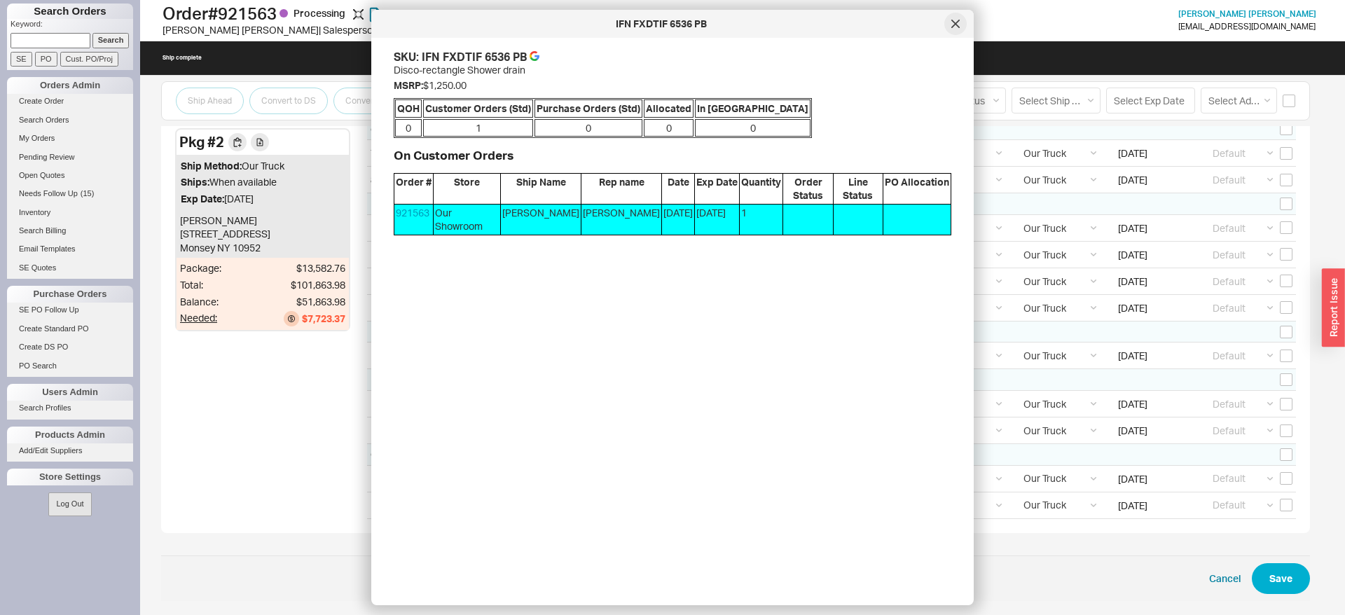
click at [952, 27] on div at bounding box center [956, 24] width 22 height 22
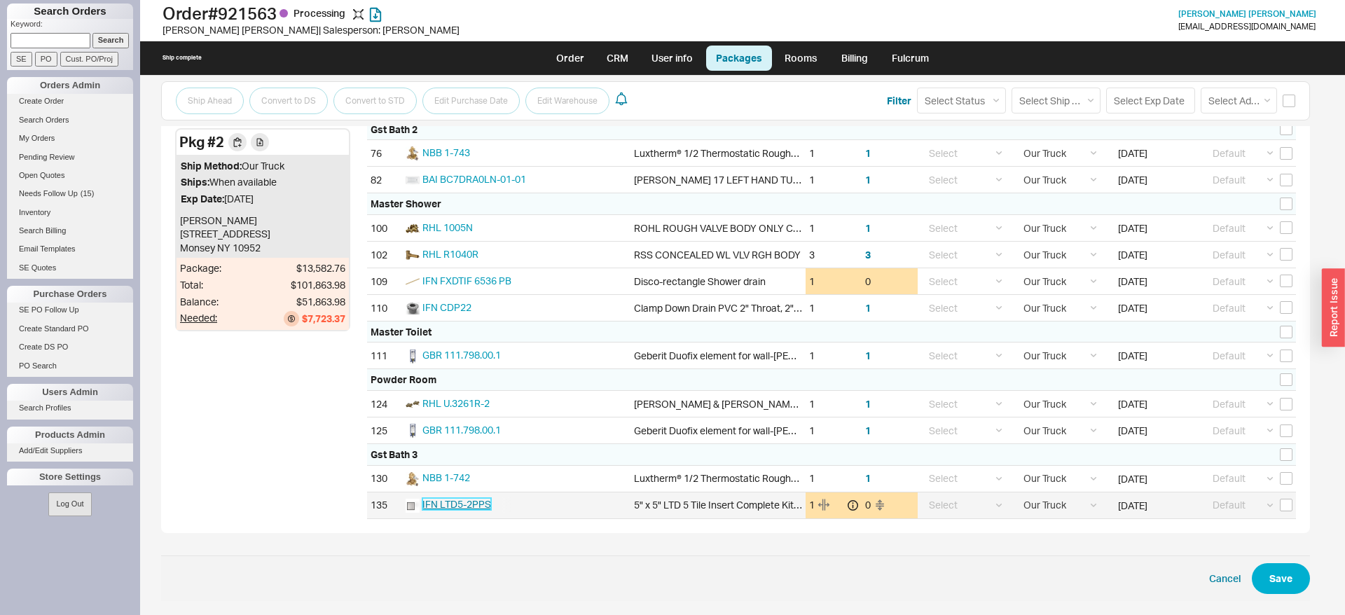
click at [481, 506] on span "IFN LTD5-2PPS" at bounding box center [457, 504] width 69 height 12
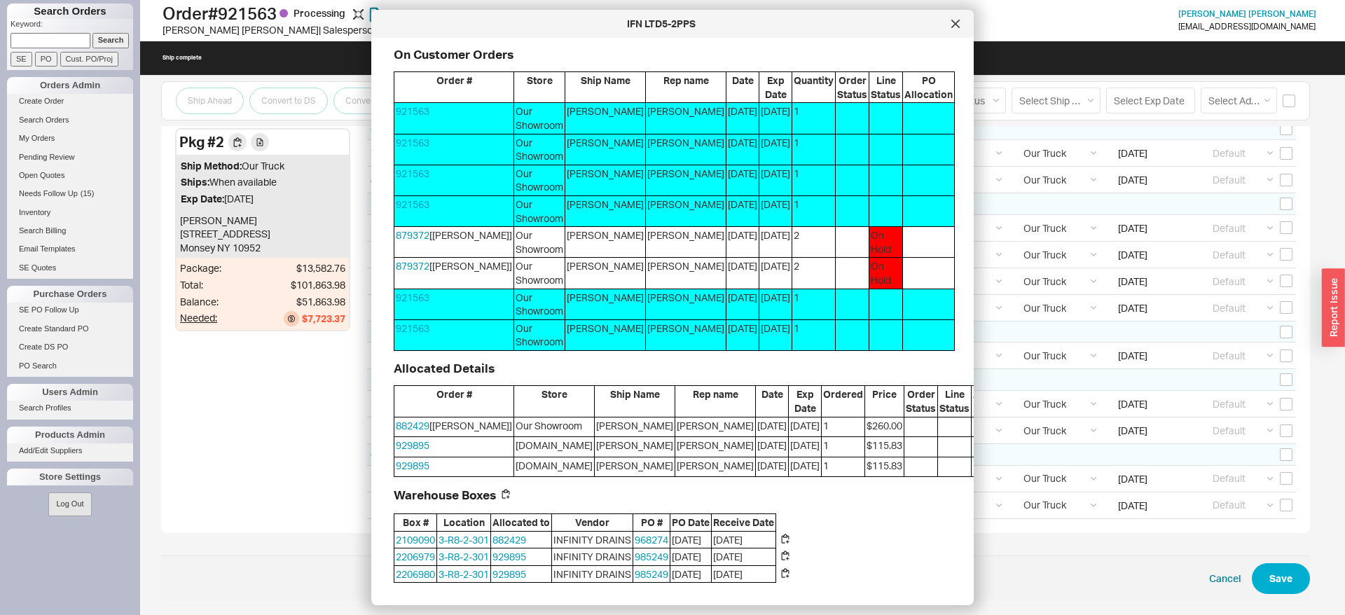
scroll to position [0, 0]
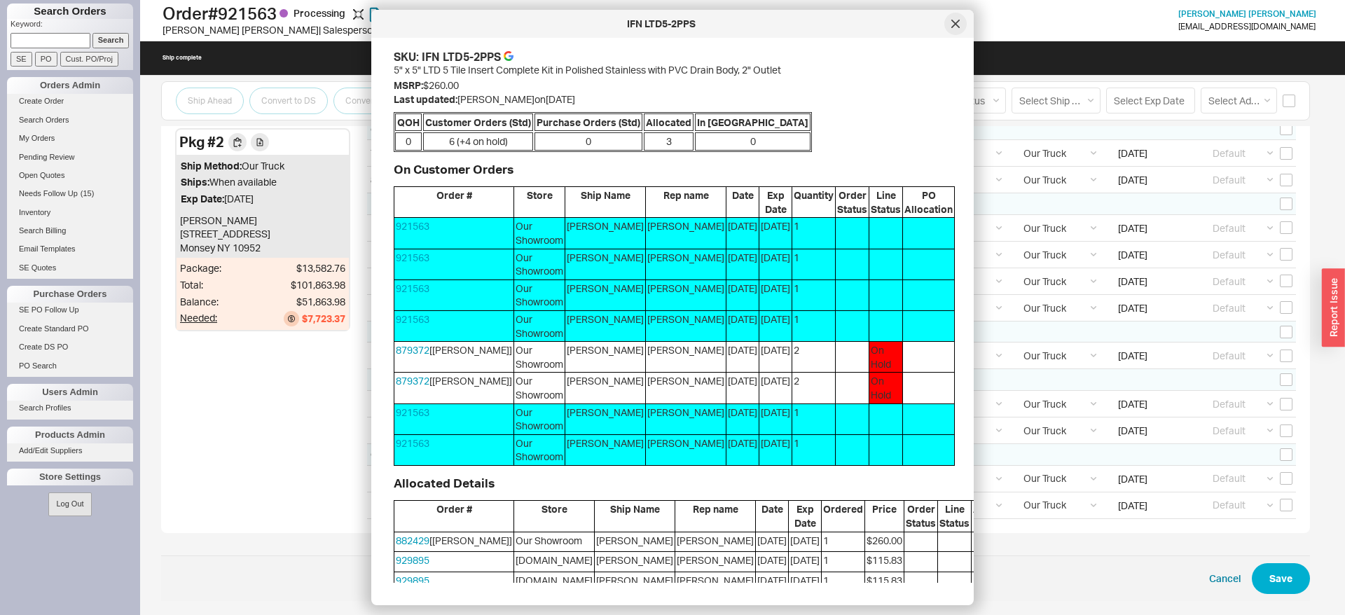
click at [953, 19] on div at bounding box center [956, 24] width 22 height 22
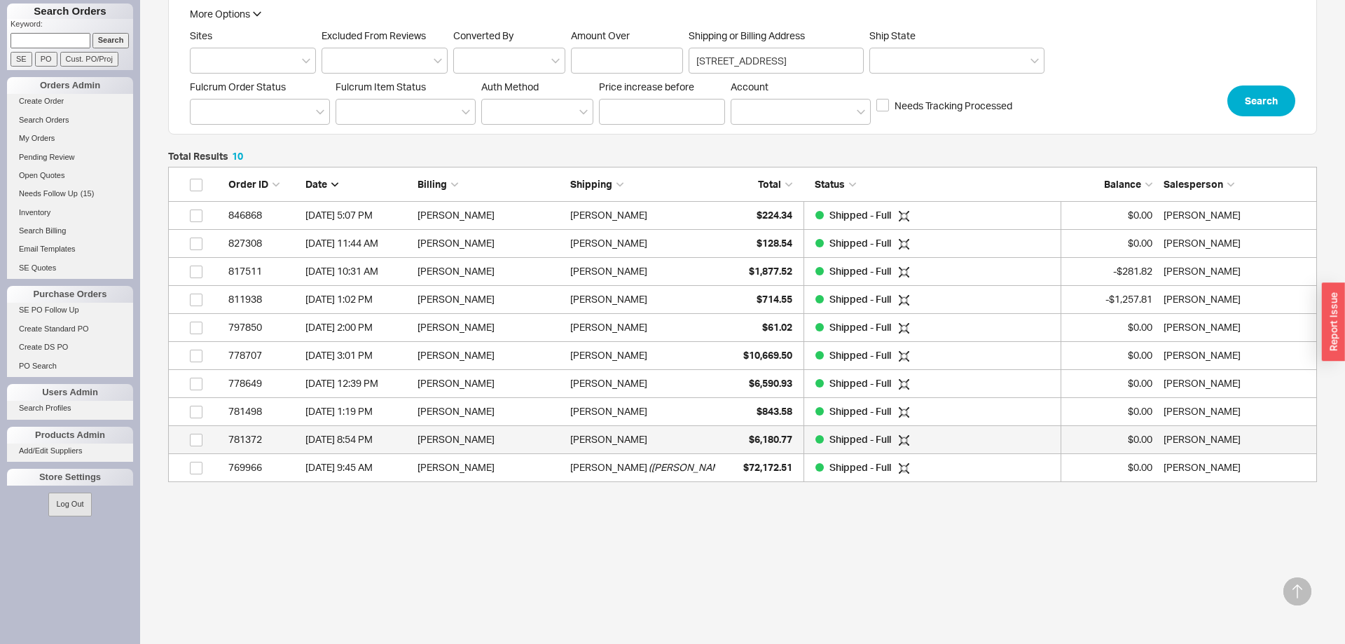
scroll to position [315, 1149]
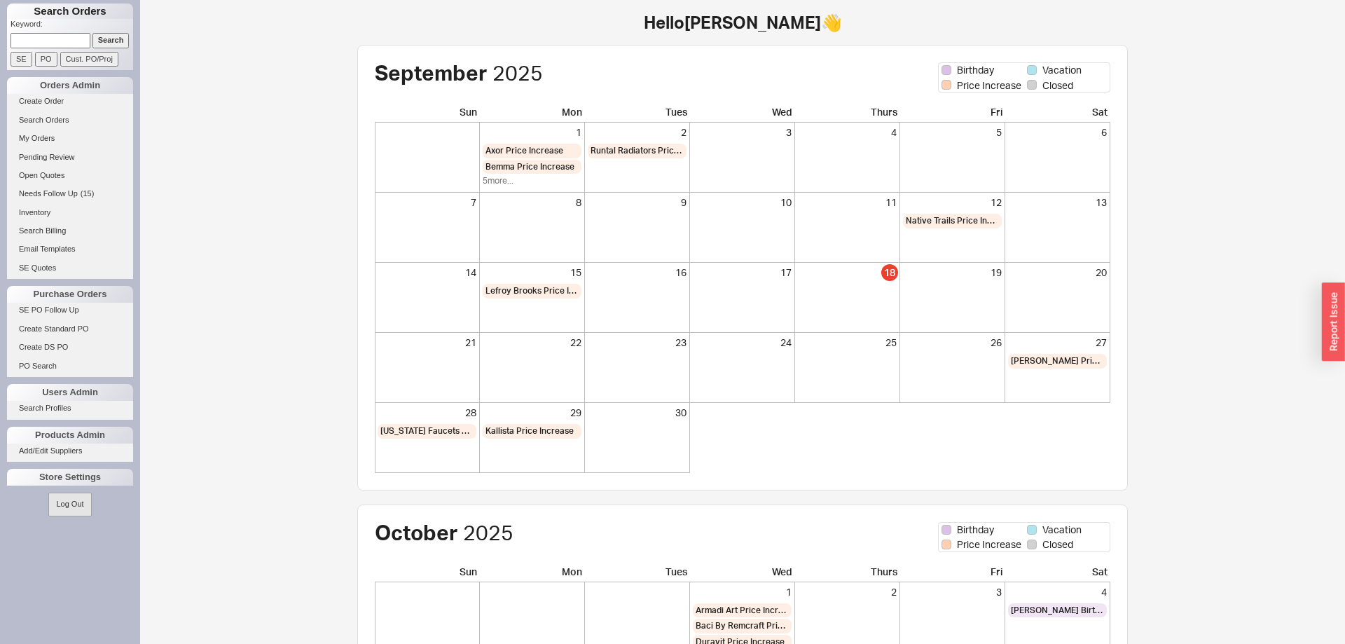
click at [24, 43] on input at bounding box center [51, 40] width 80 height 15
type input "chaim leibowitz"
click at [111, 41] on input "Search" at bounding box center [110, 40] width 37 height 15
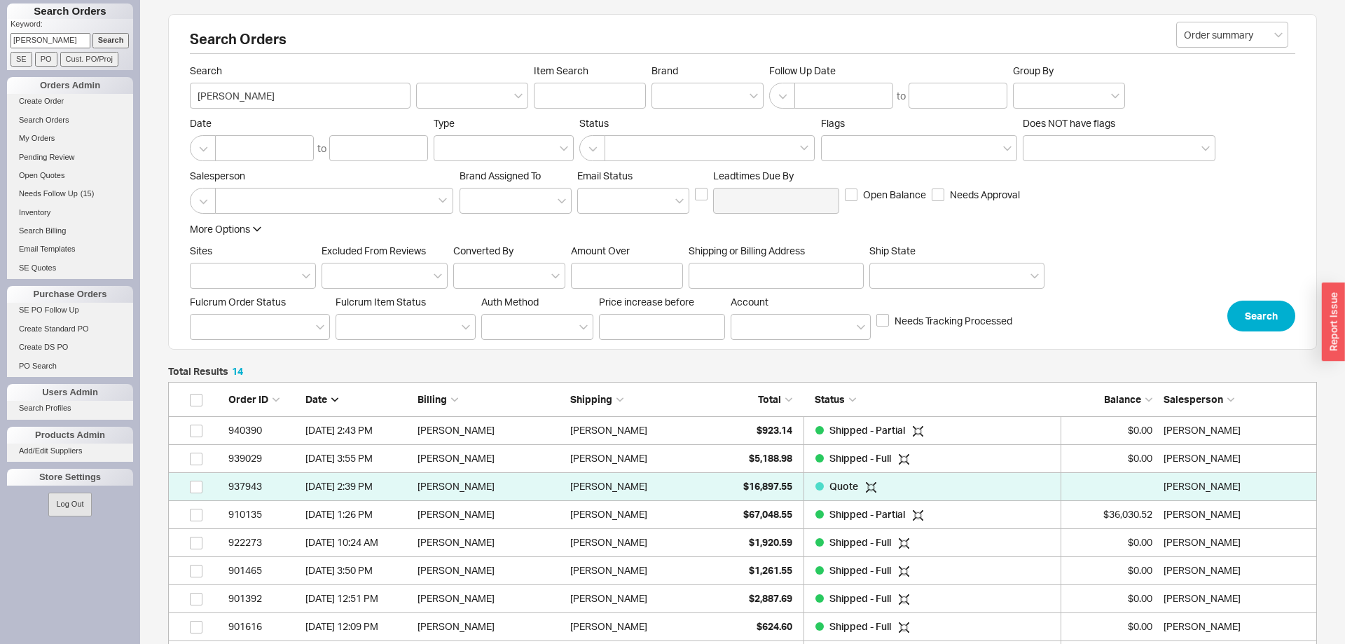
scroll to position [1, 1]
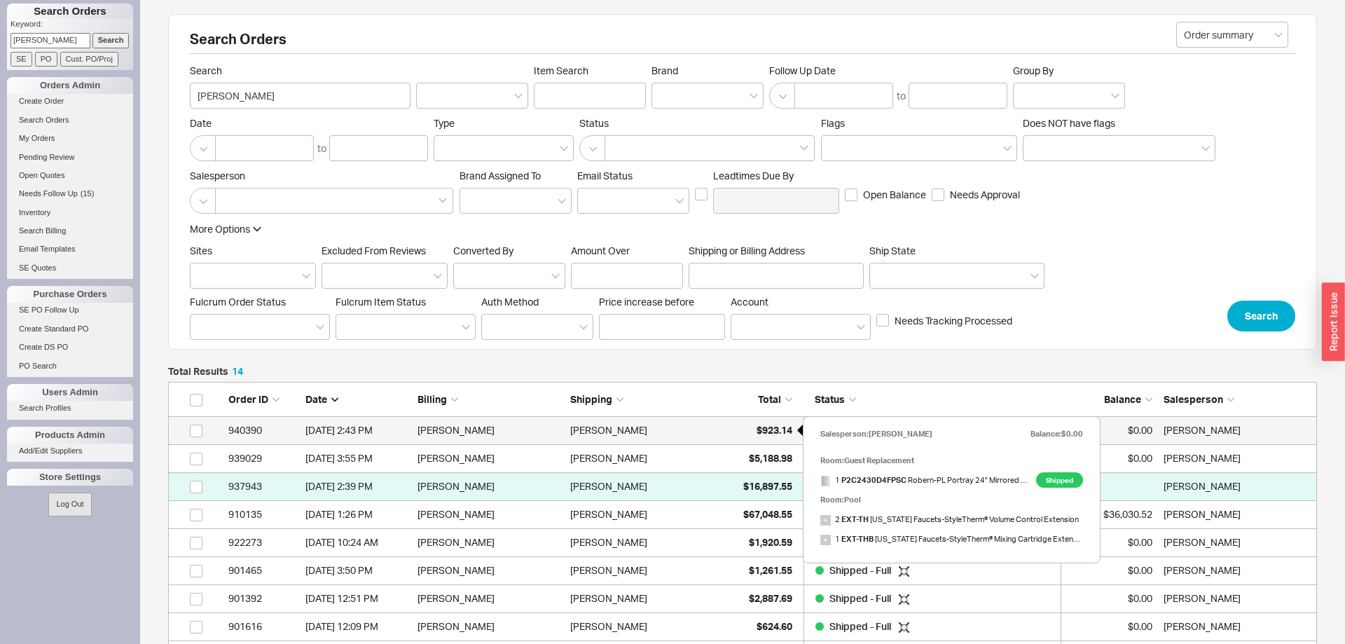
click at [764, 432] on span "$923.14" at bounding box center [775, 430] width 36 height 12
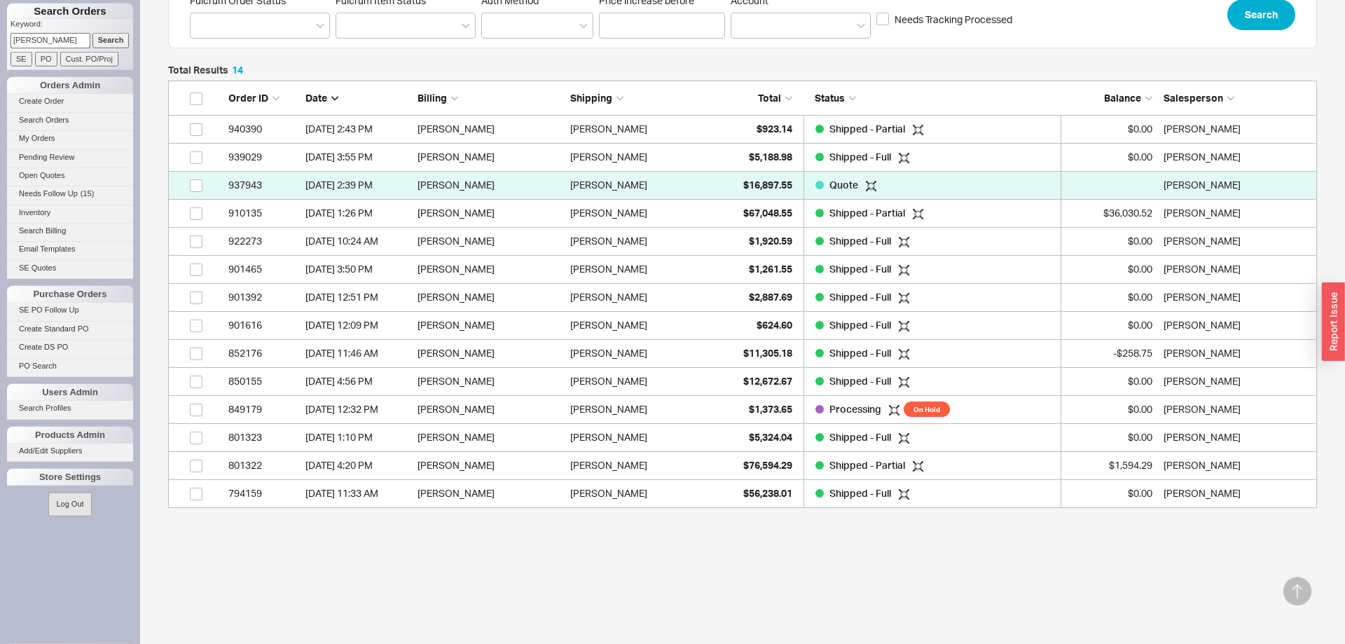
scroll to position [327, 0]
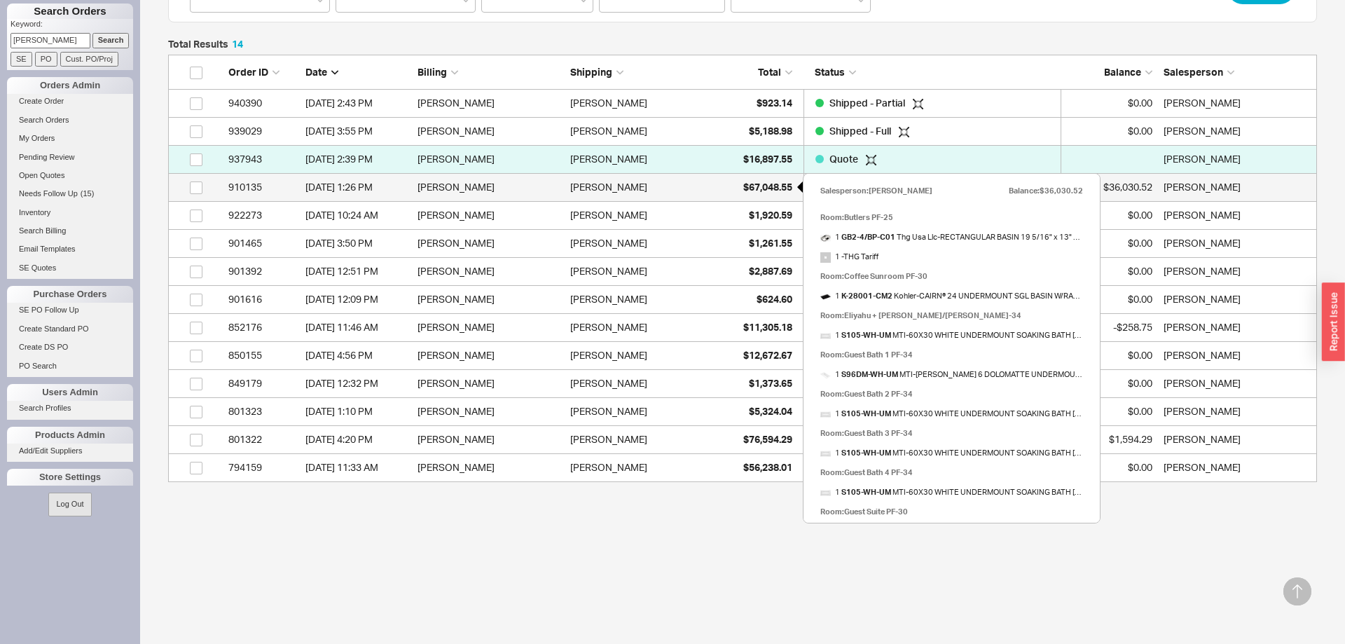
click at [746, 186] on span "$67,048.55" at bounding box center [767, 187] width 49 height 12
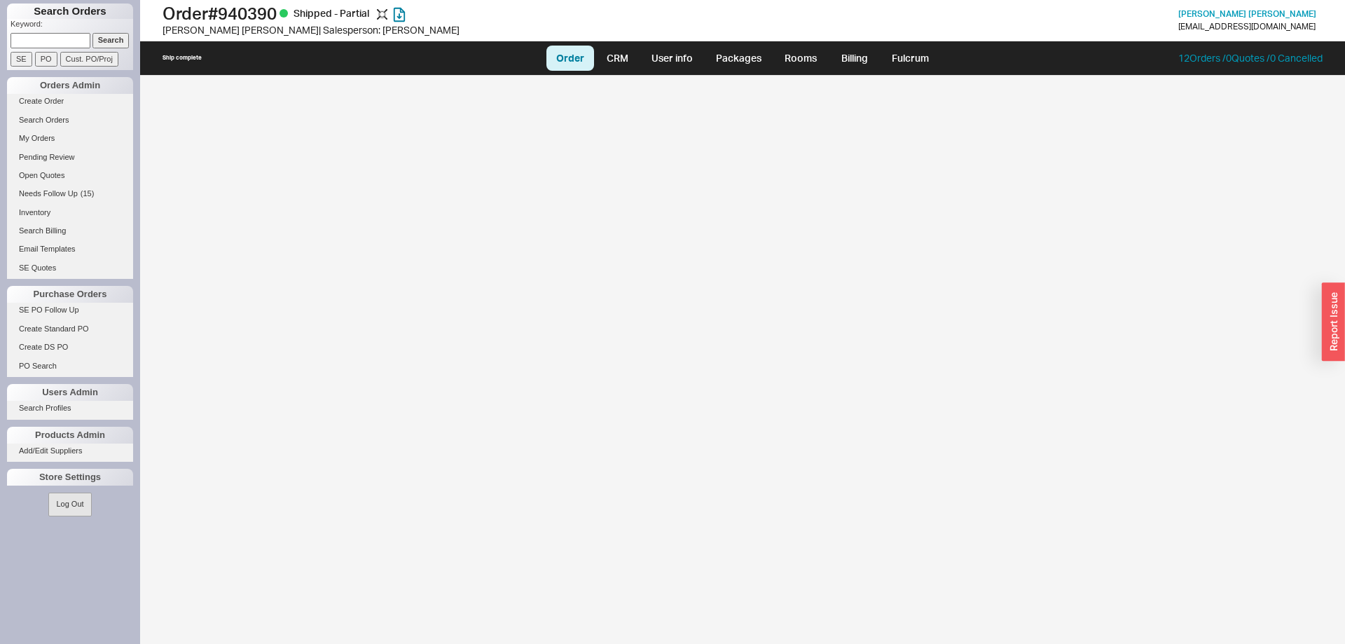
select select "LOW"
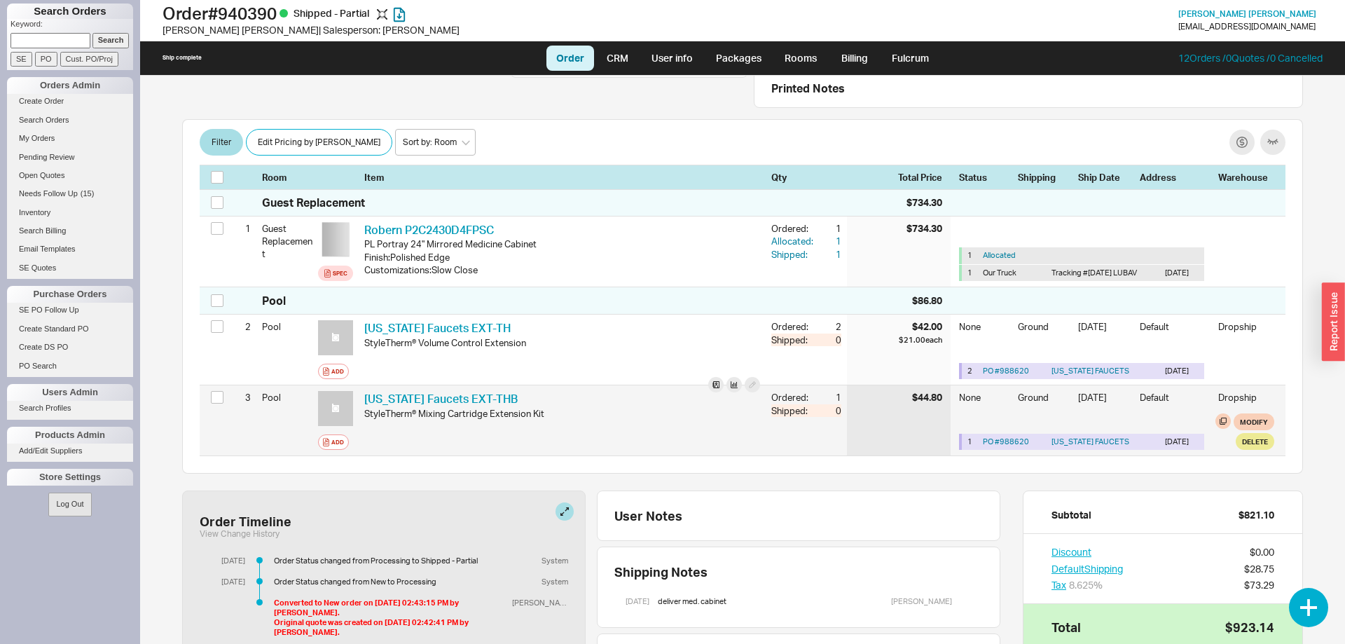
scroll to position [286, 0]
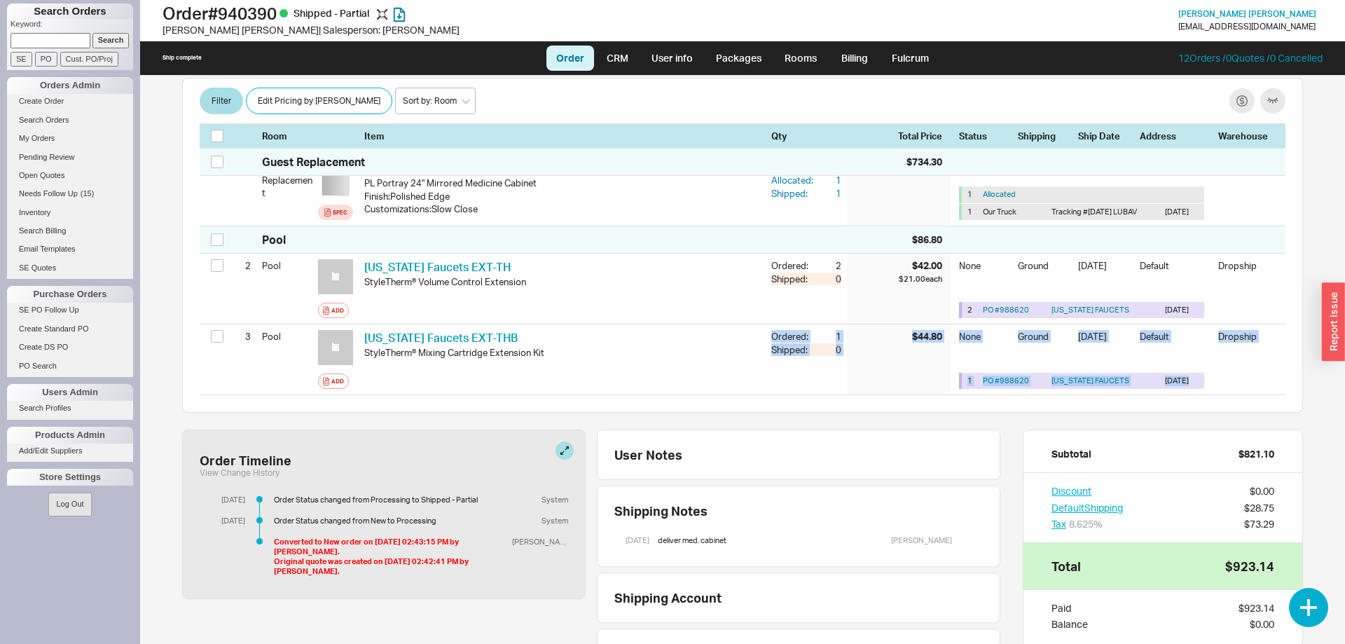
drag, startPoint x: 250, startPoint y: 238, endPoint x: 1183, endPoint y: 408, distance: 948.1
click at [1184, 411] on div "Guest Replacement $734.30 1 Guest Replacement Spec Robern P2C2430D4FPSC RBN P2C…" at bounding box center [742, 270] width 1121 height 285
click at [1182, 408] on div "Guest Replacement $734.30 1 Guest Replacement Spec Robern P2C2430D4FPSC RBN P2C…" at bounding box center [742, 270] width 1121 height 285
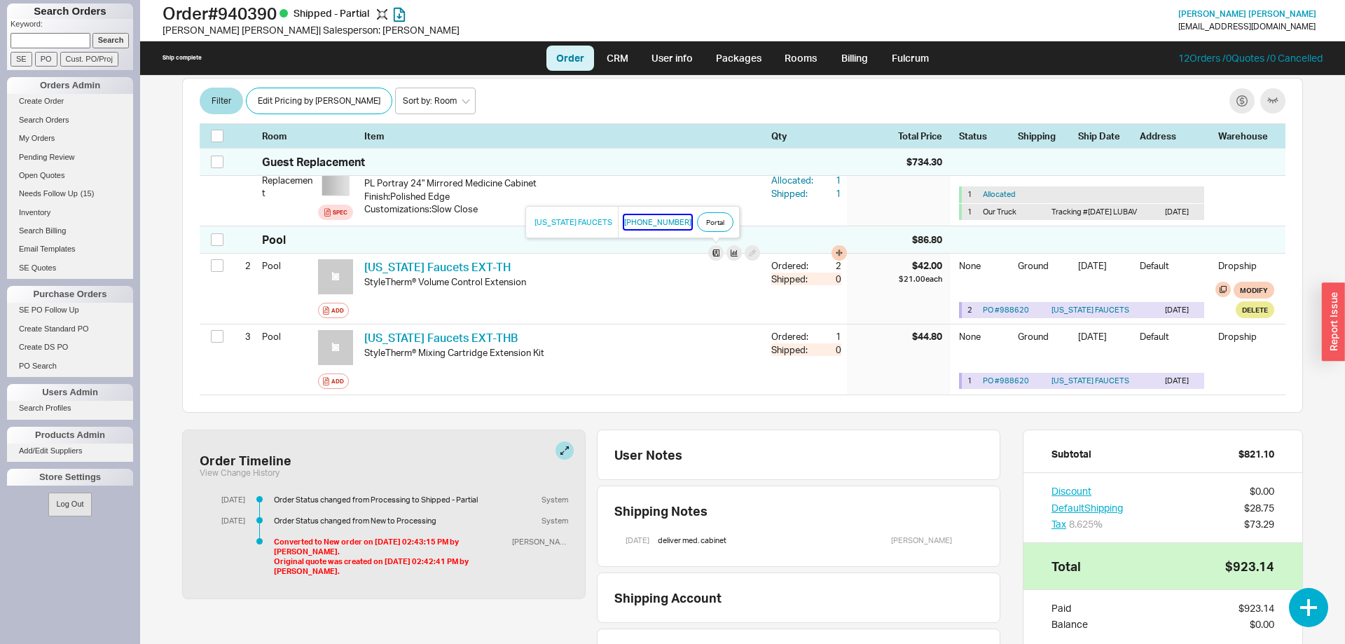
click at [640, 224] on button "800-822-8855" at bounding box center [657, 222] width 67 height 14
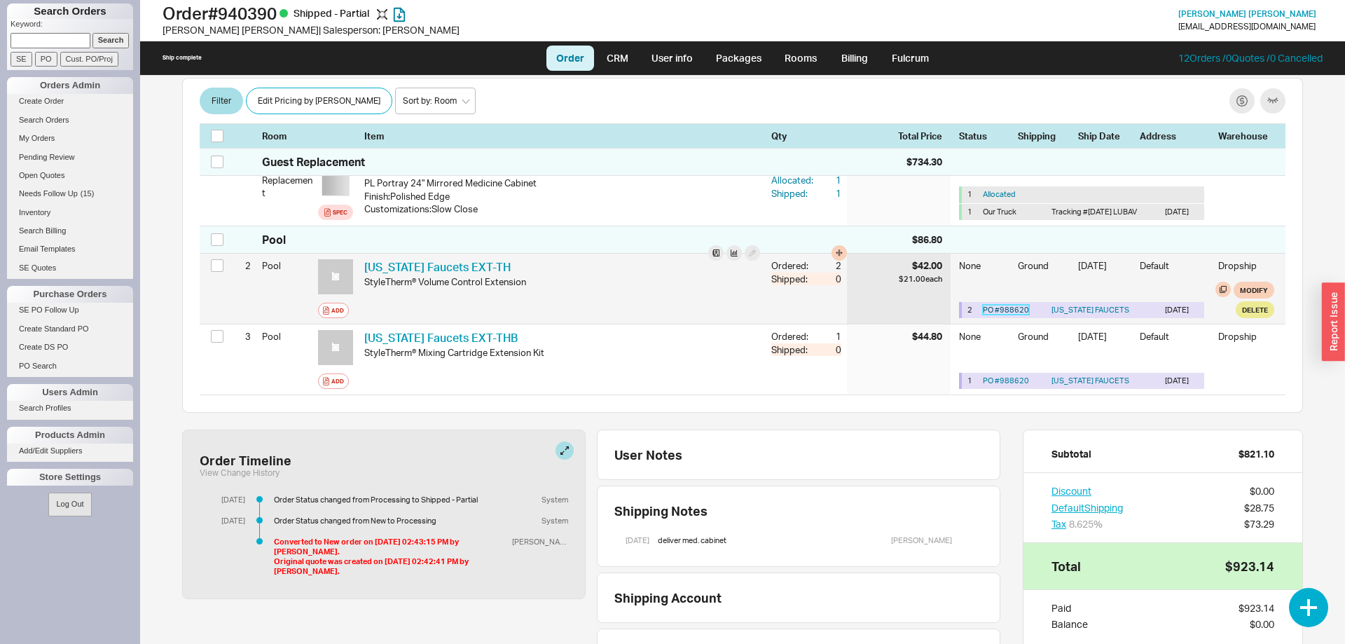
click at [998, 313] on link "PO # 988620" at bounding box center [1006, 310] width 46 height 10
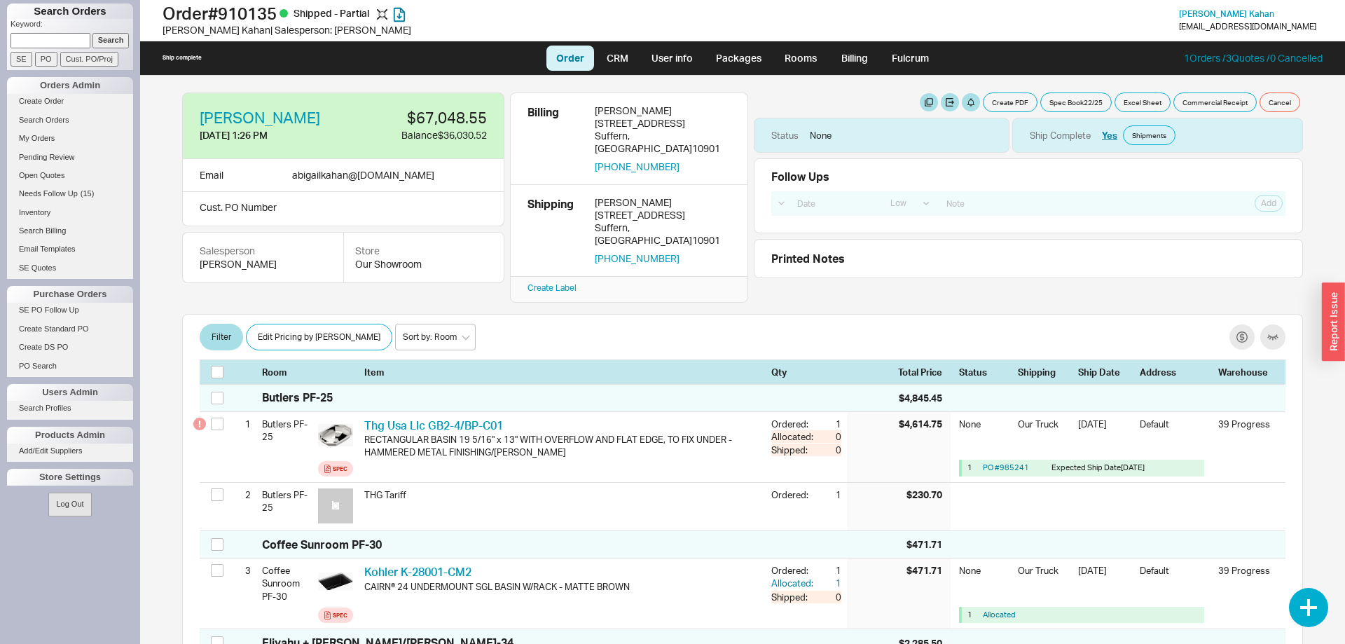
select select "LOW"
click at [744, 57] on link "Packages" at bounding box center [739, 58] width 66 height 25
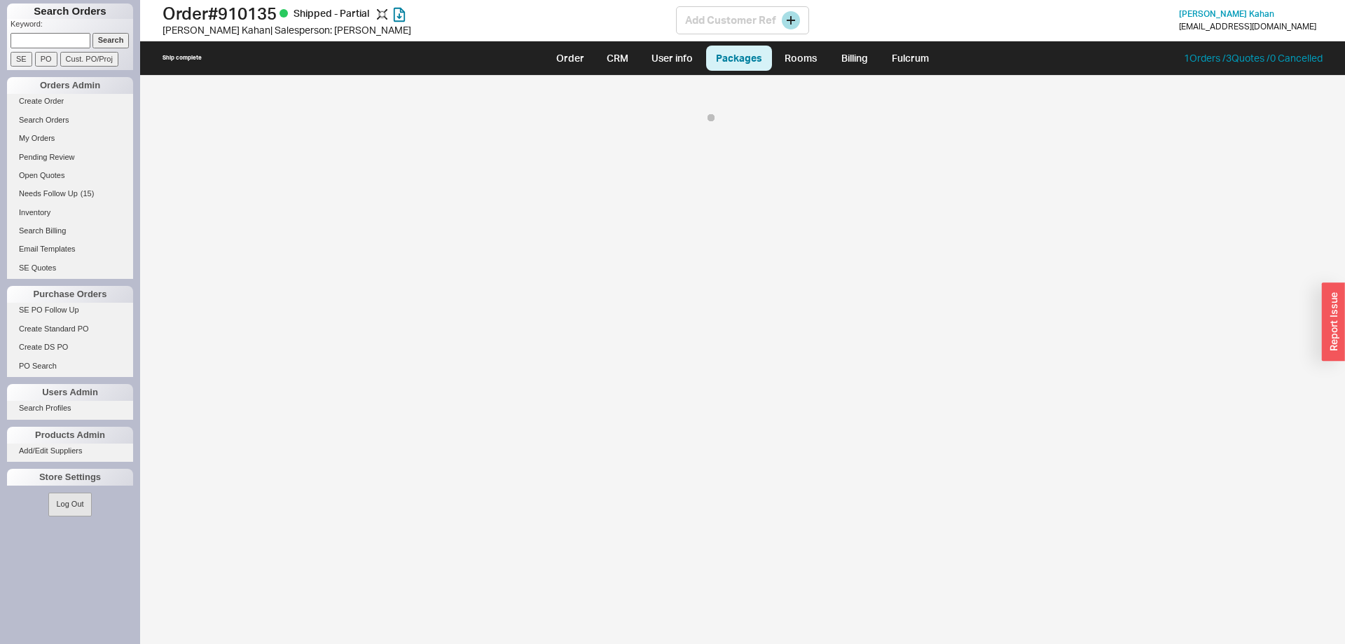
select select "8"
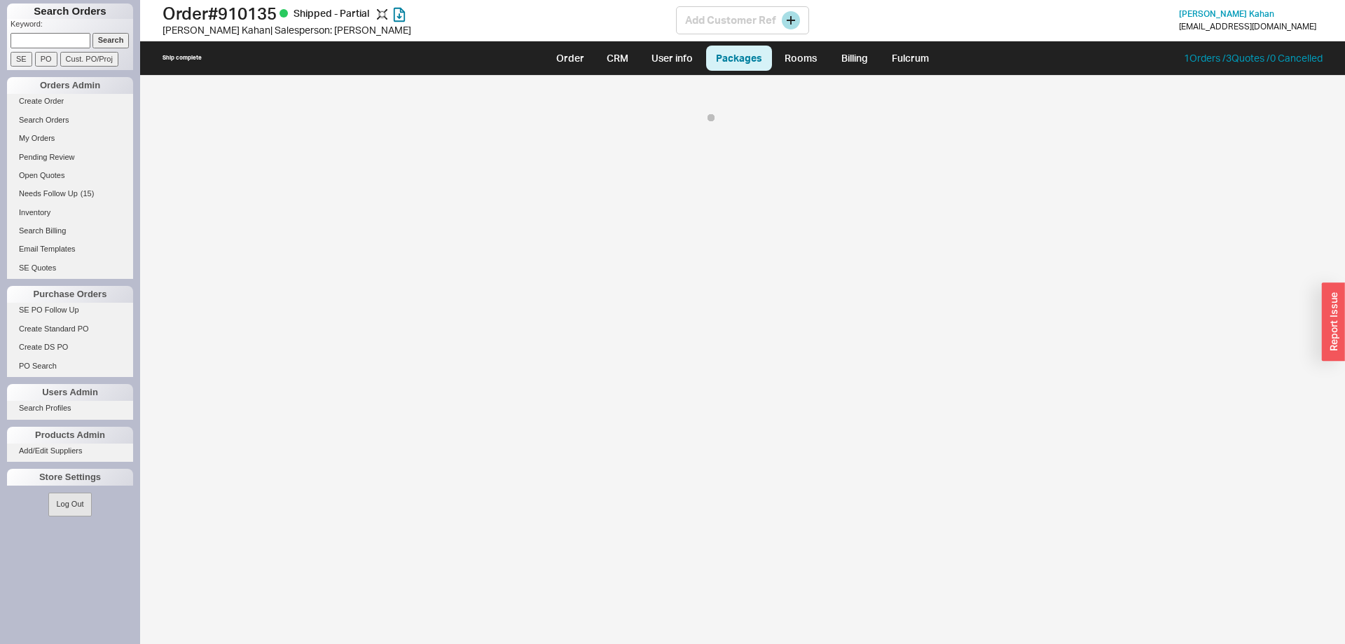
select select "8"
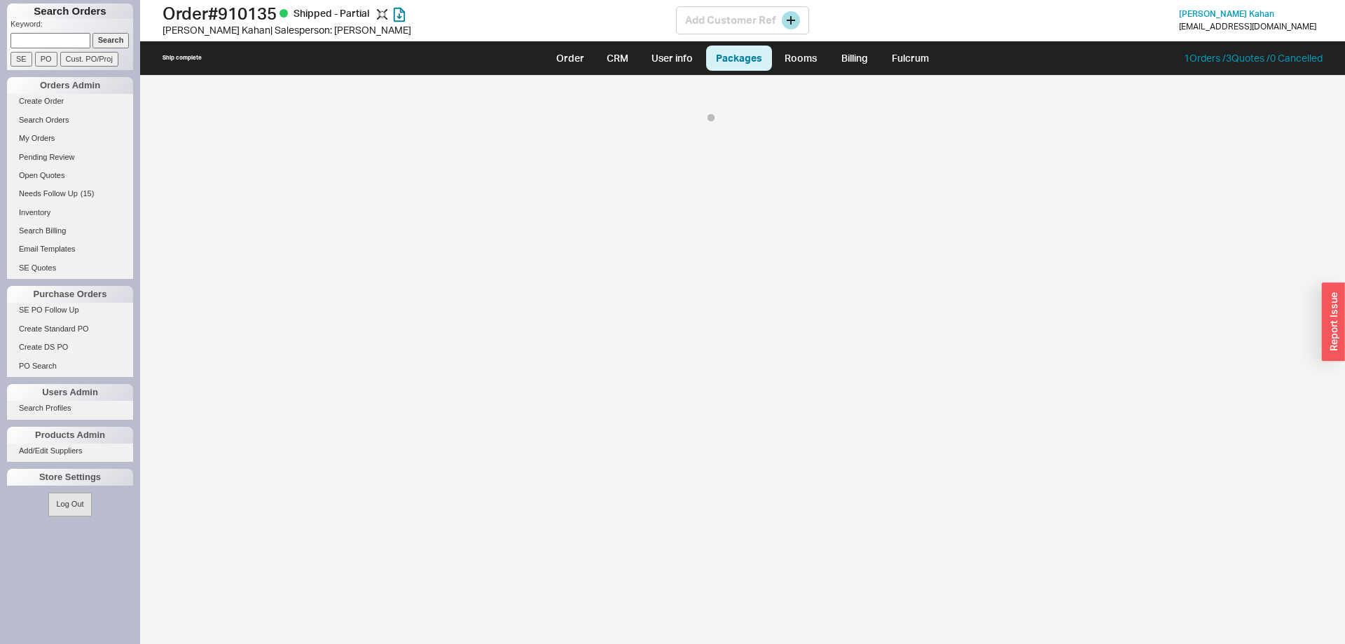
select select "8"
select select "4076"
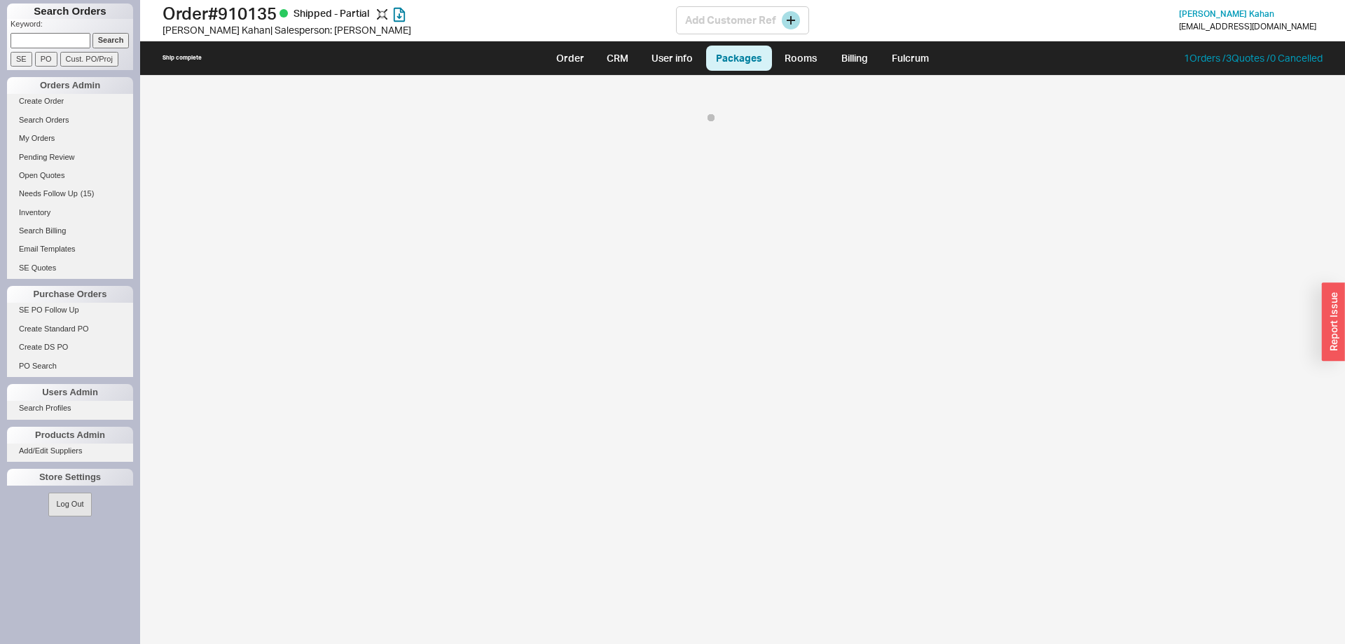
select select "8"
select select "4076"
select select "8"
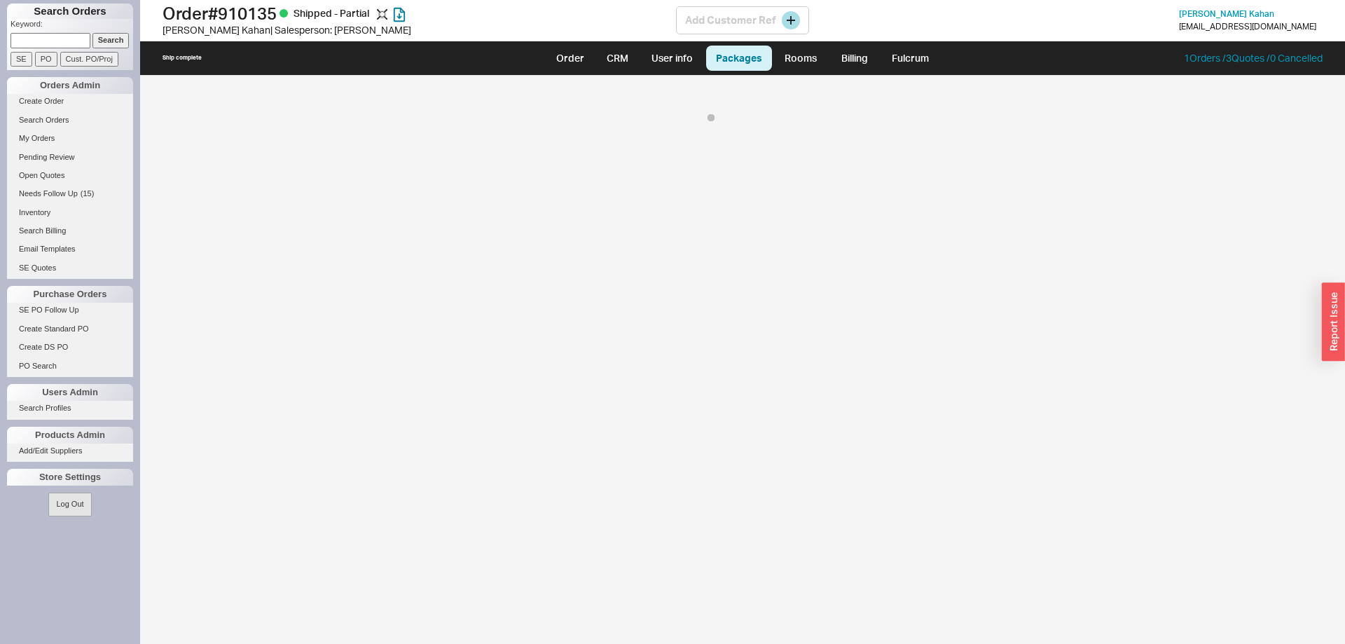
select select "8"
